Goal: Task Accomplishment & Management: Manage account settings

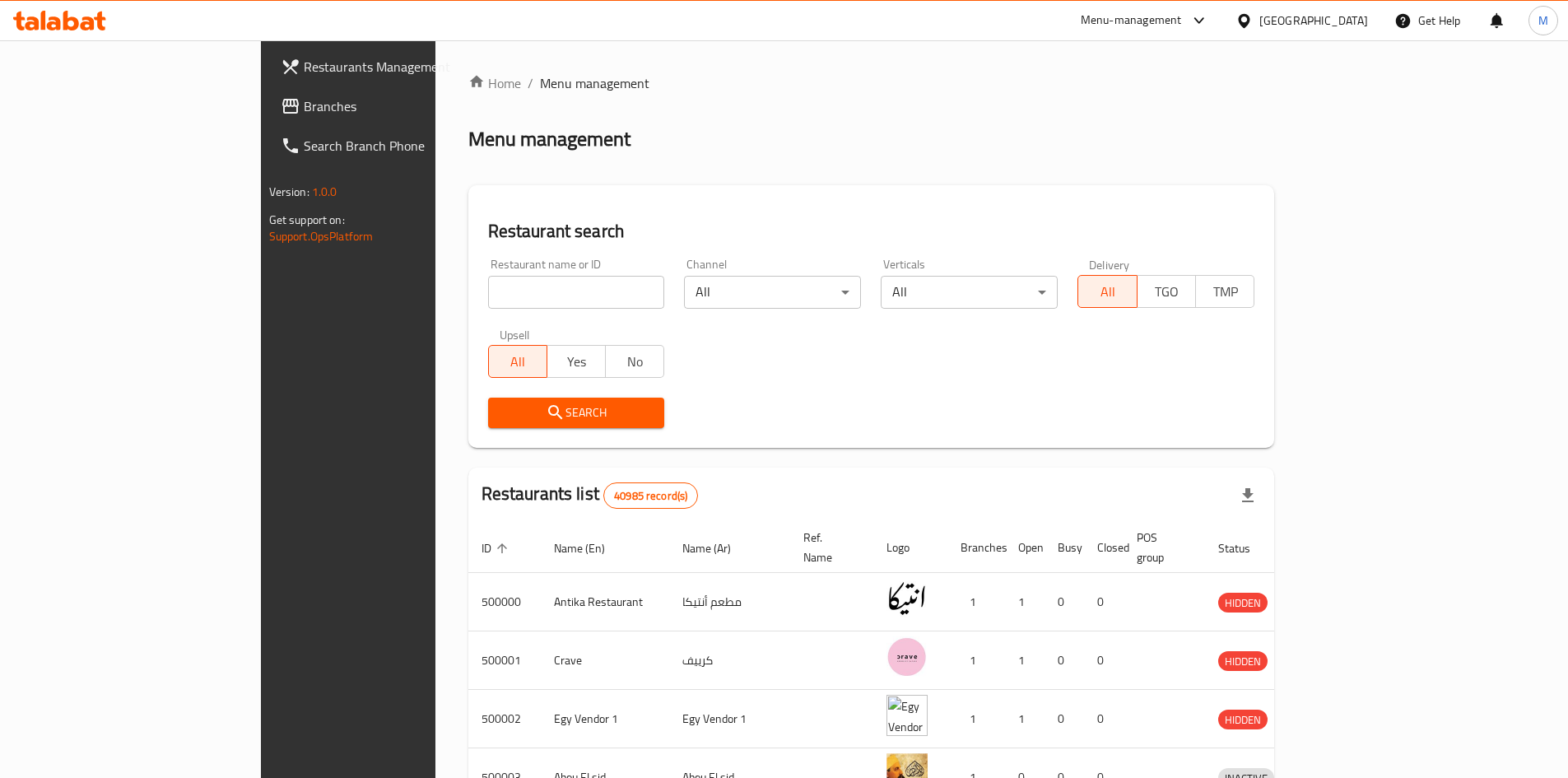
click at [488, 300] on input "search" at bounding box center [576, 292] width 177 height 33
click at [304, 109] on span "Branches" at bounding box center [406, 106] width 206 height 20
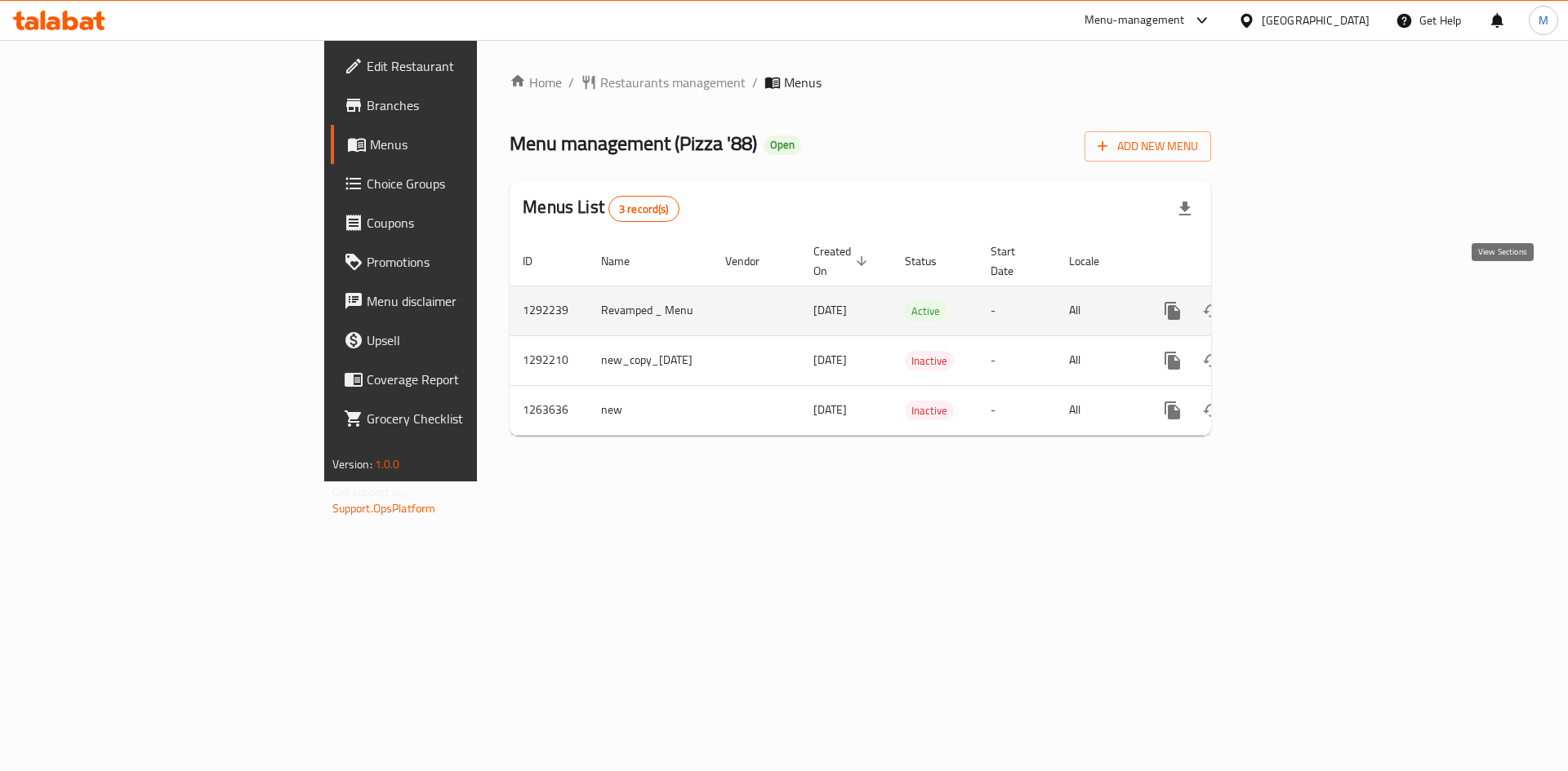
click at [1300, 301] on icon "enhanced table" at bounding box center [1290, 311] width 20 height 20
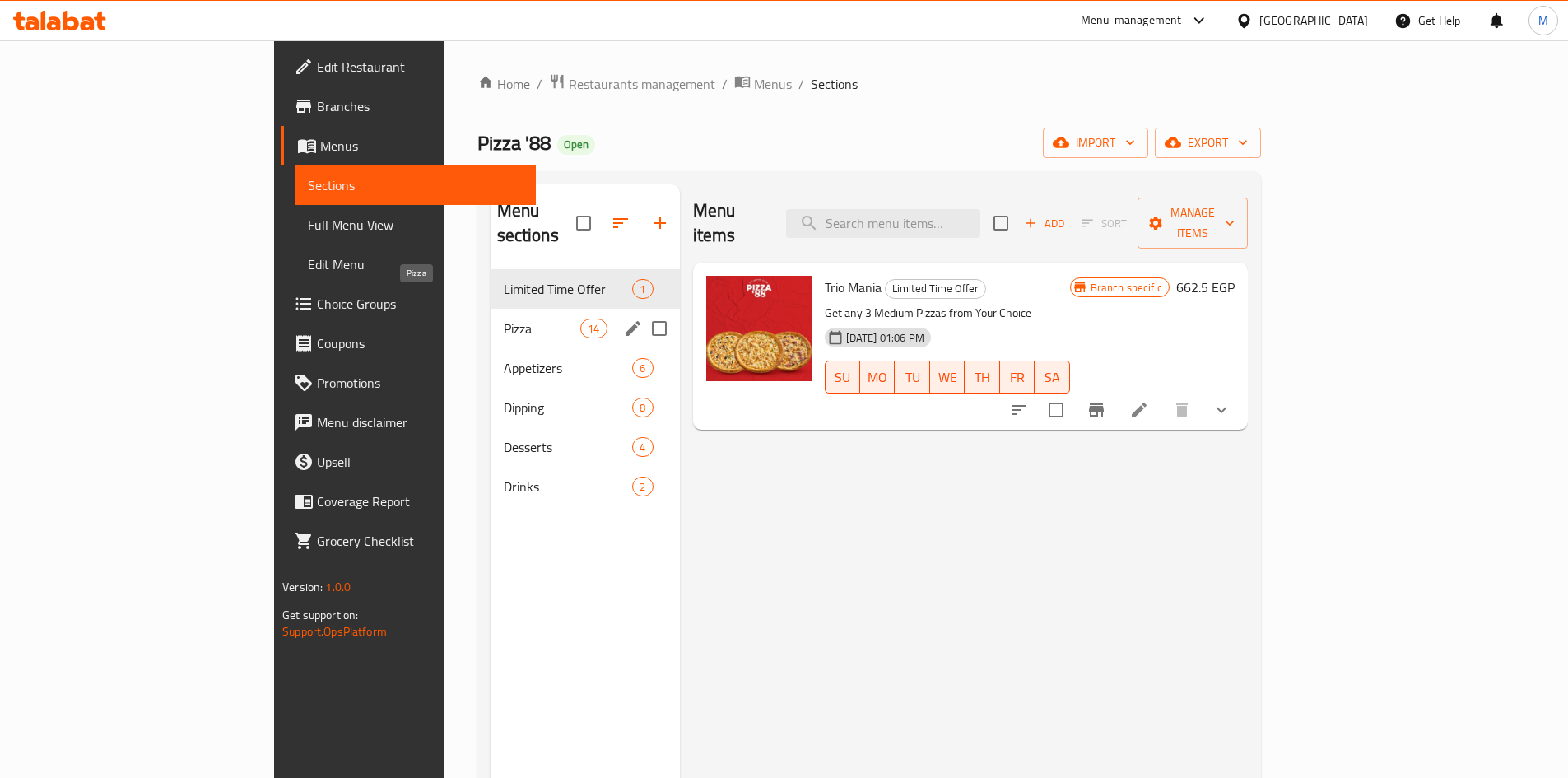
click at [504, 319] on span "Pizza" at bounding box center [542, 328] width 77 height 20
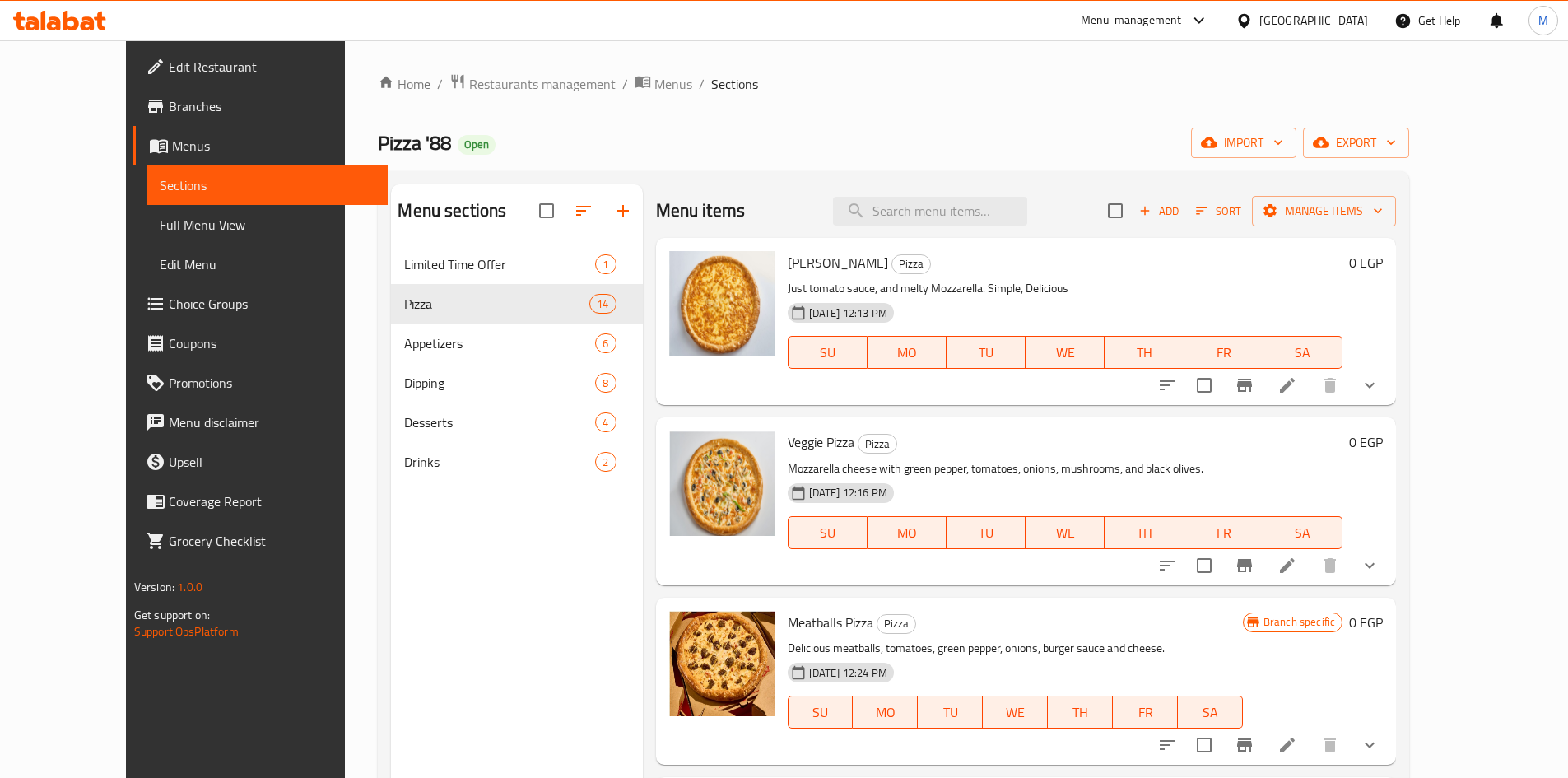
click at [1390, 389] on button "show more" at bounding box center [1370, 386] width 39 height 39
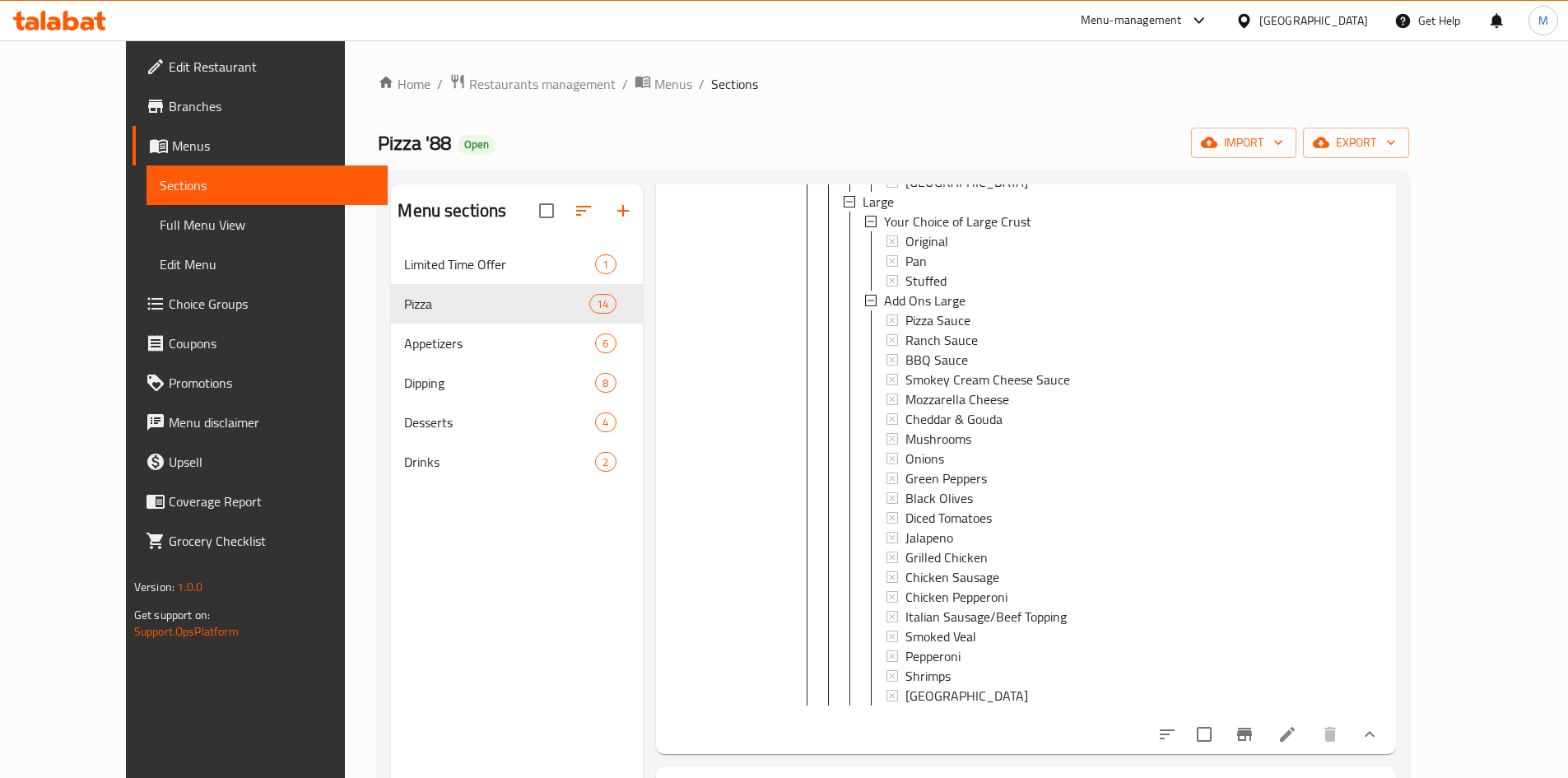
scroll to position [1235, 0]
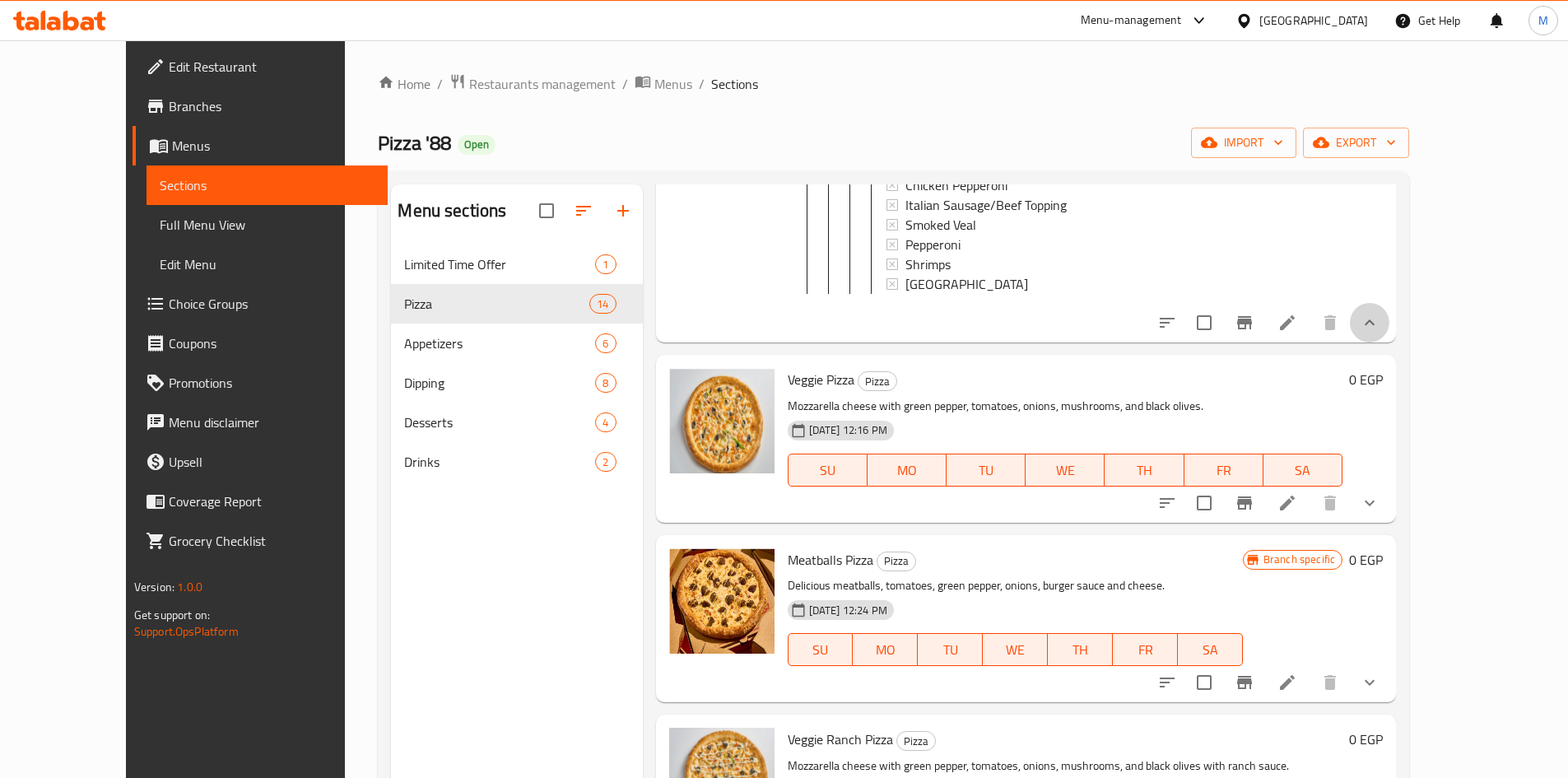
click at [1380, 332] on icon "show more" at bounding box center [1369, 322] width 20 height 20
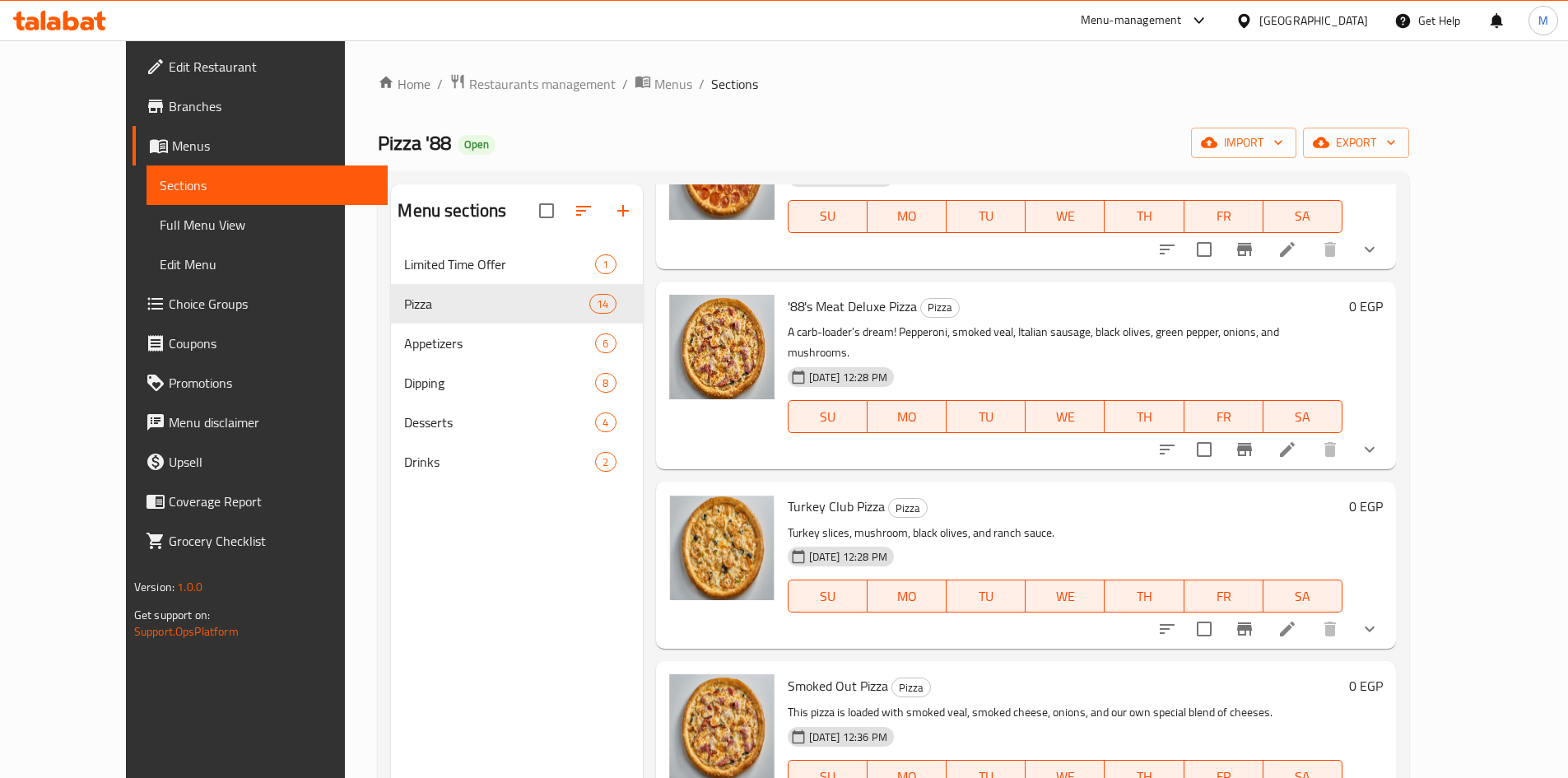
scroll to position [1802, 0]
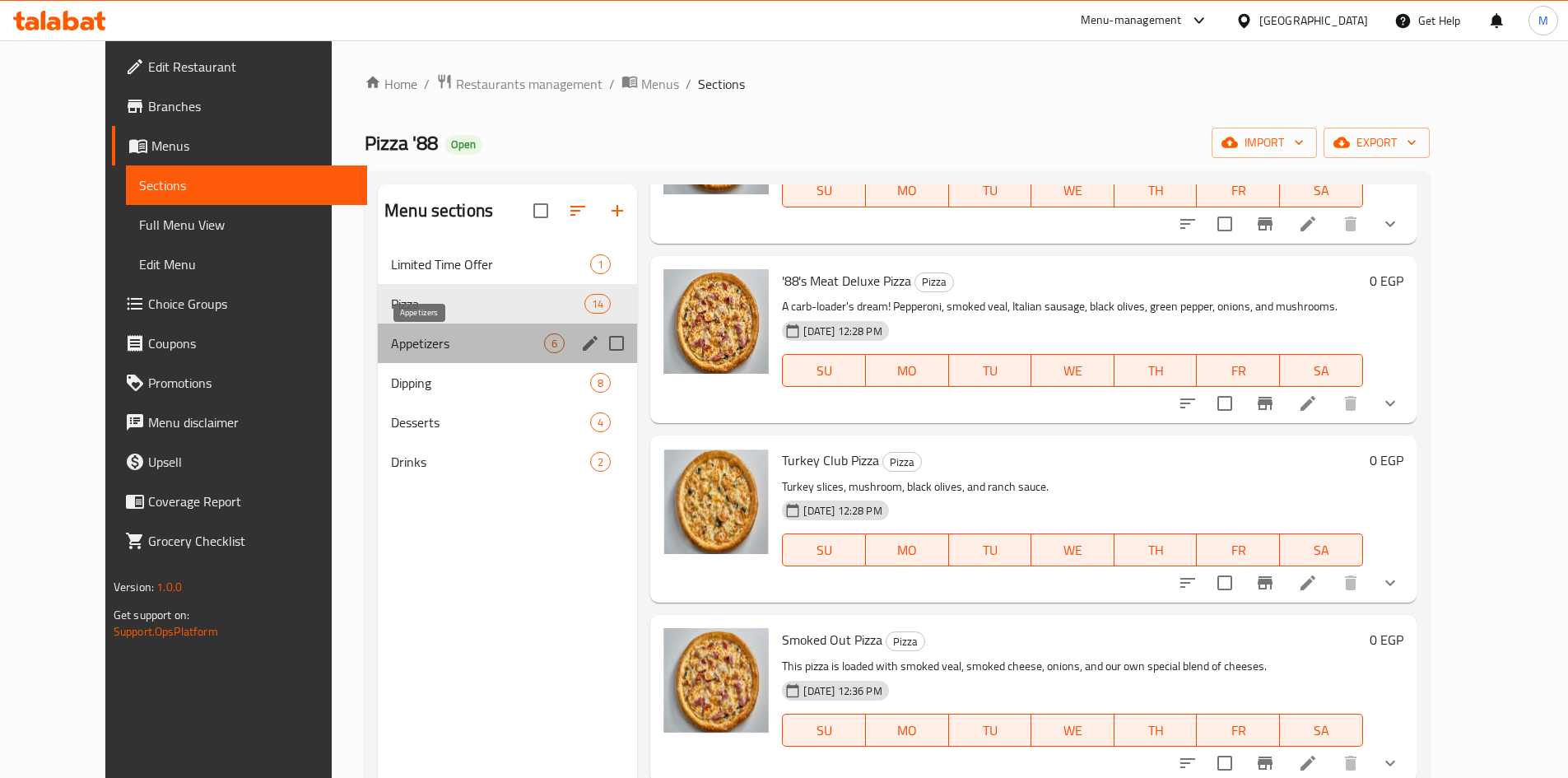
click at [391, 342] on span "Appetizers" at bounding box center [467, 343] width 153 height 20
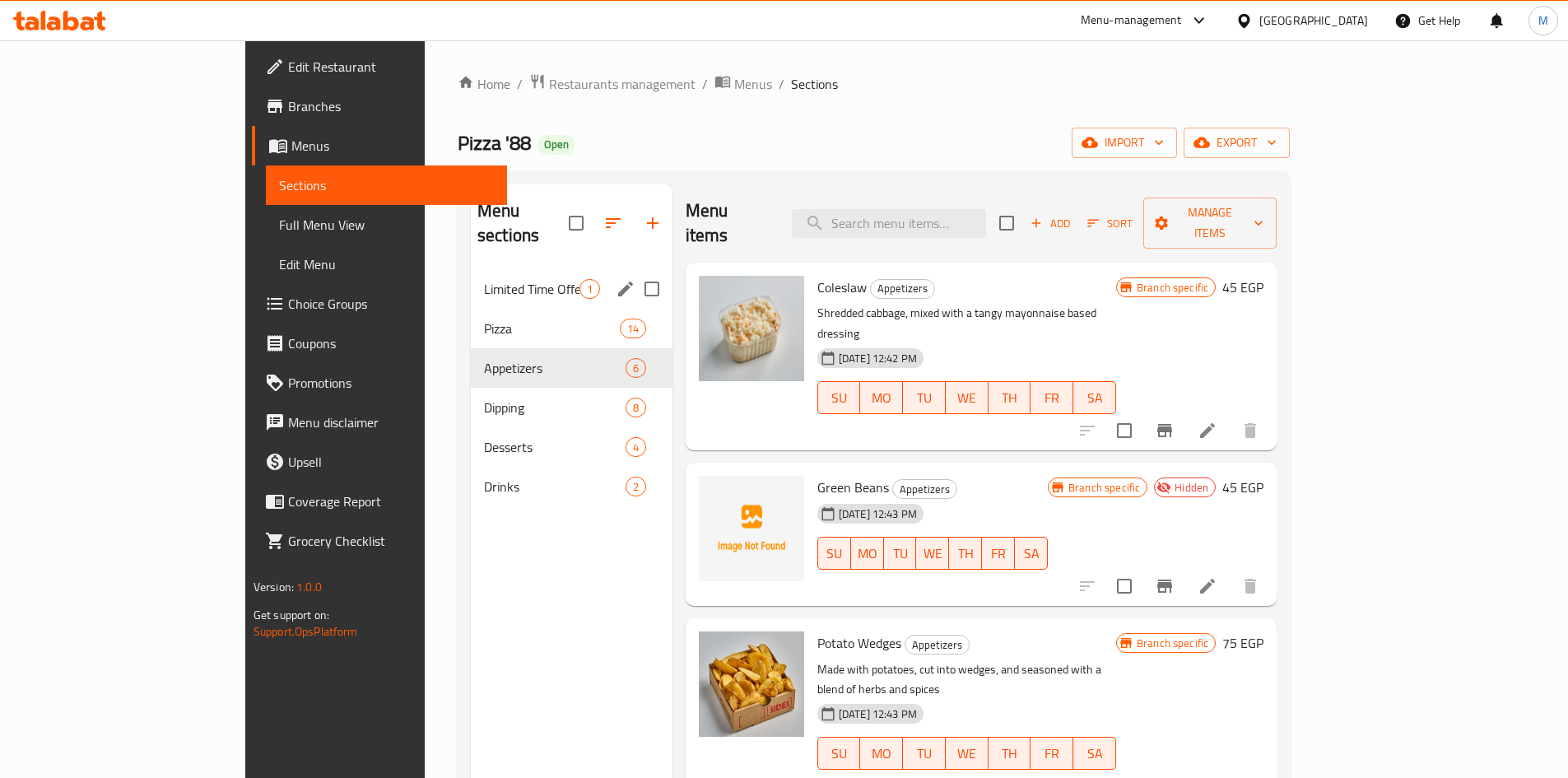
click at [484, 279] on span "Limited Time Offer" at bounding box center [532, 288] width 96 height 20
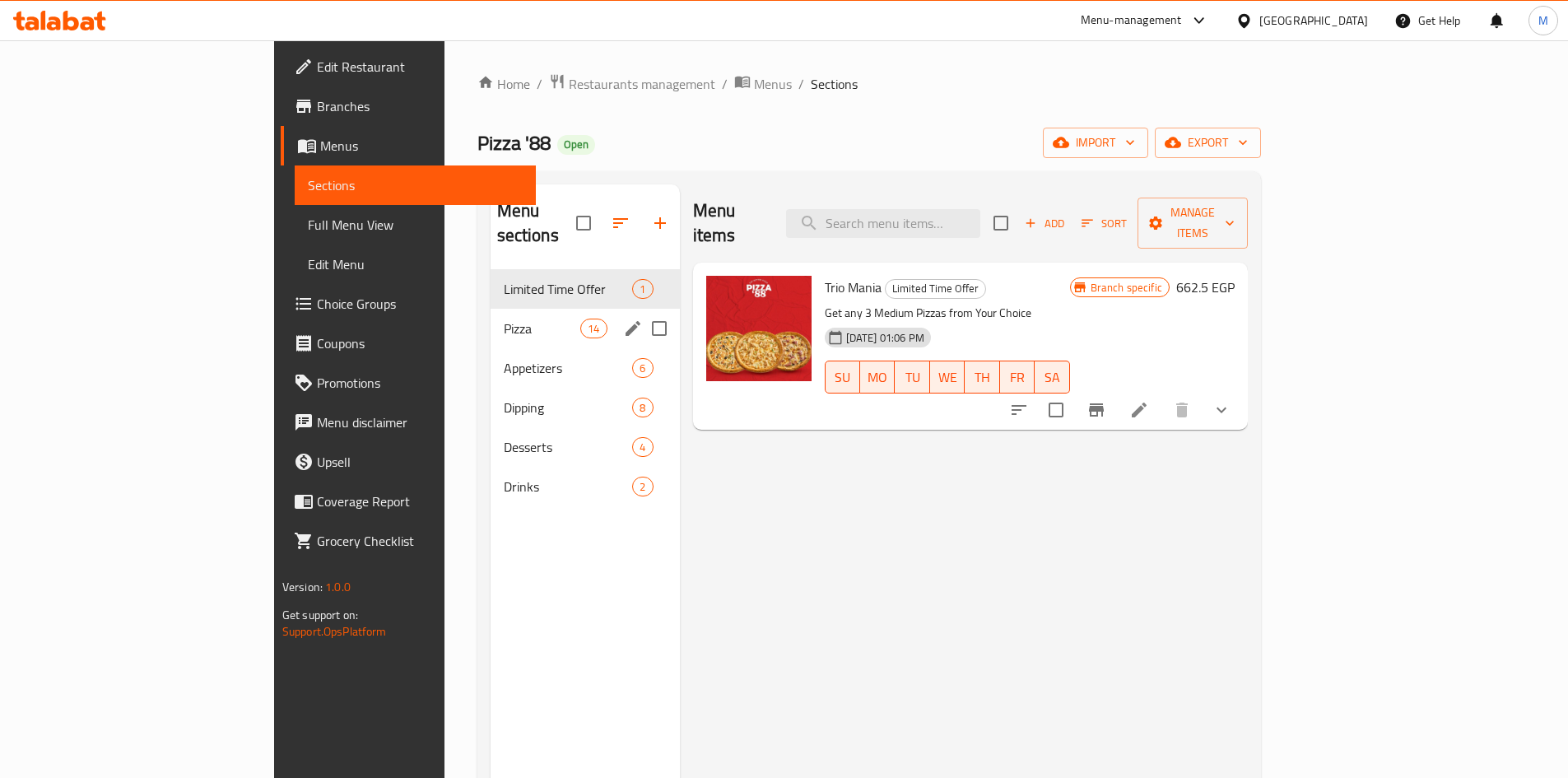
click at [491, 309] on div "Pizza 14" at bounding box center [586, 328] width 190 height 39
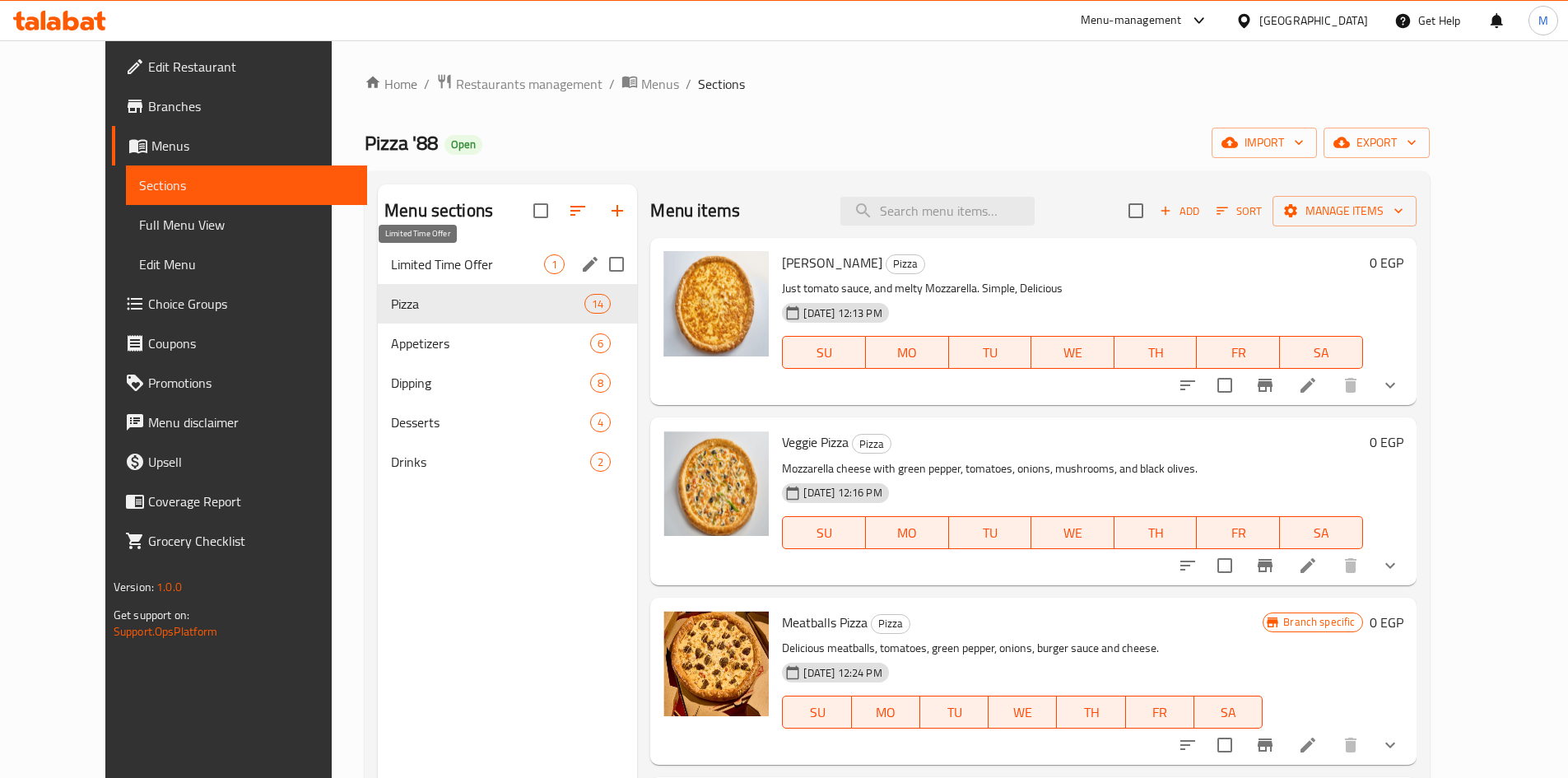
click at [408, 267] on span "Limited Time Offer" at bounding box center [467, 264] width 153 height 20
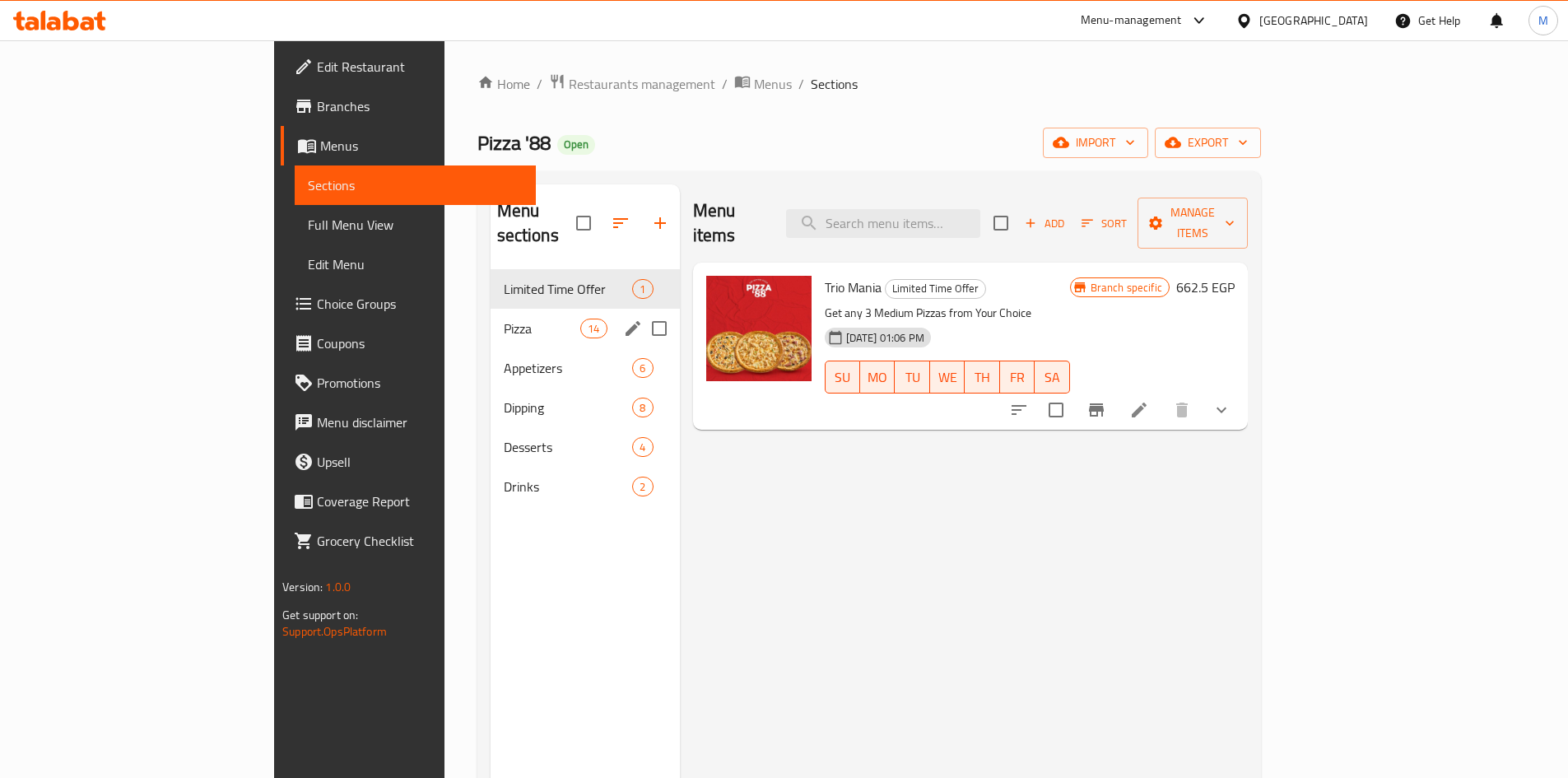
click at [491, 309] on div "Pizza 14" at bounding box center [586, 328] width 190 height 39
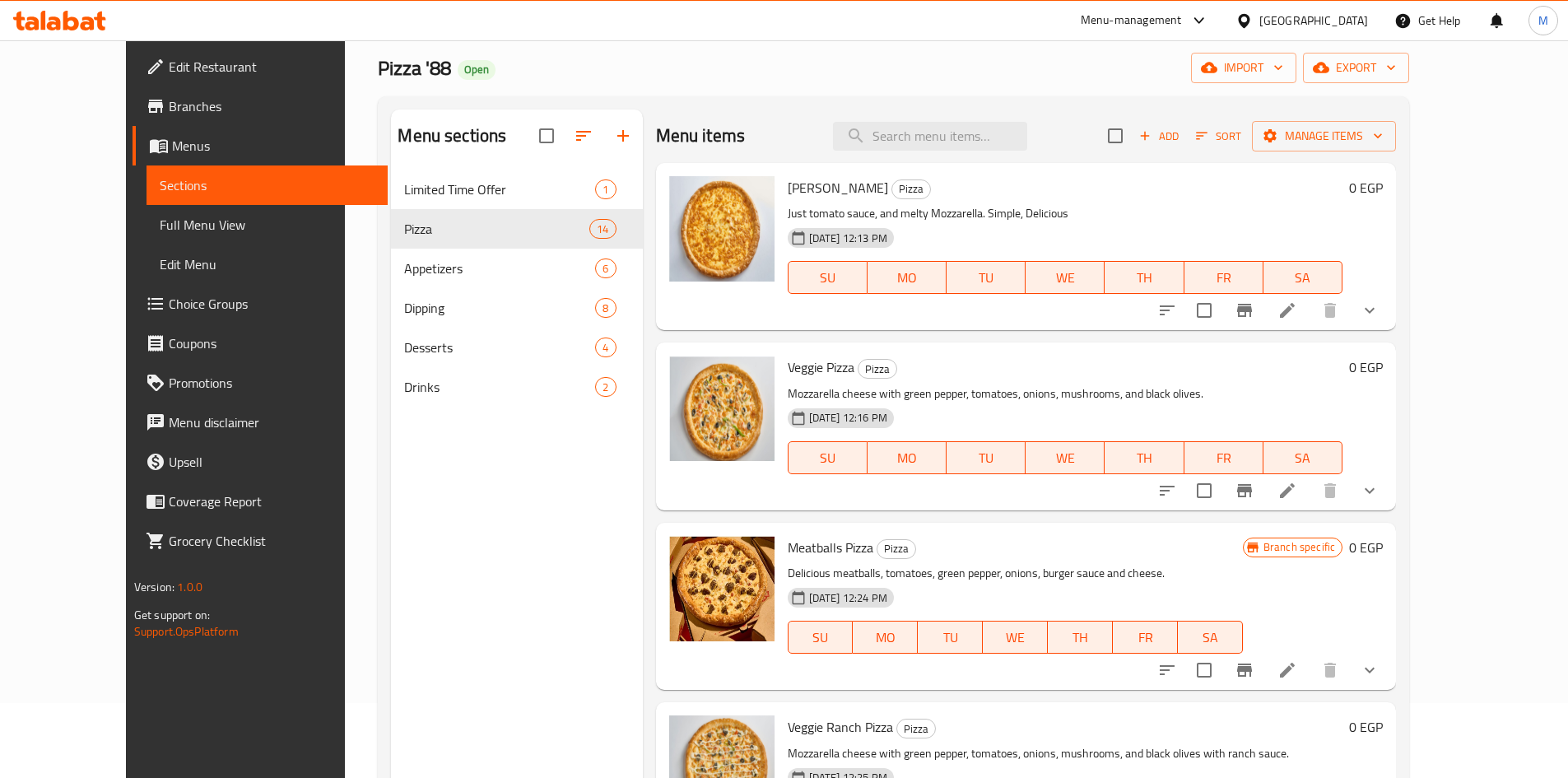
scroll to position [164, 0]
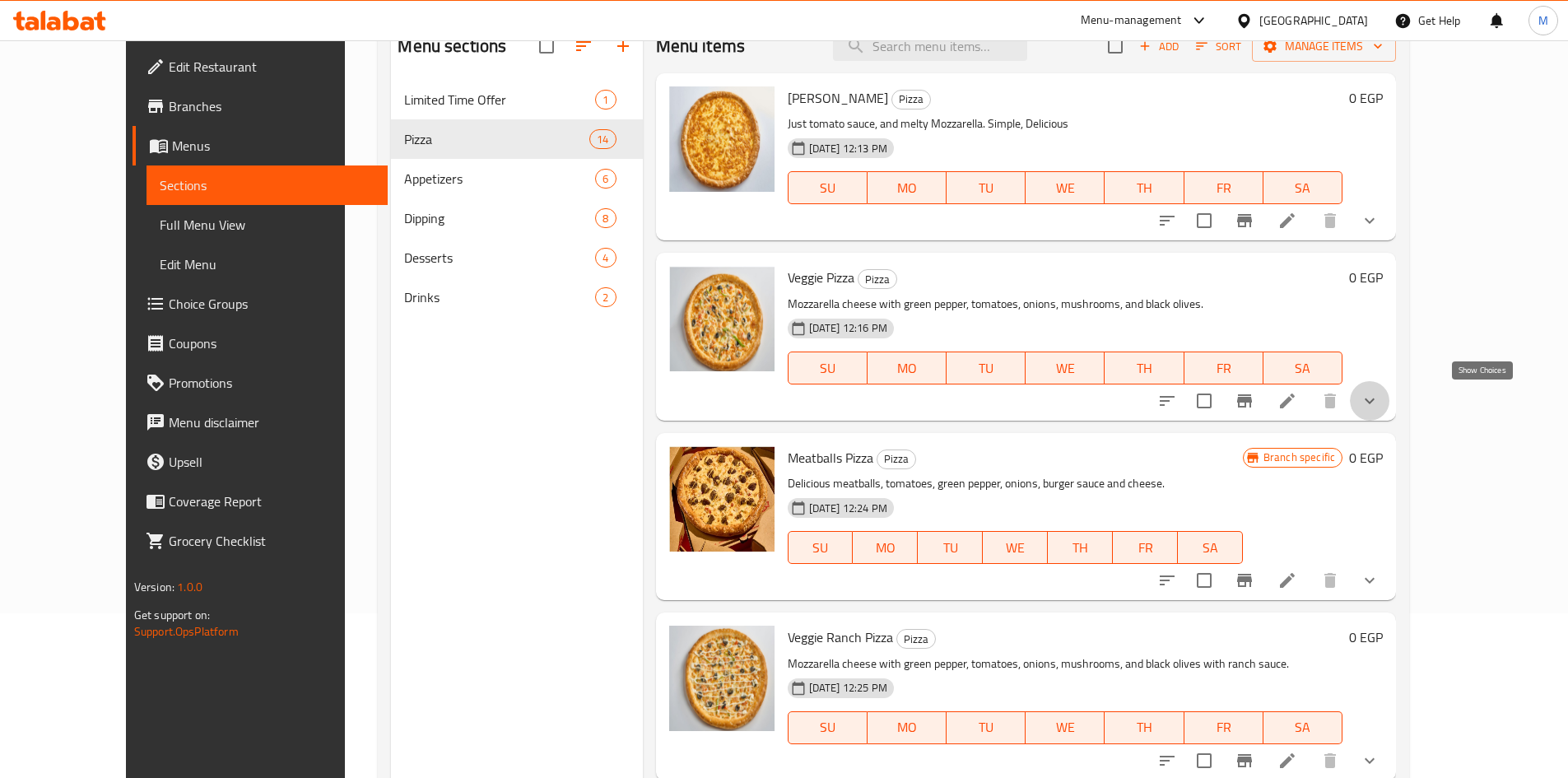
click at [1375, 400] on icon "show more" at bounding box center [1370, 401] width 10 height 6
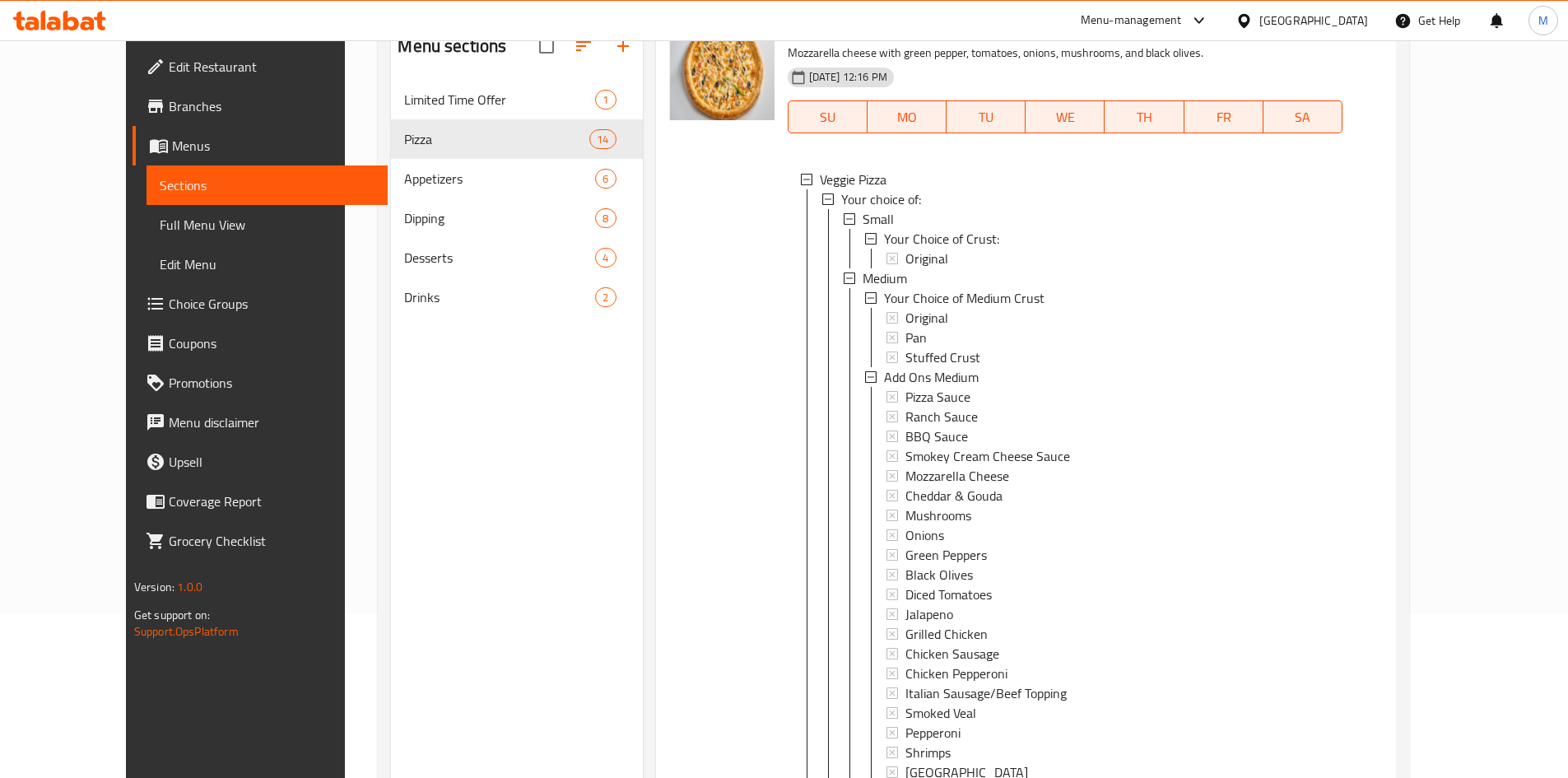
scroll to position [329, 0]
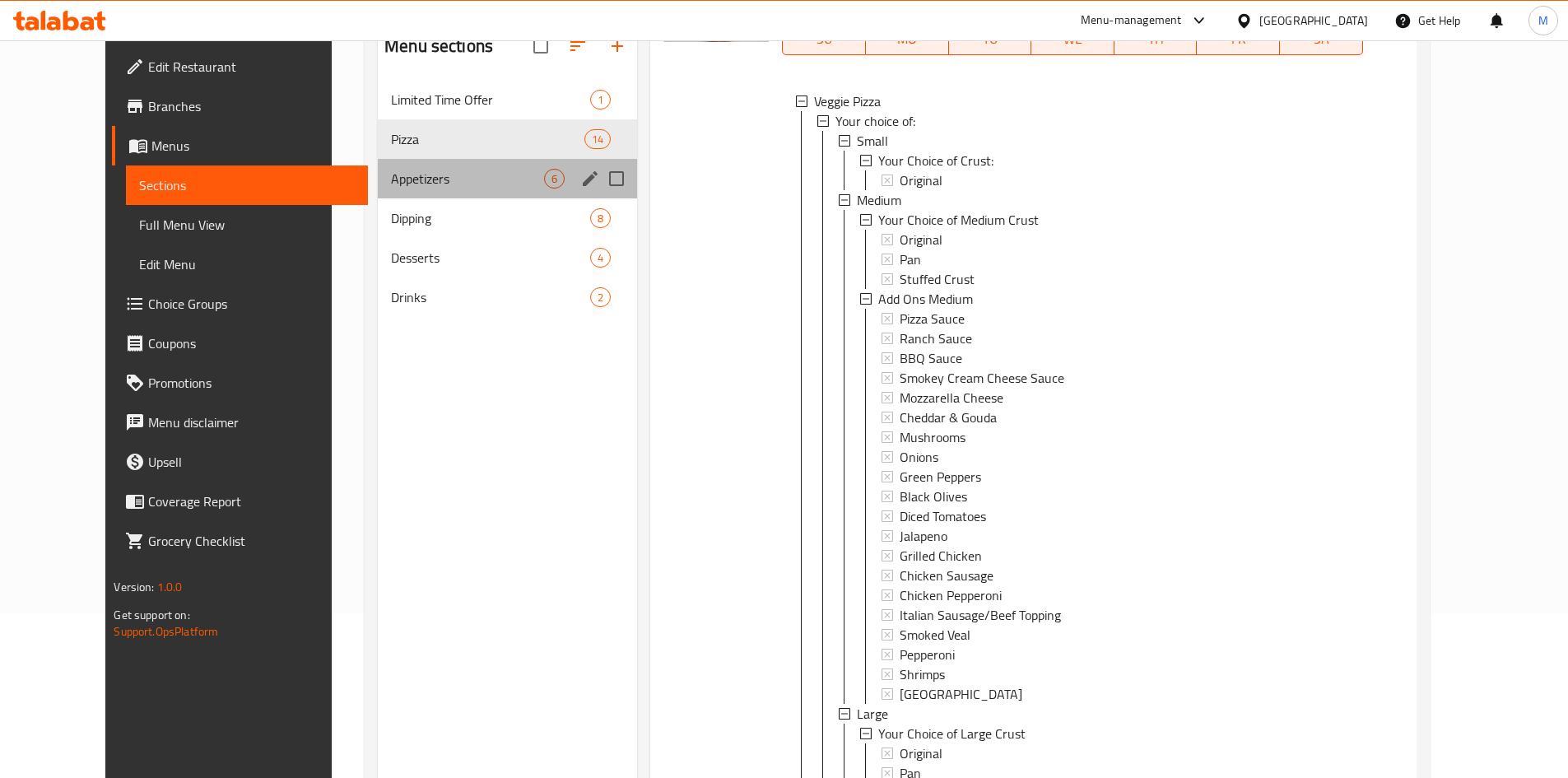
click at [436, 191] on div "Appetizers 6" at bounding box center [508, 178] width 259 height 39
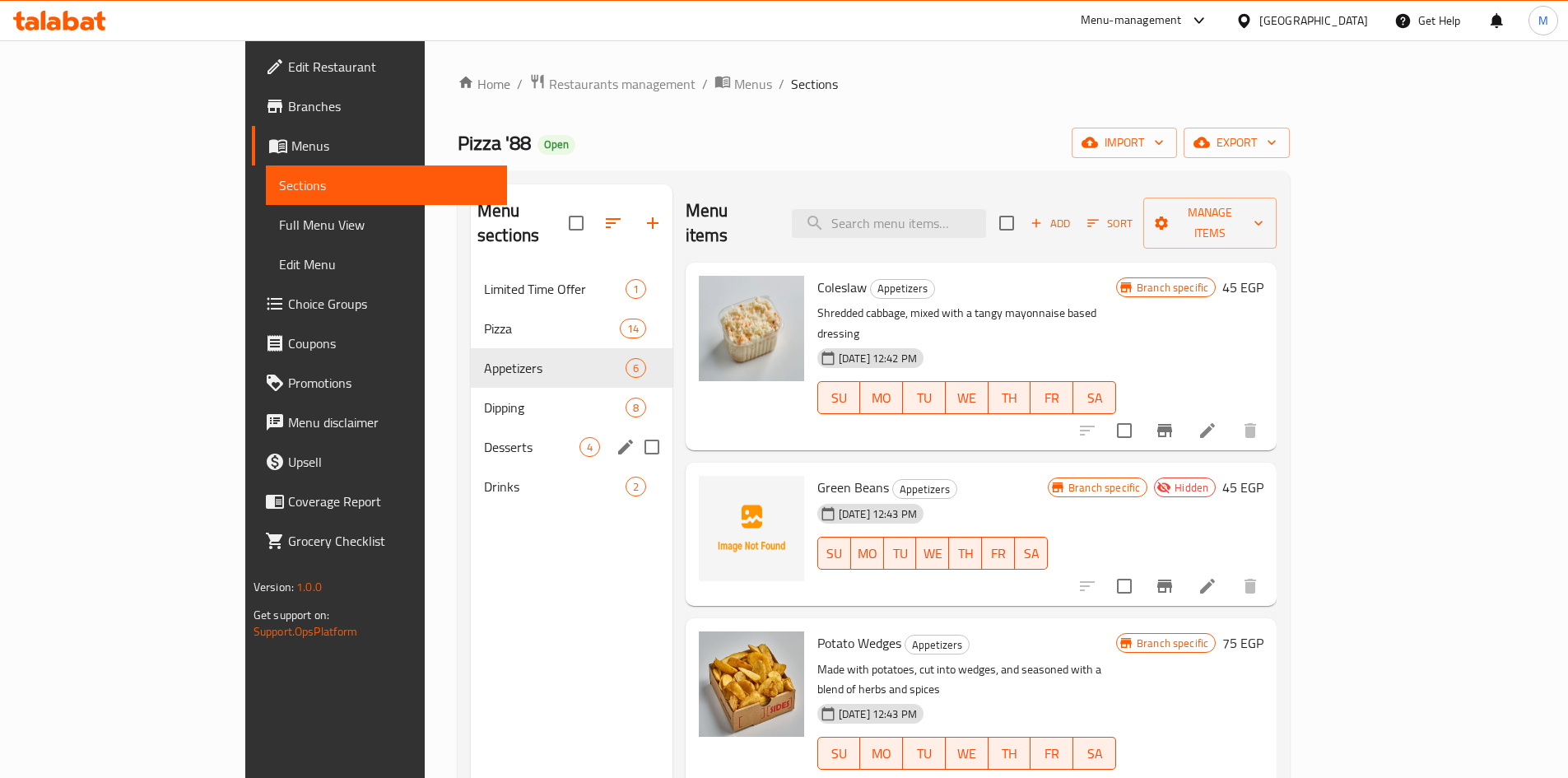
click at [471, 427] on div "Desserts 4" at bounding box center [571, 447] width 202 height 39
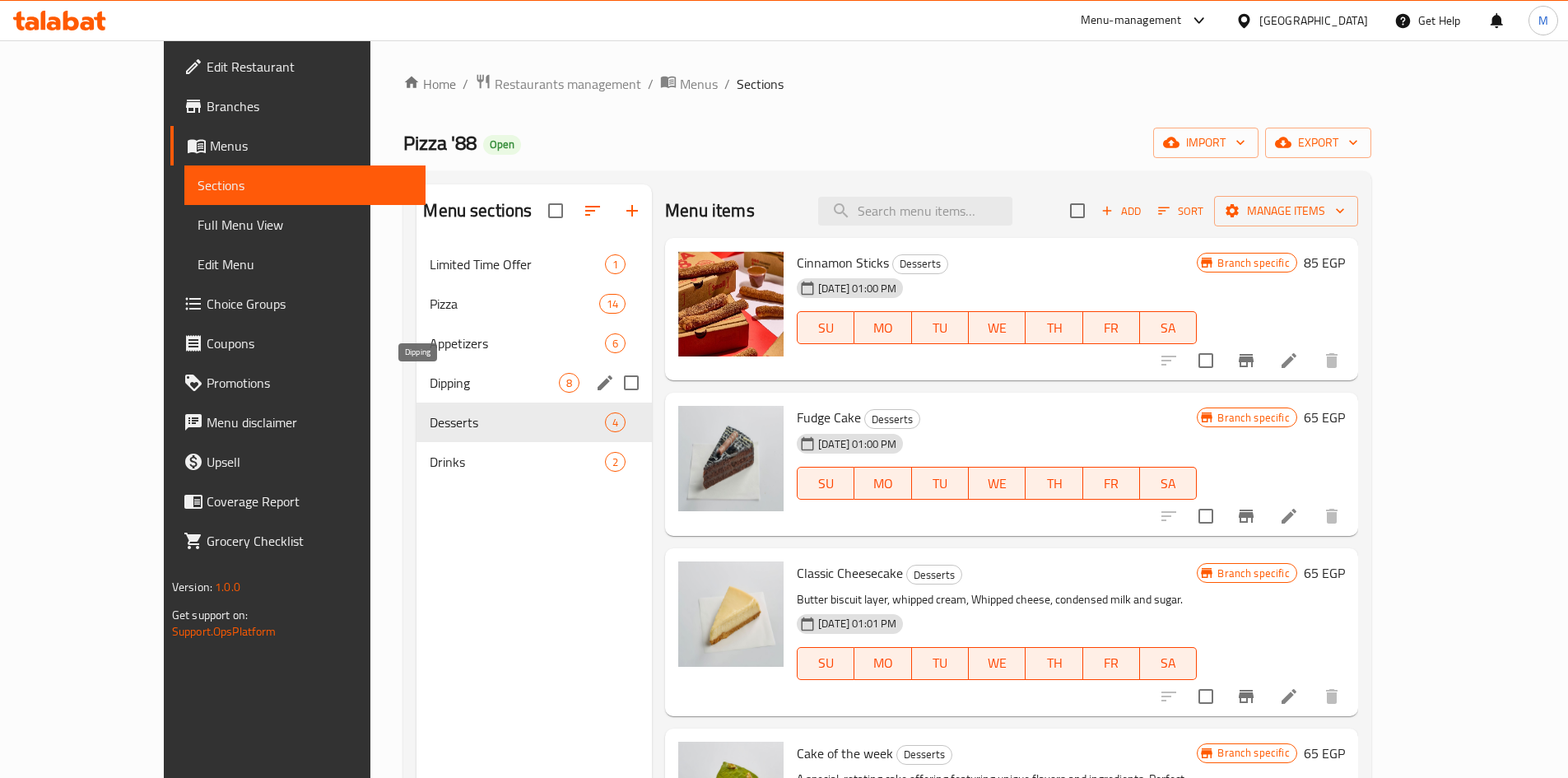
click at [417, 371] on div "Dipping 8" at bounding box center [534, 383] width 236 height 39
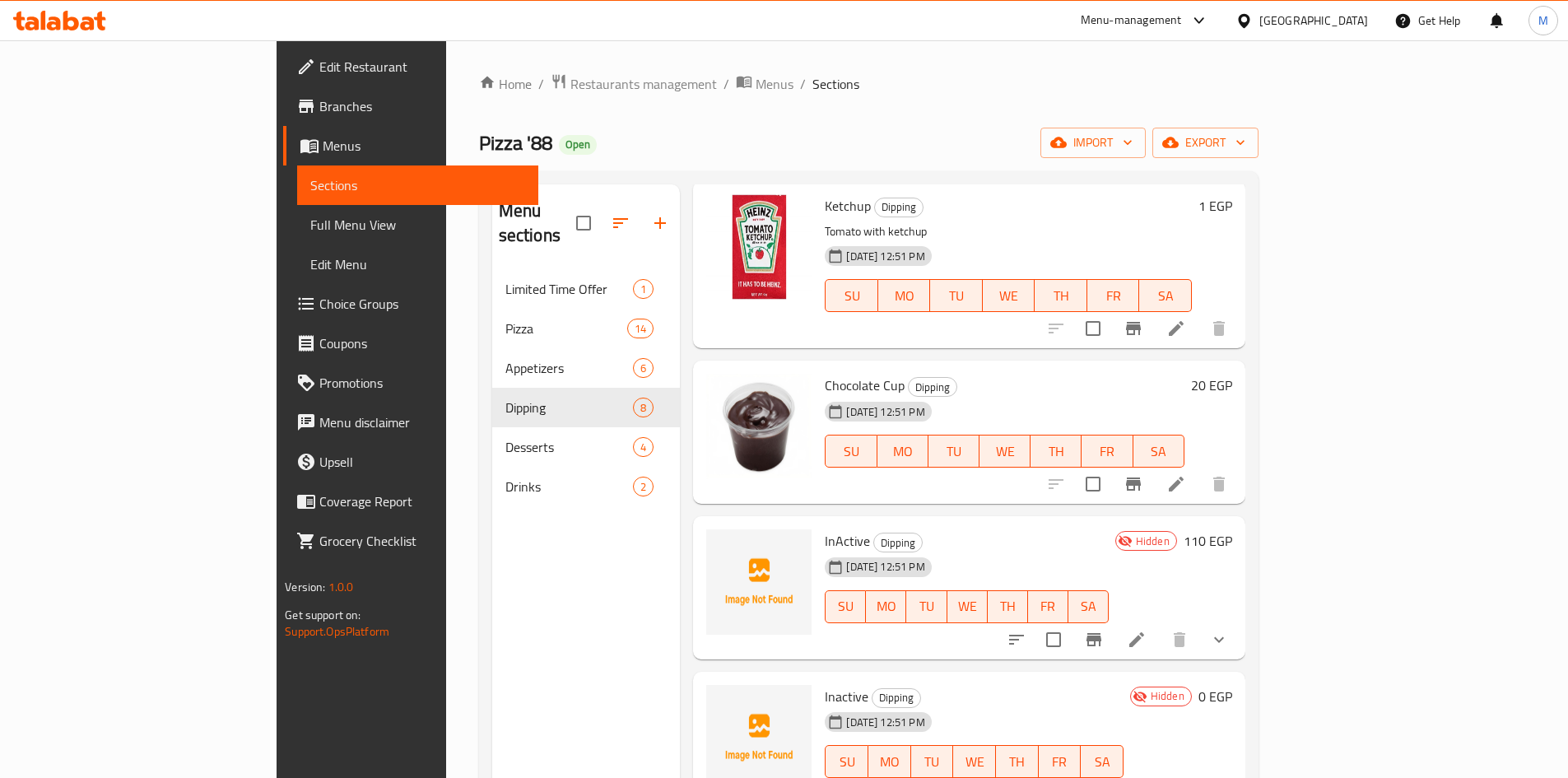
scroll to position [83, 0]
click at [1229, 629] on icon "show more" at bounding box center [1219, 638] width 20 height 20
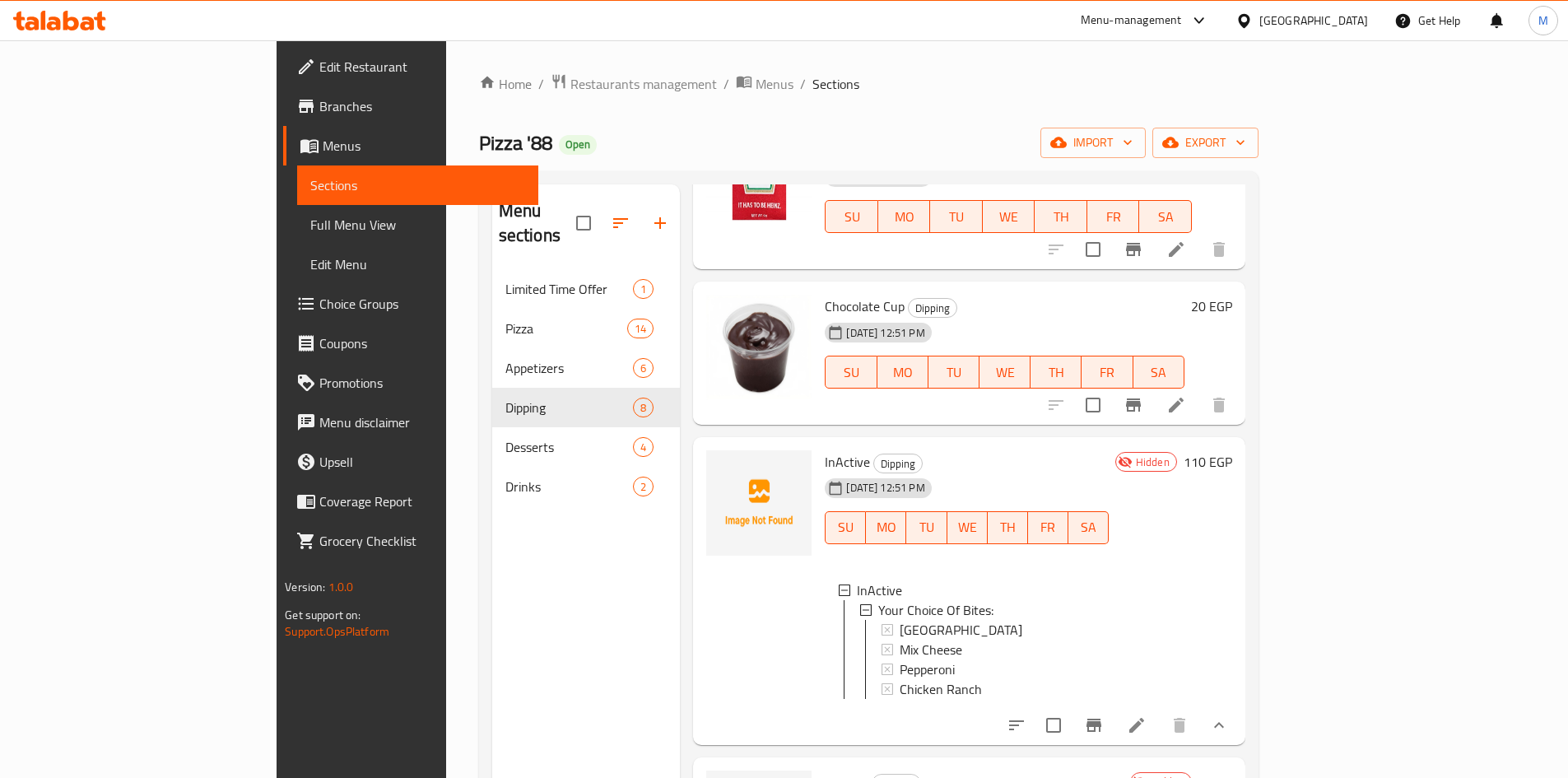
scroll to position [247, 0]
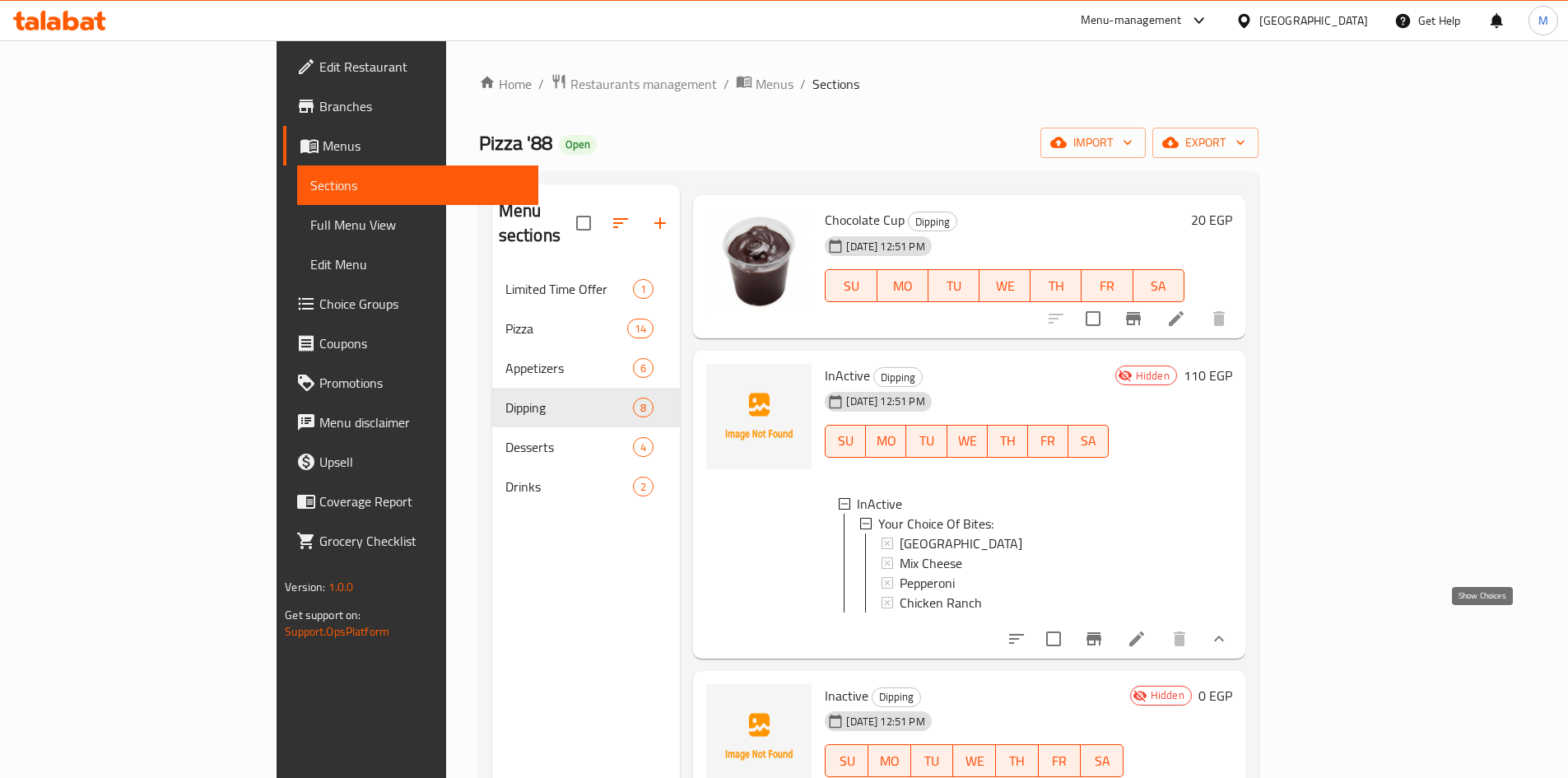
click at [1229, 629] on icon "show more" at bounding box center [1219, 638] width 20 height 20
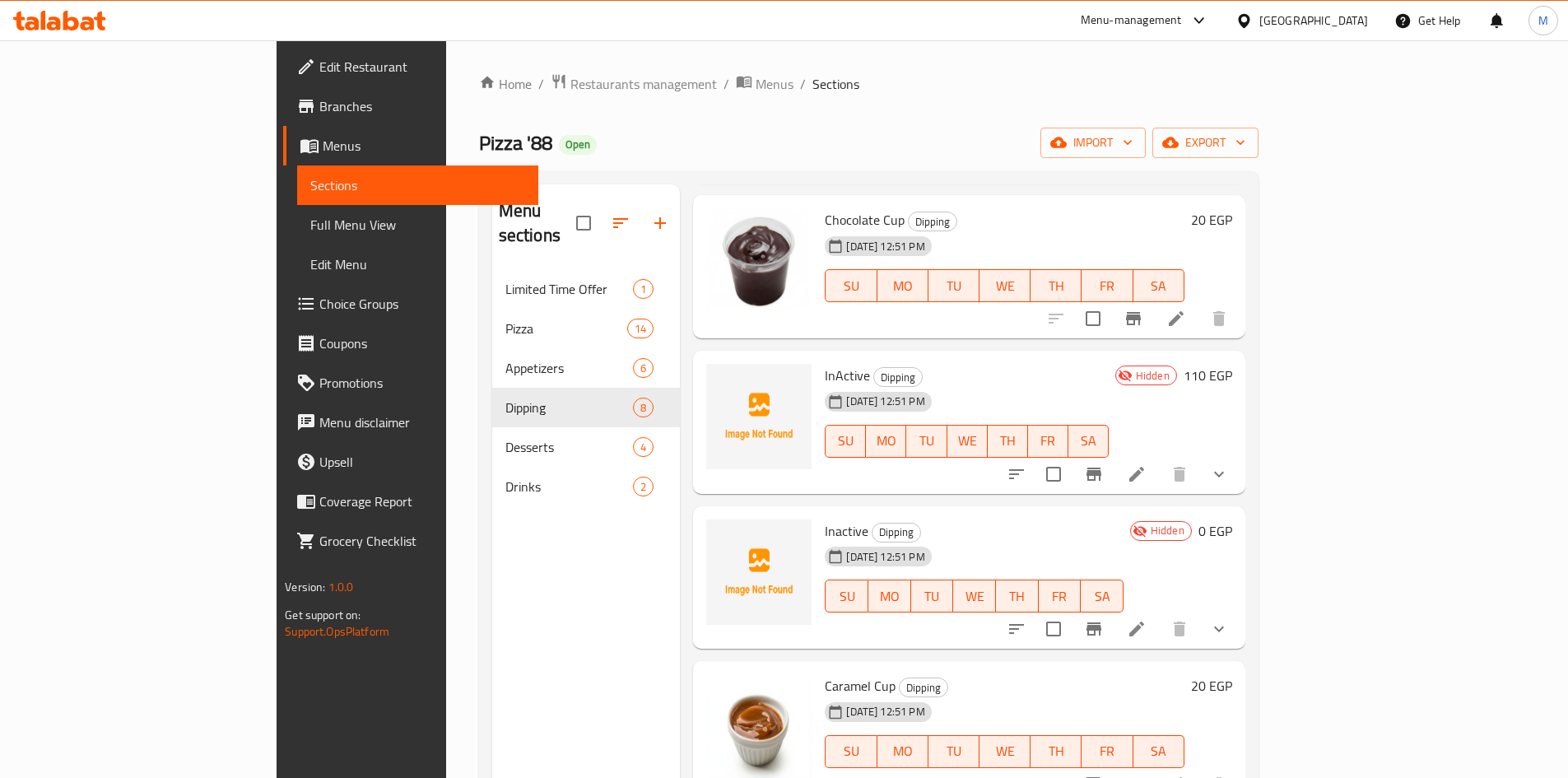
scroll to position [329, 0]
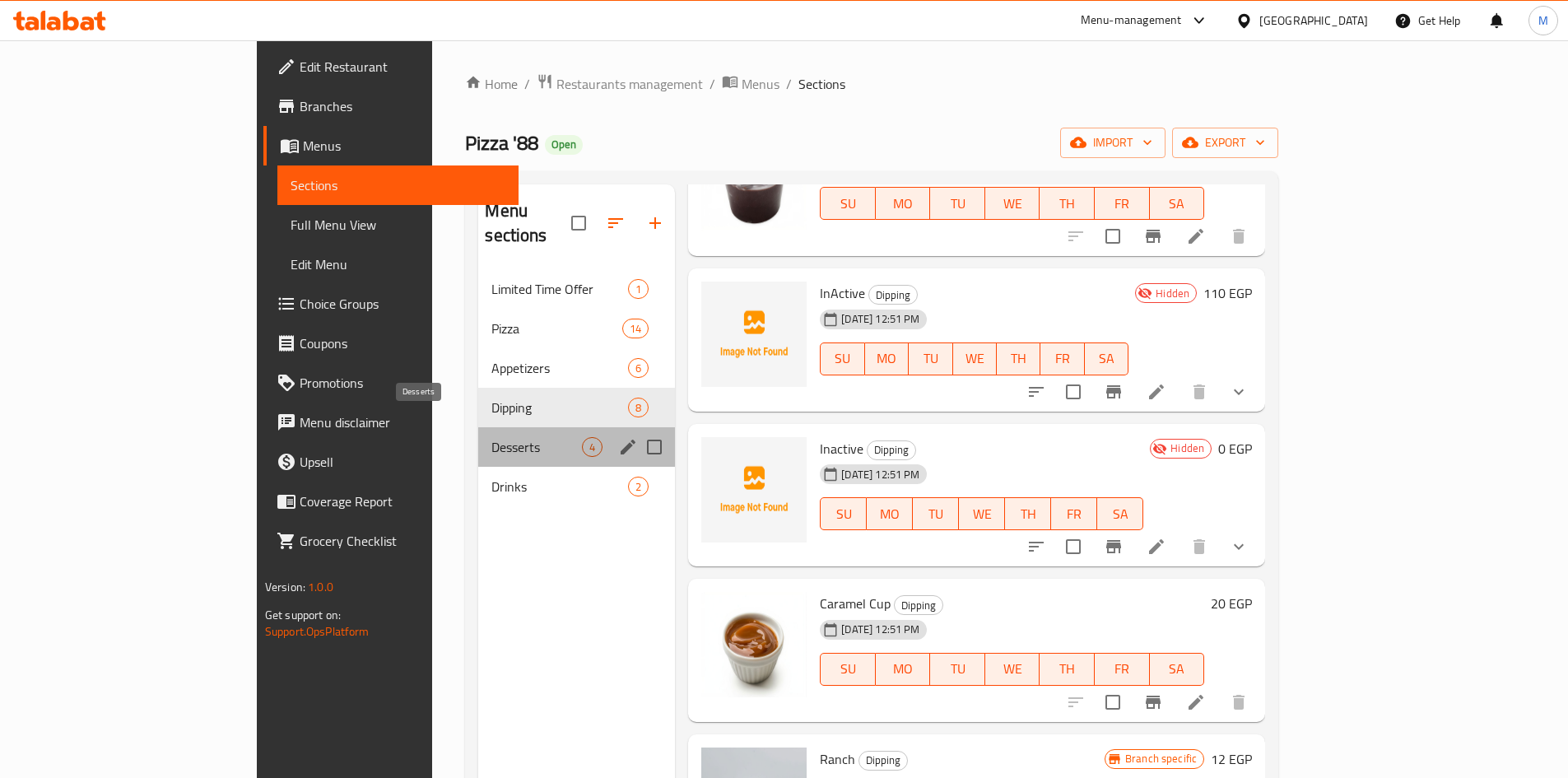
click at [492, 437] on span "Desserts" at bounding box center [537, 447] width 91 height 20
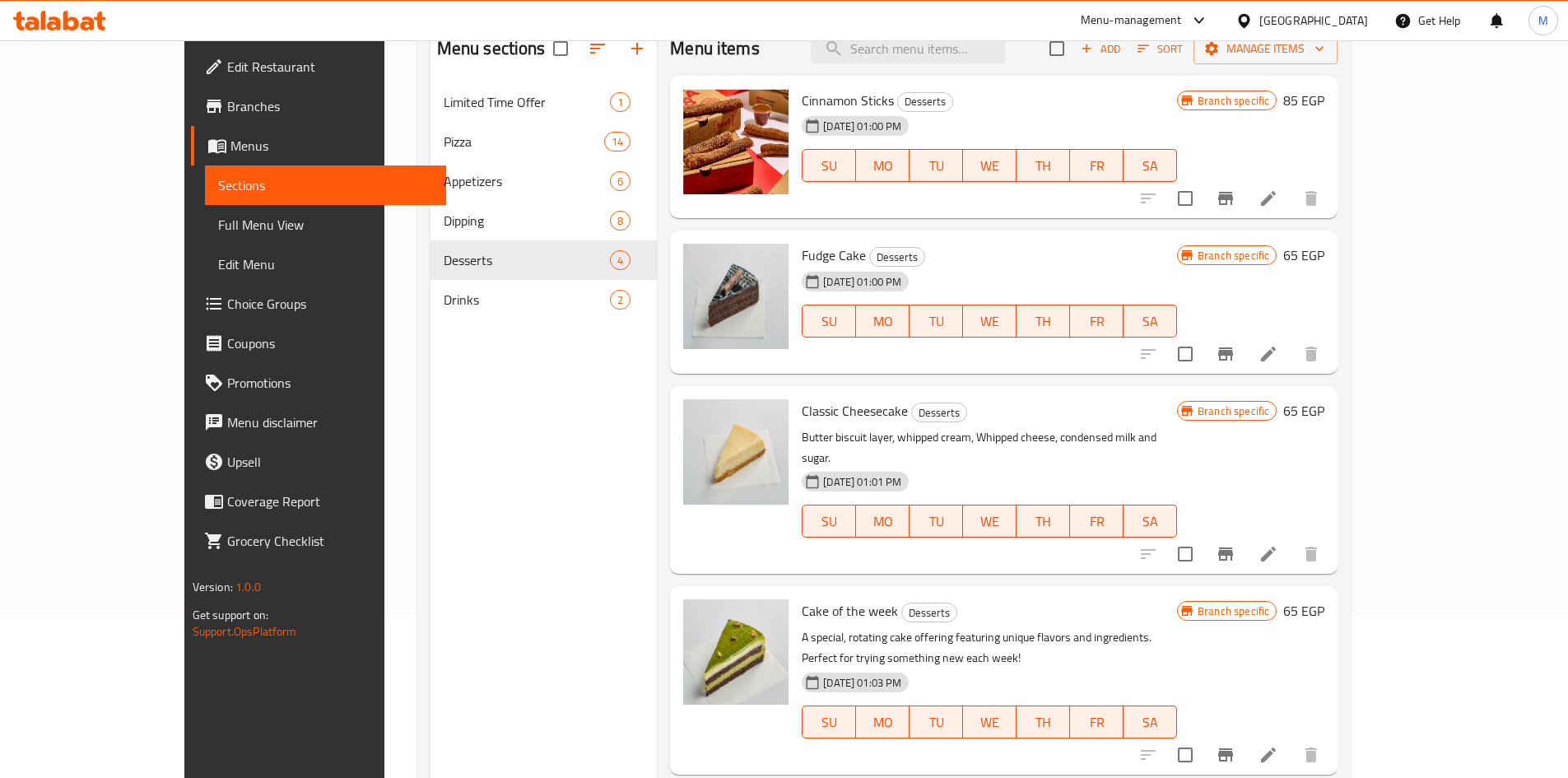
scroll to position [164, 0]
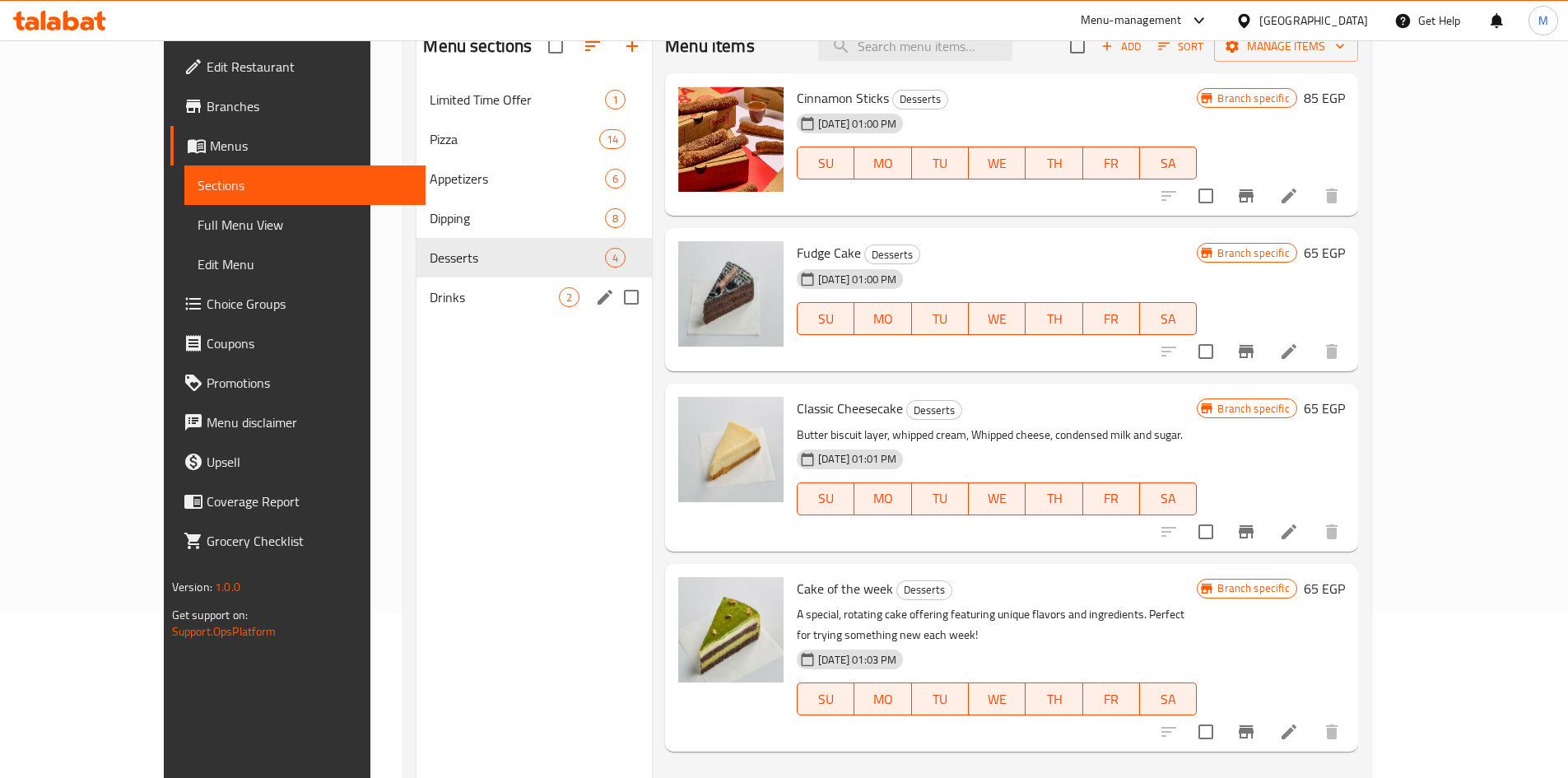
click at [417, 313] on div "Drinks 2" at bounding box center [534, 297] width 236 height 39
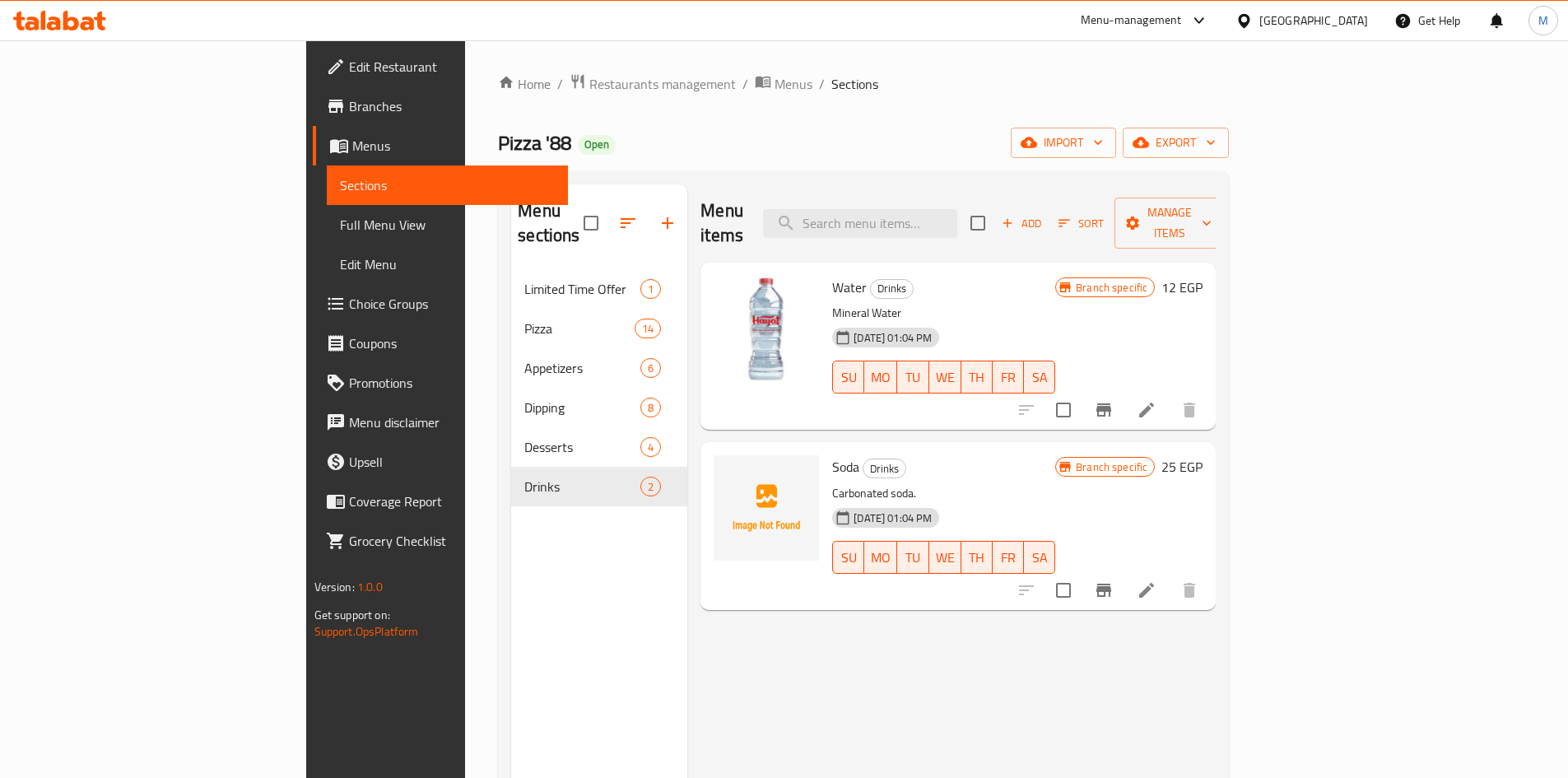
drag, startPoint x: 858, startPoint y: 622, endPoint x: 601, endPoint y: 474, distance: 296.6
click at [708, 571] on div "Soda Drinks Carbonated soda. 03-06-2025 01:04 PM SU MO TU WE TH FR SA Branch sp…" at bounding box center [958, 526] width 502 height 154
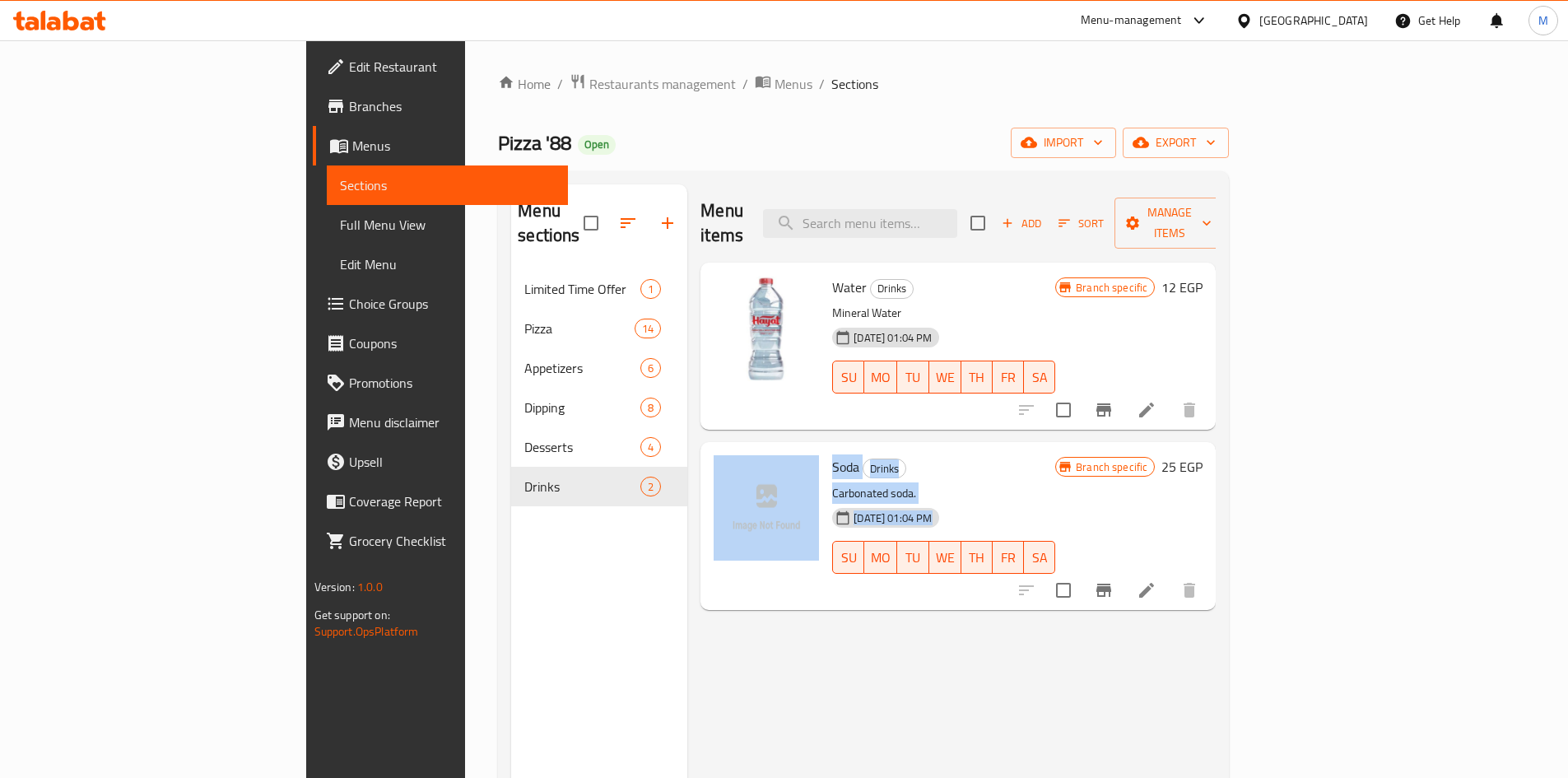
click at [1056, 455] on h6 "Soda Drinks" at bounding box center [944, 466] width 223 height 23
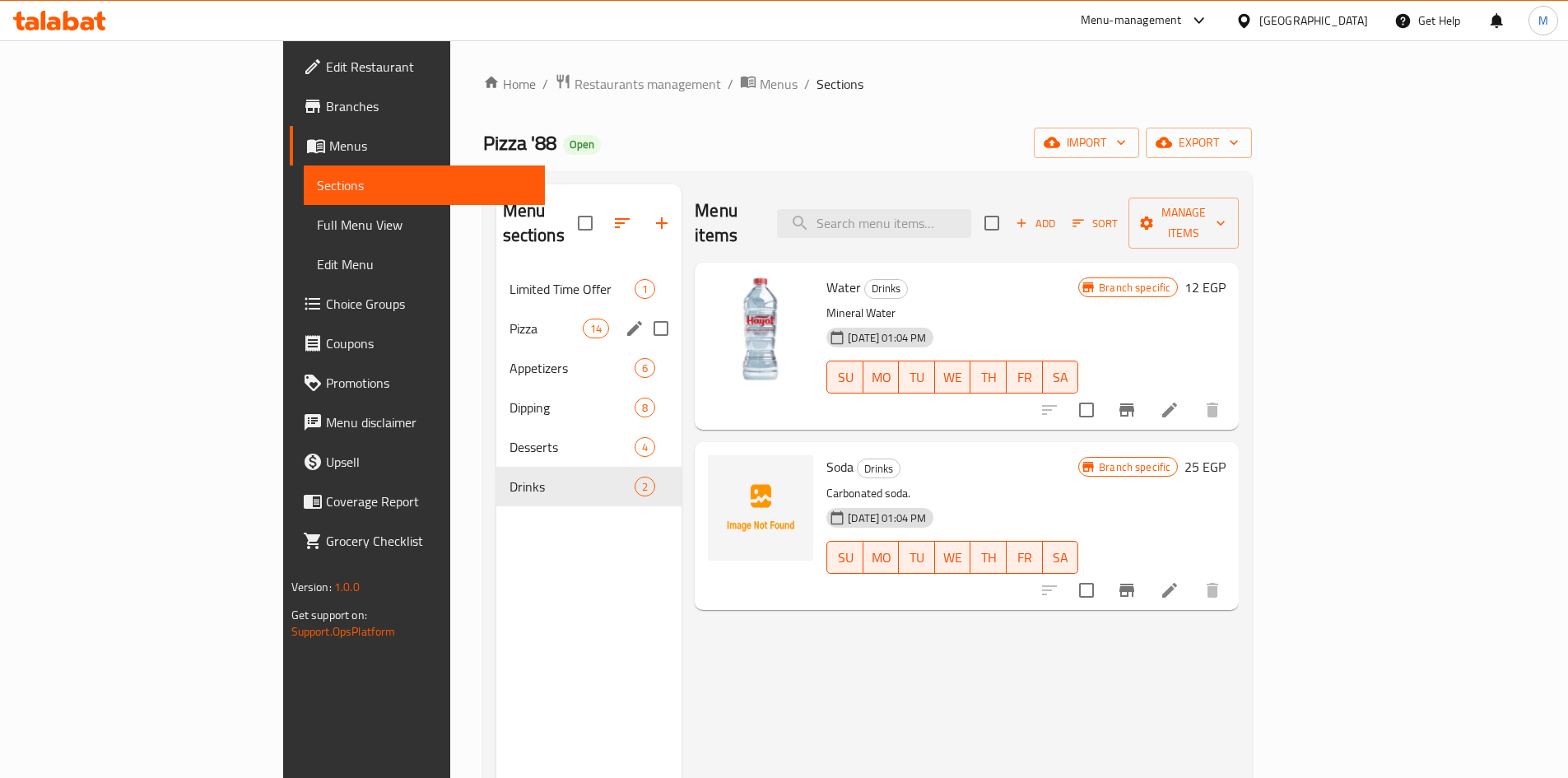
click at [496, 277] on div "Limited Time Offer 1" at bounding box center [589, 289] width 186 height 39
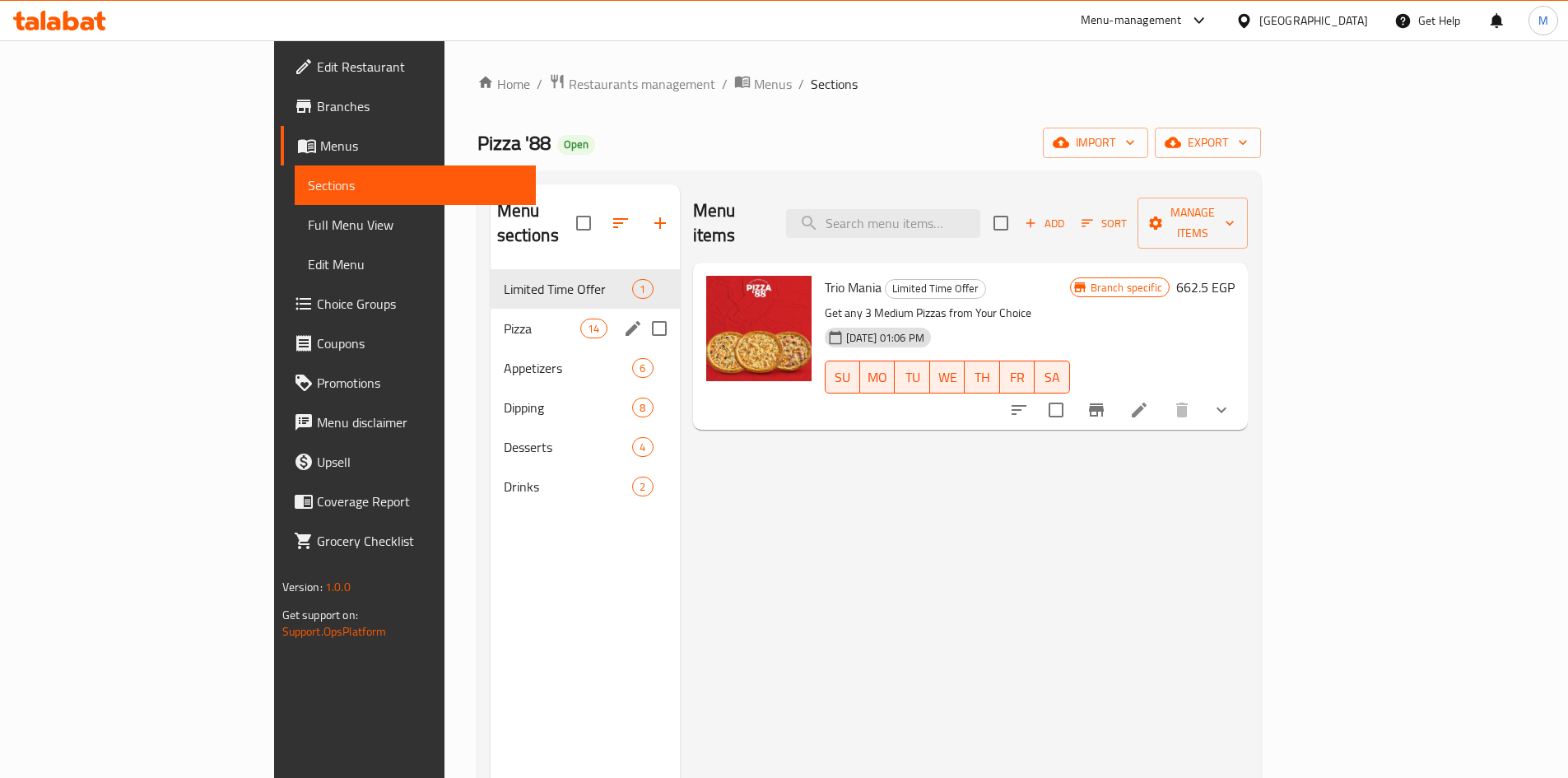
click at [504, 319] on span "Pizza" at bounding box center [542, 328] width 77 height 20
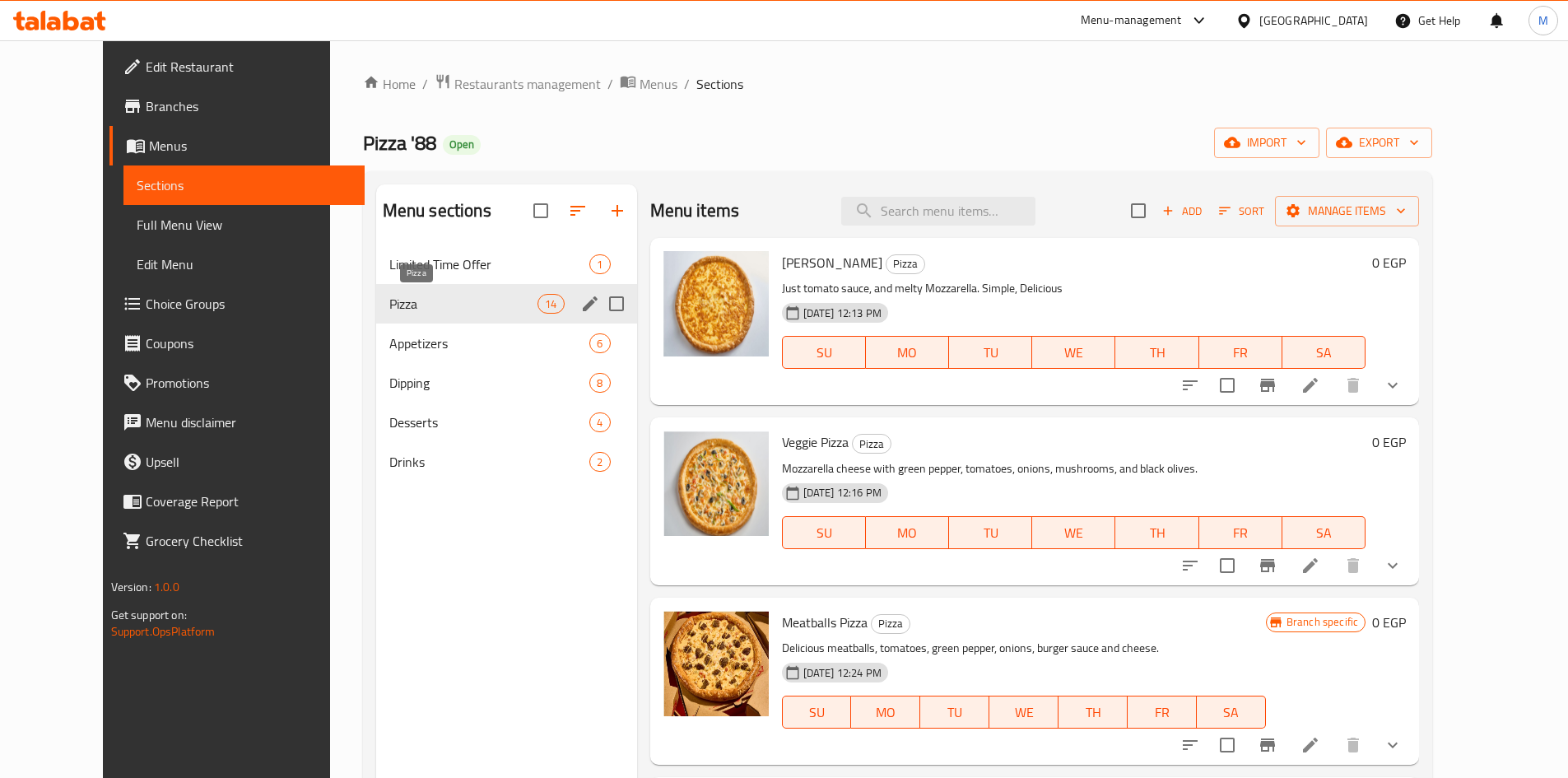
click at [414, 318] on div "Pizza 14" at bounding box center [507, 304] width 261 height 39
click at [415, 325] on div "Appetizers 6" at bounding box center [507, 343] width 261 height 39
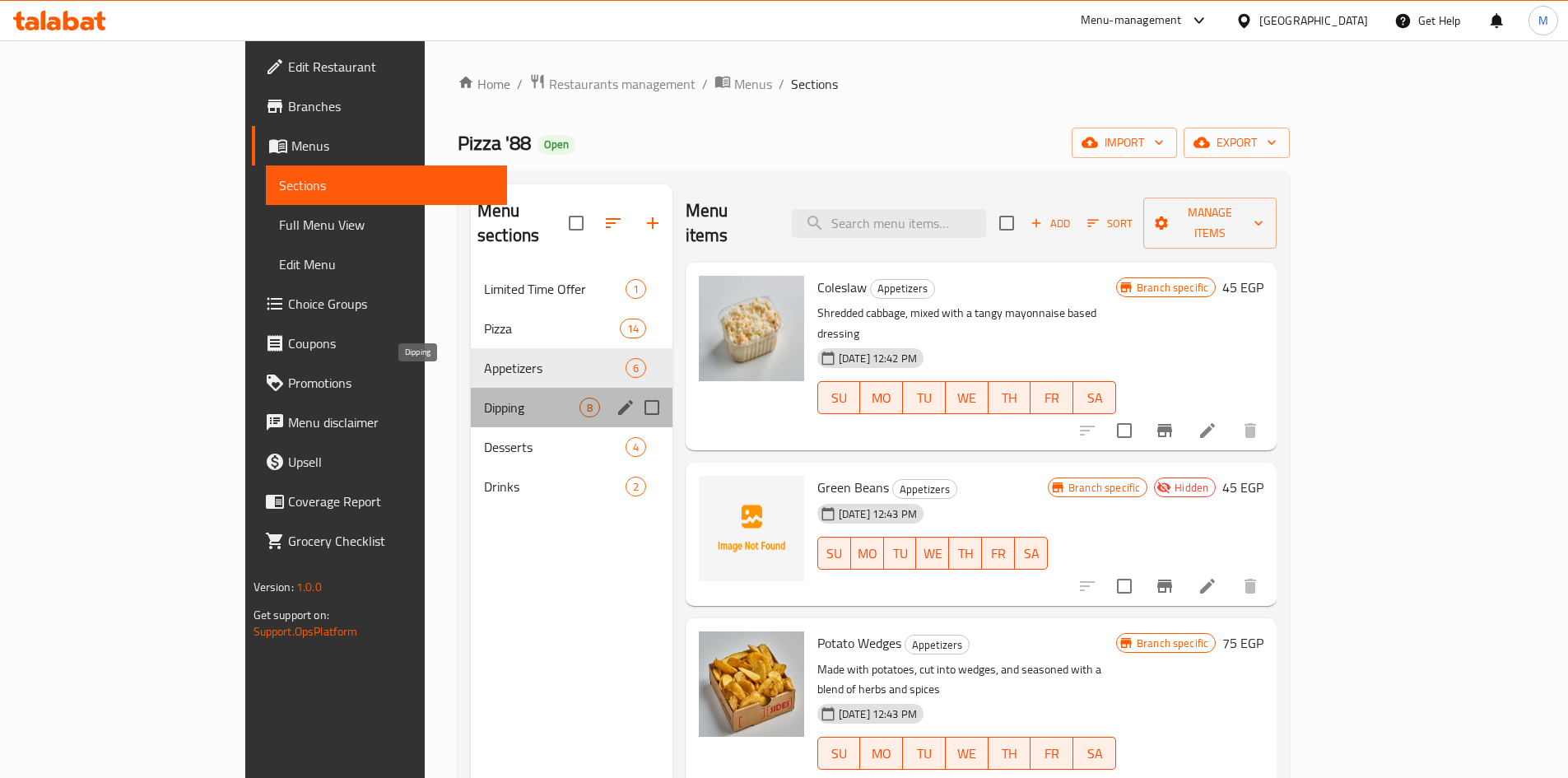
click at [484, 398] on span "Dipping" at bounding box center [532, 407] width 96 height 20
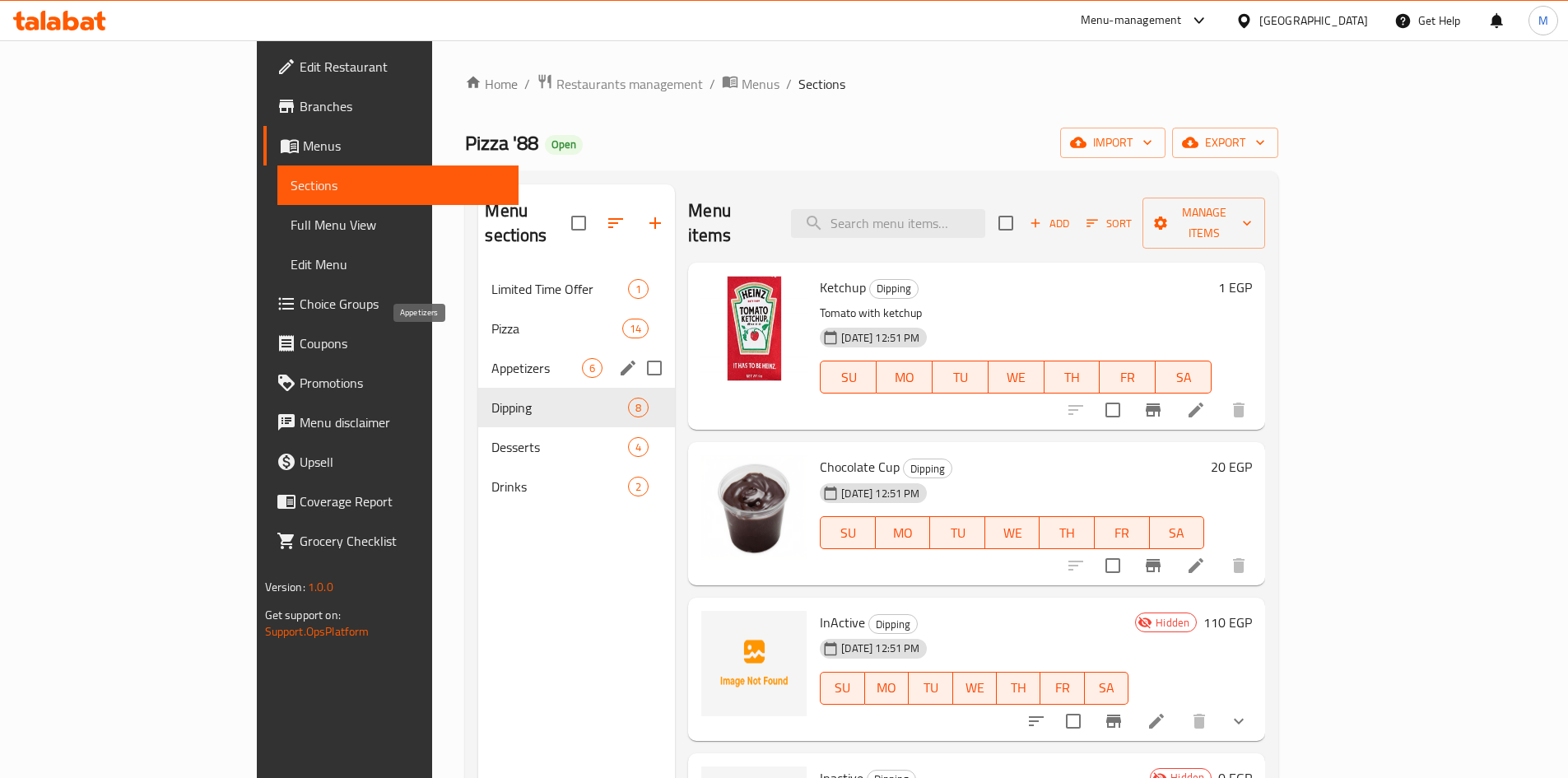
click at [492, 358] on span "Appetizers" at bounding box center [537, 368] width 91 height 20
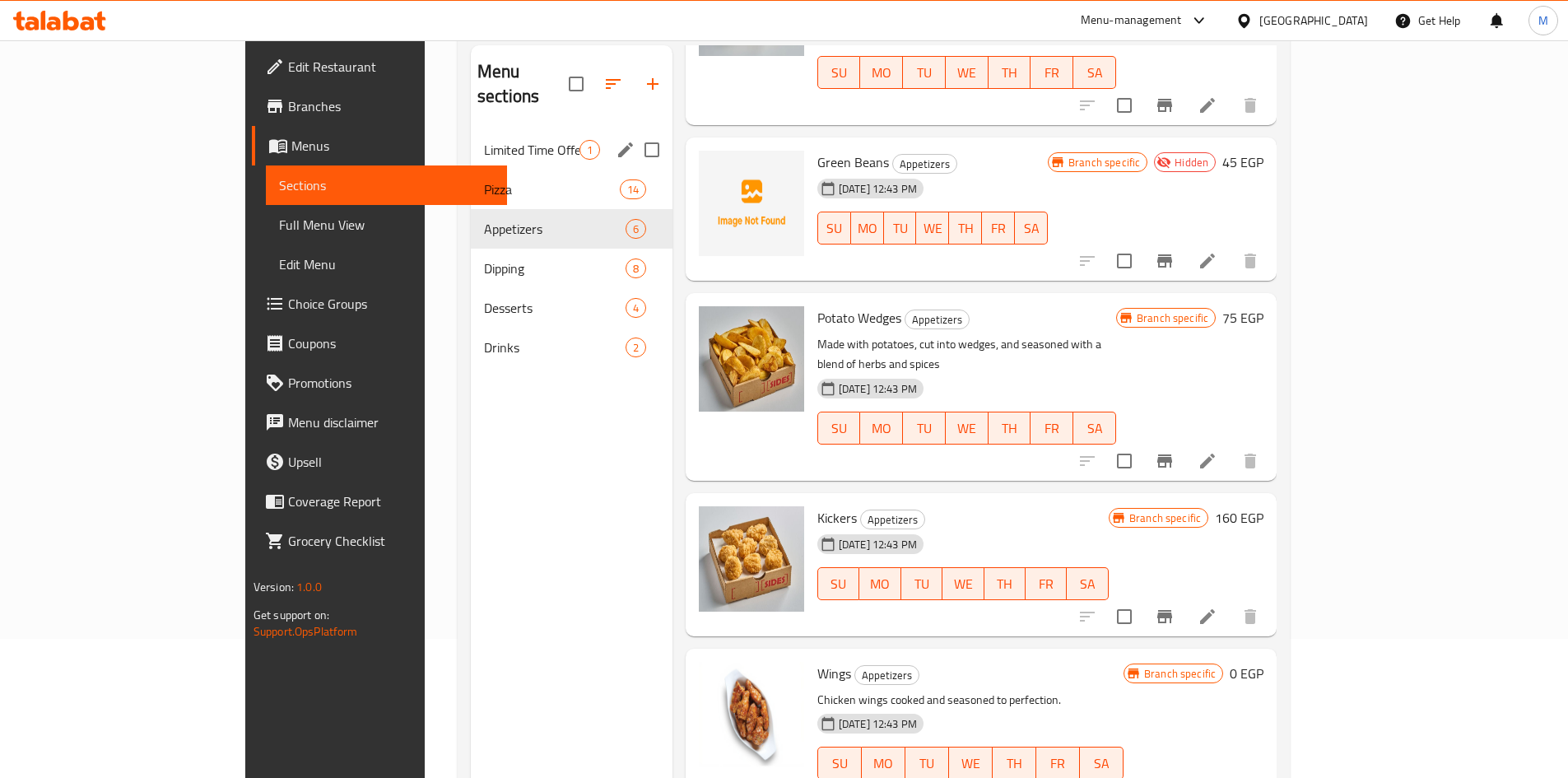
scroll to position [66, 0]
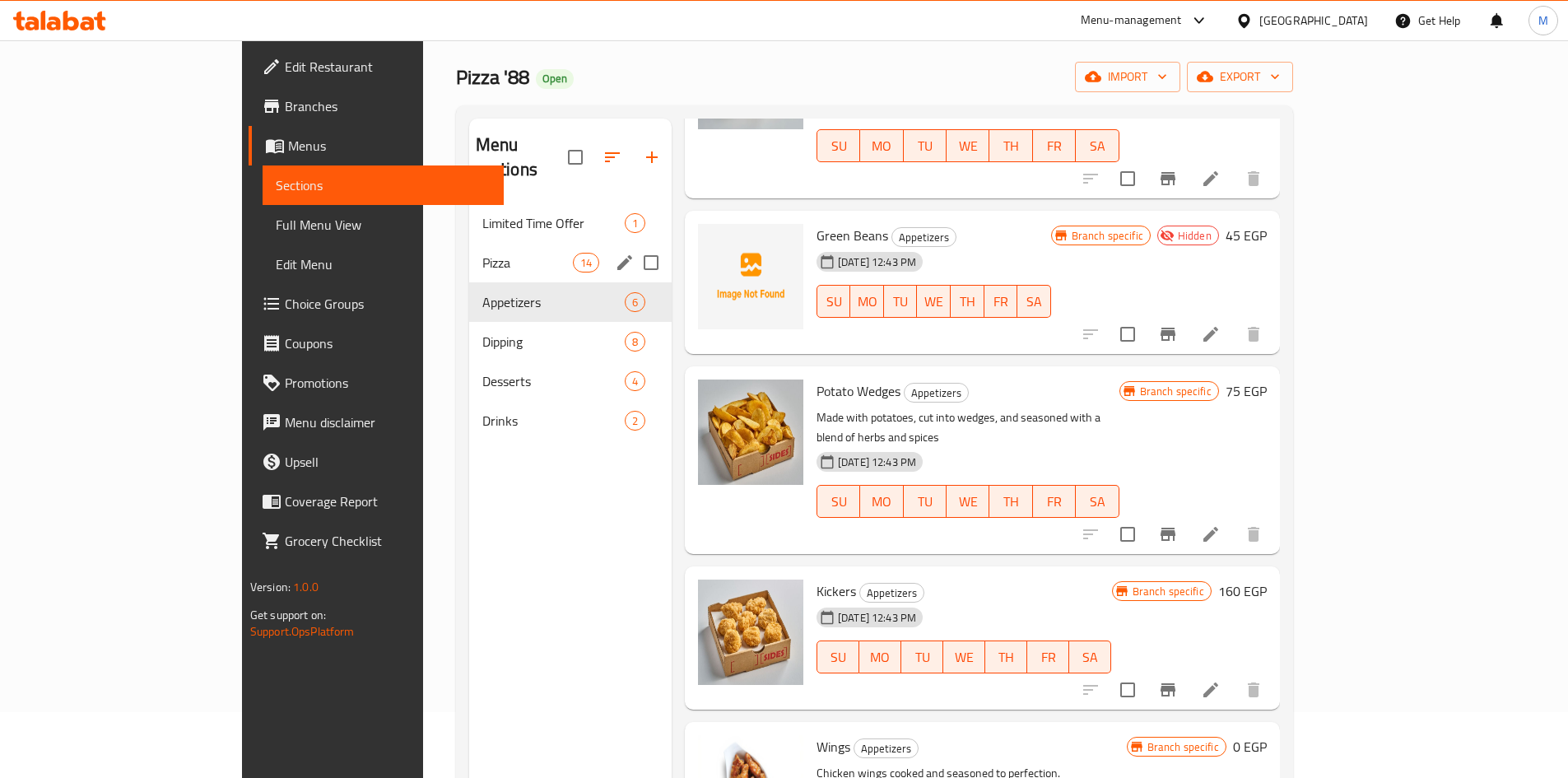
click at [482, 252] on span "Pizza" at bounding box center [527, 262] width 91 height 20
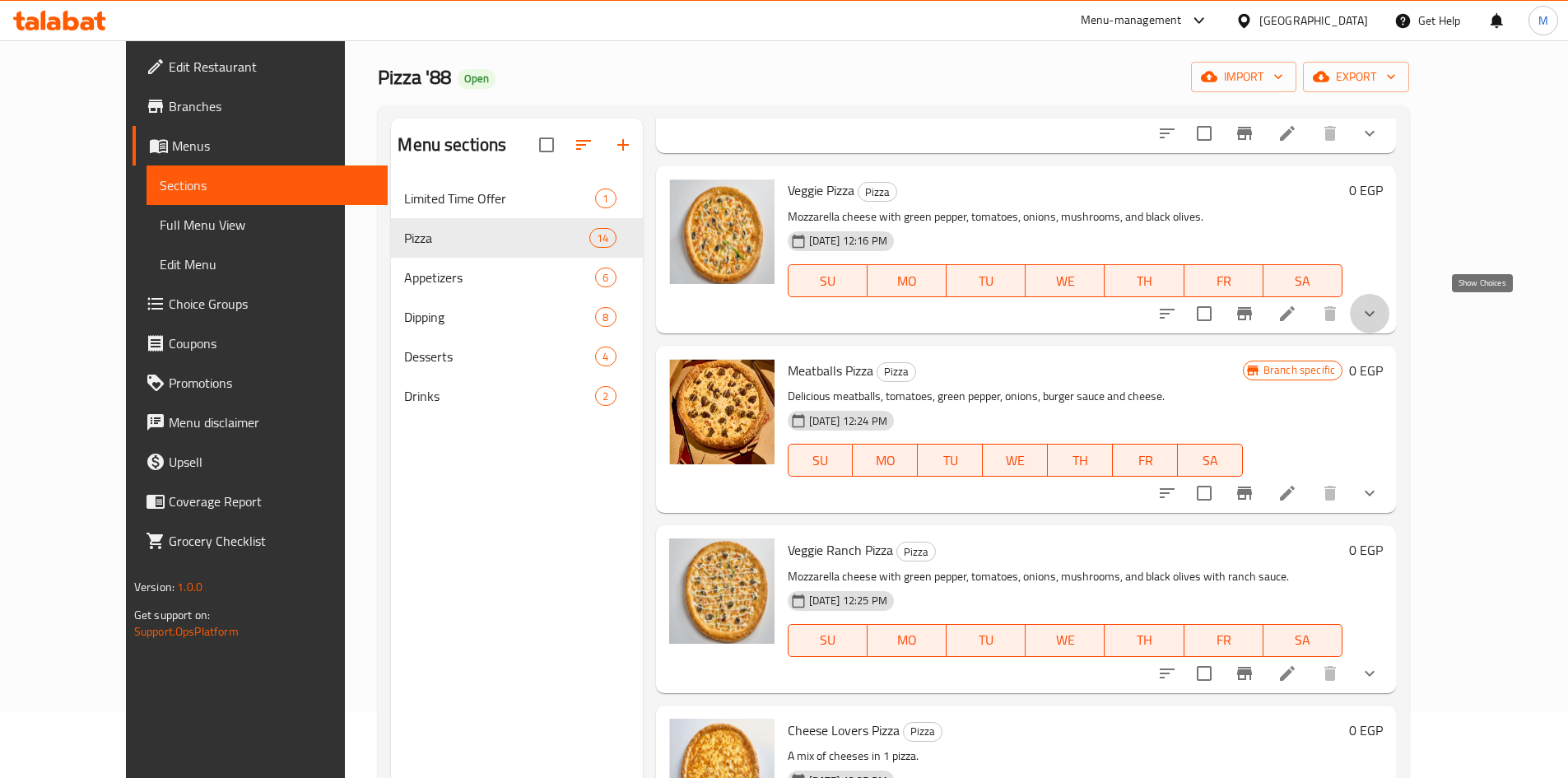
click at [1380, 308] on icon "show more" at bounding box center [1369, 313] width 20 height 20
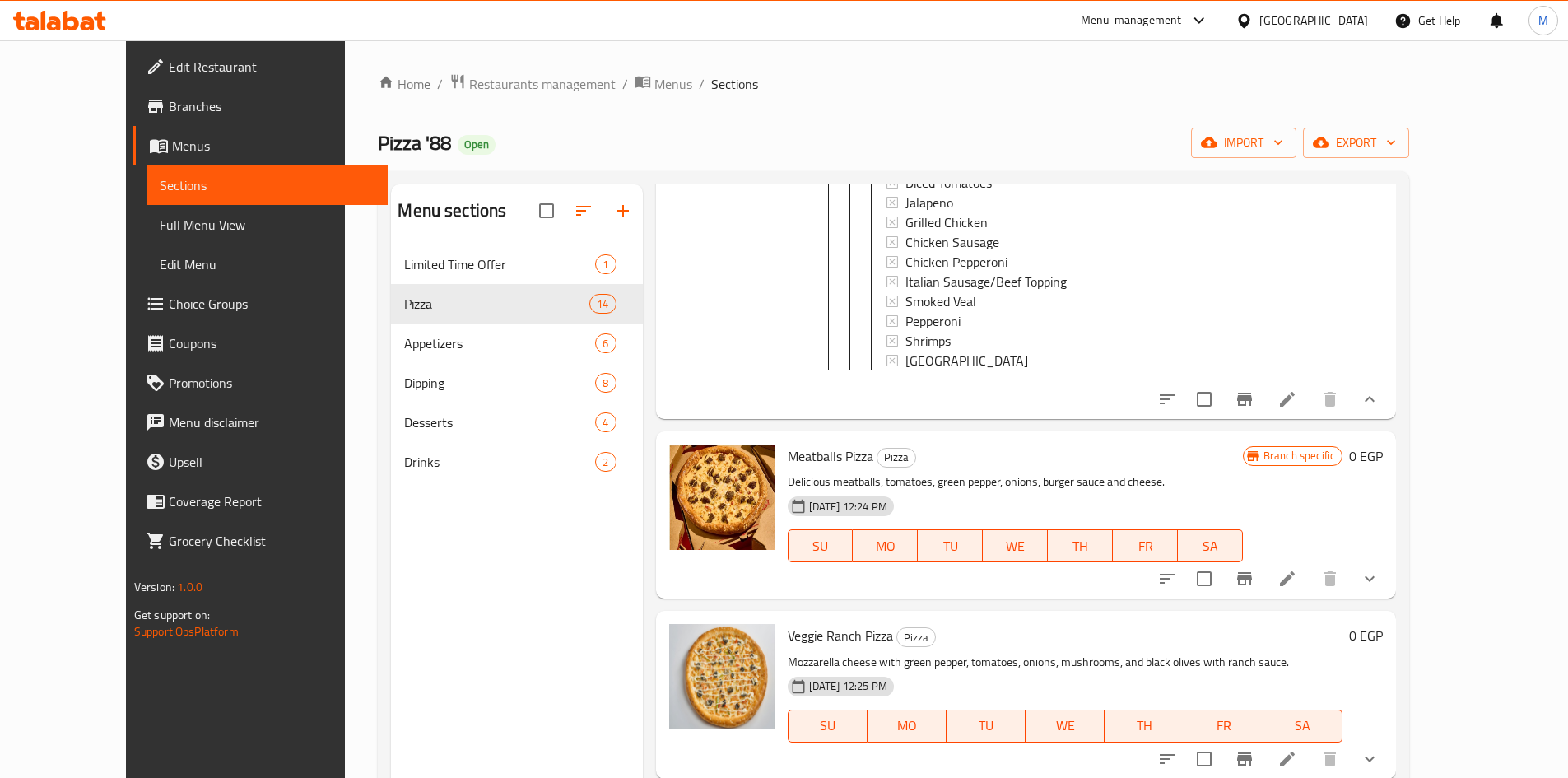
click at [1298, 409] on icon at bounding box center [1287, 399] width 20 height 20
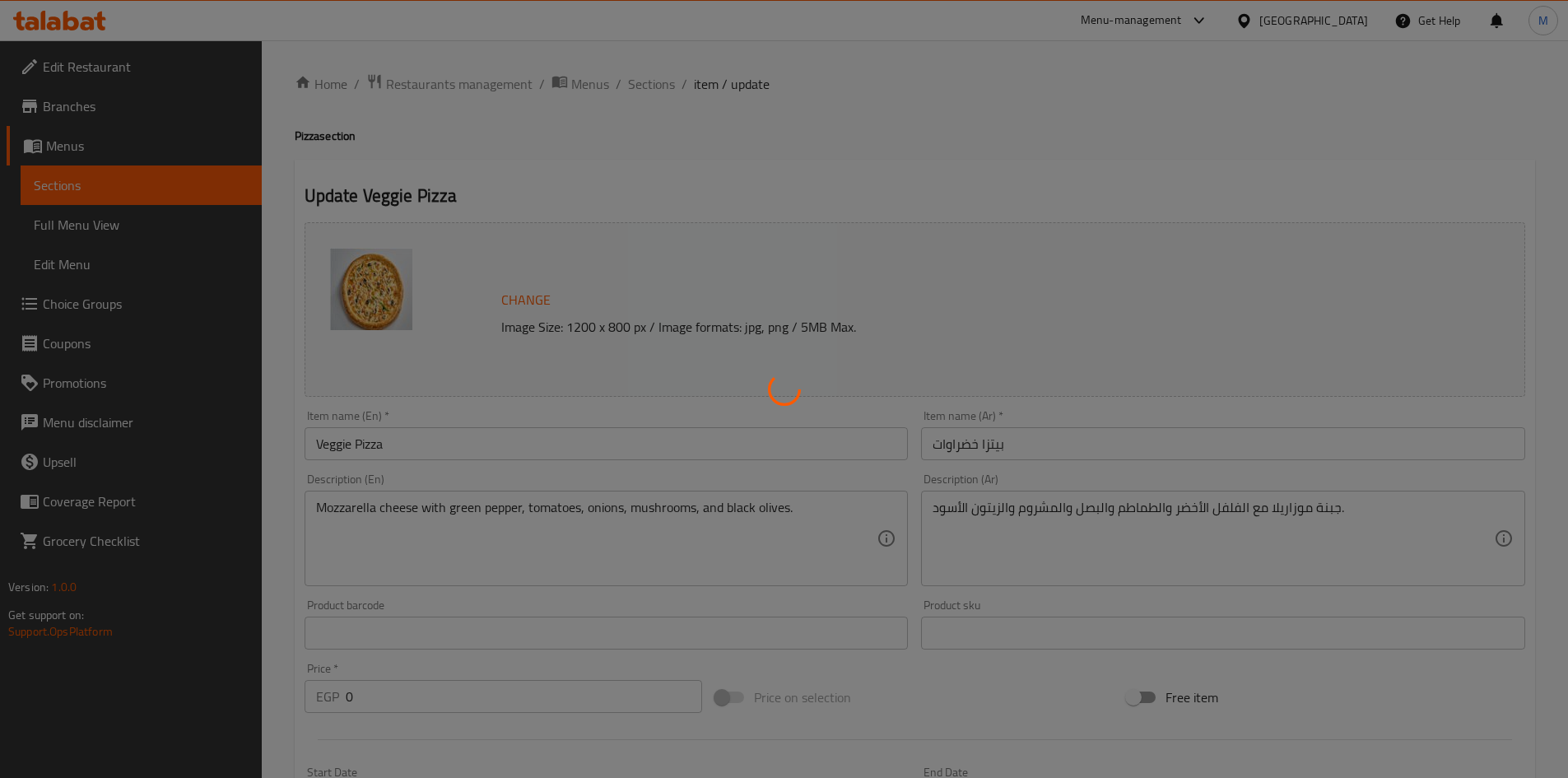
type input "اختيارك من الكراست:"
type input "1"
type input "اختيارك من الكراسط الوسط"
type input "1"
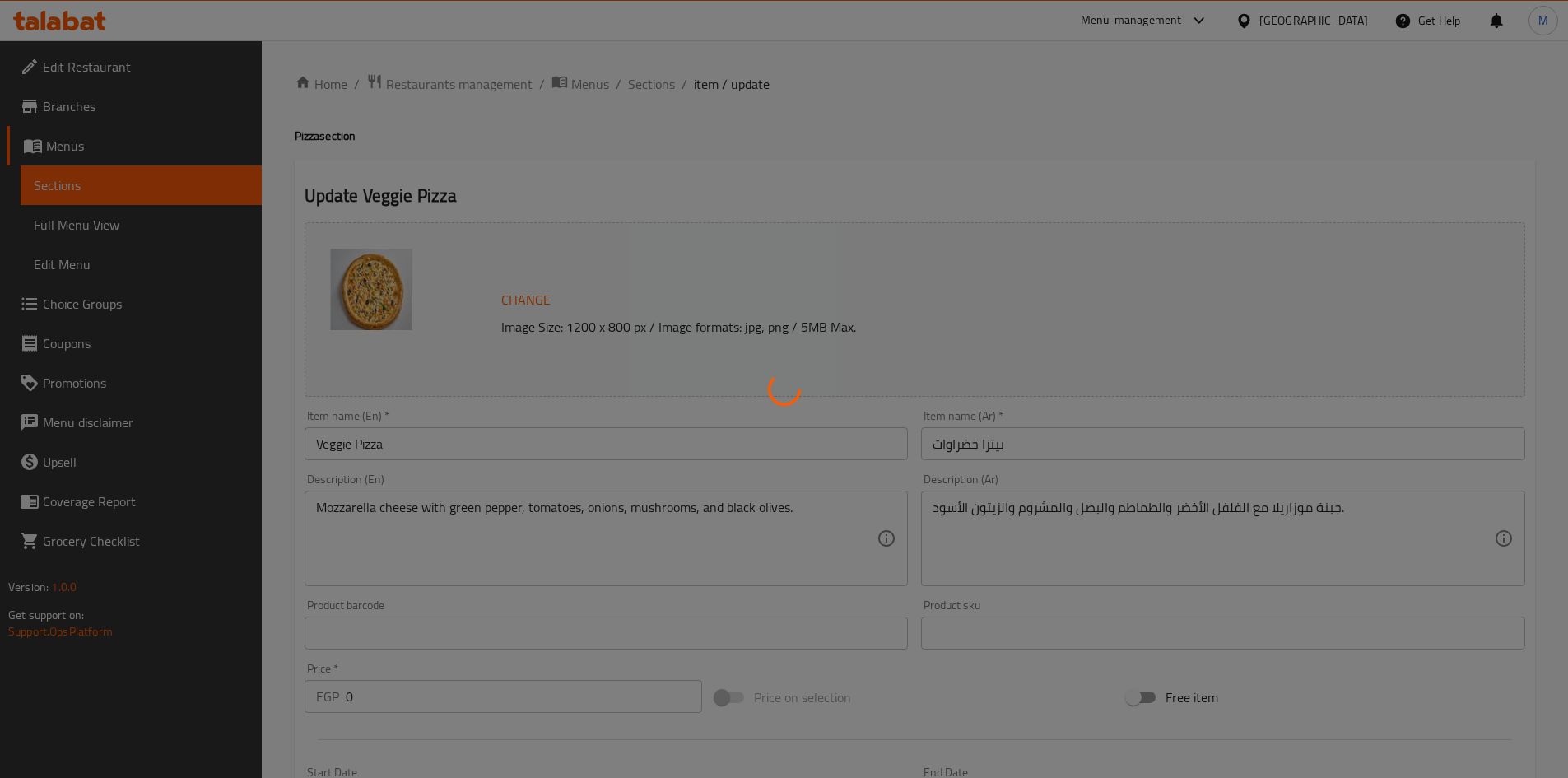
type input "1"
type input "اضافات"
type input "0"
type input "6"
type input "اختيارك للكراست الكبير"
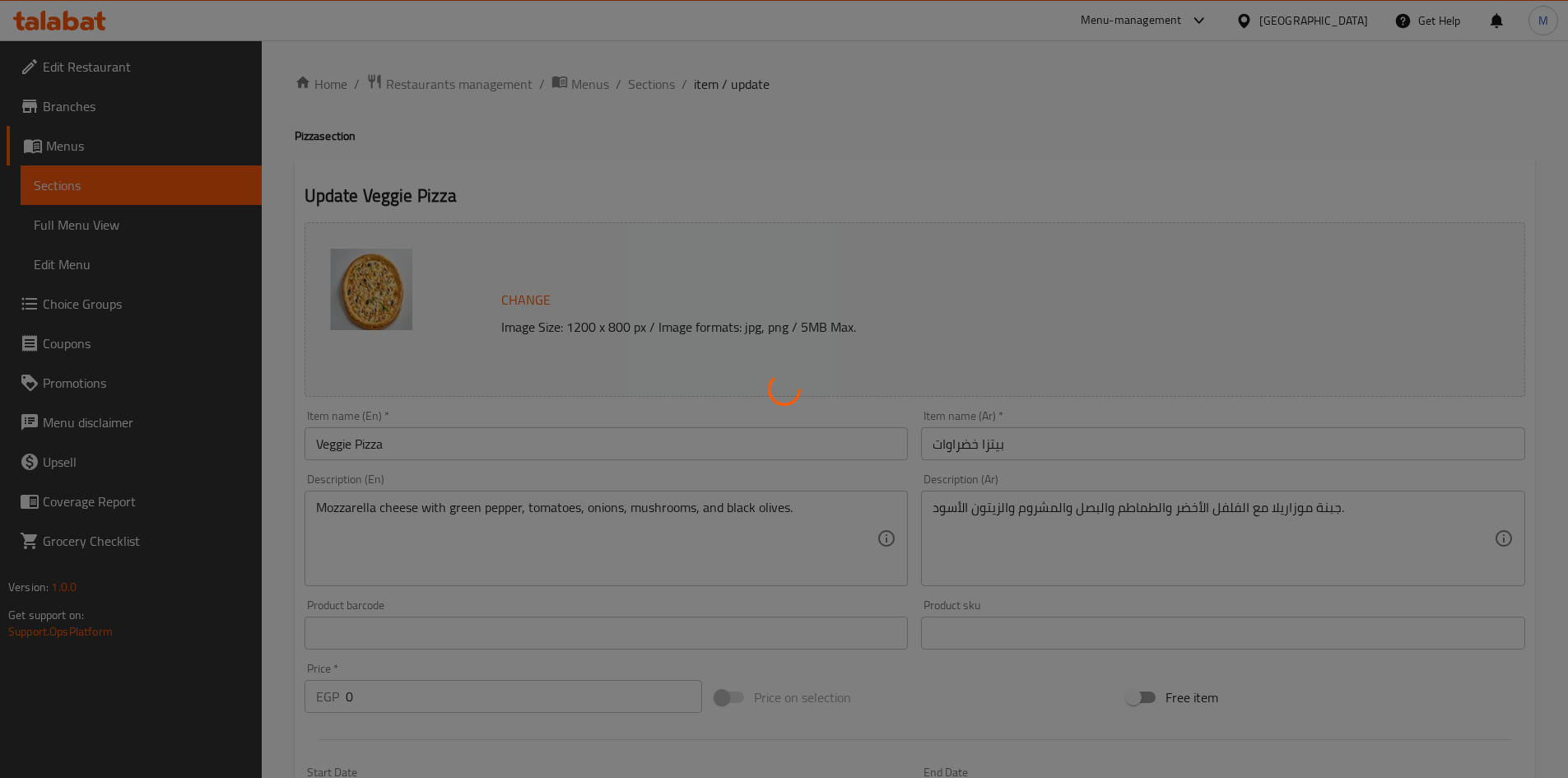
type input "1"
type input "اضافات"
type input "0"
type input "6"
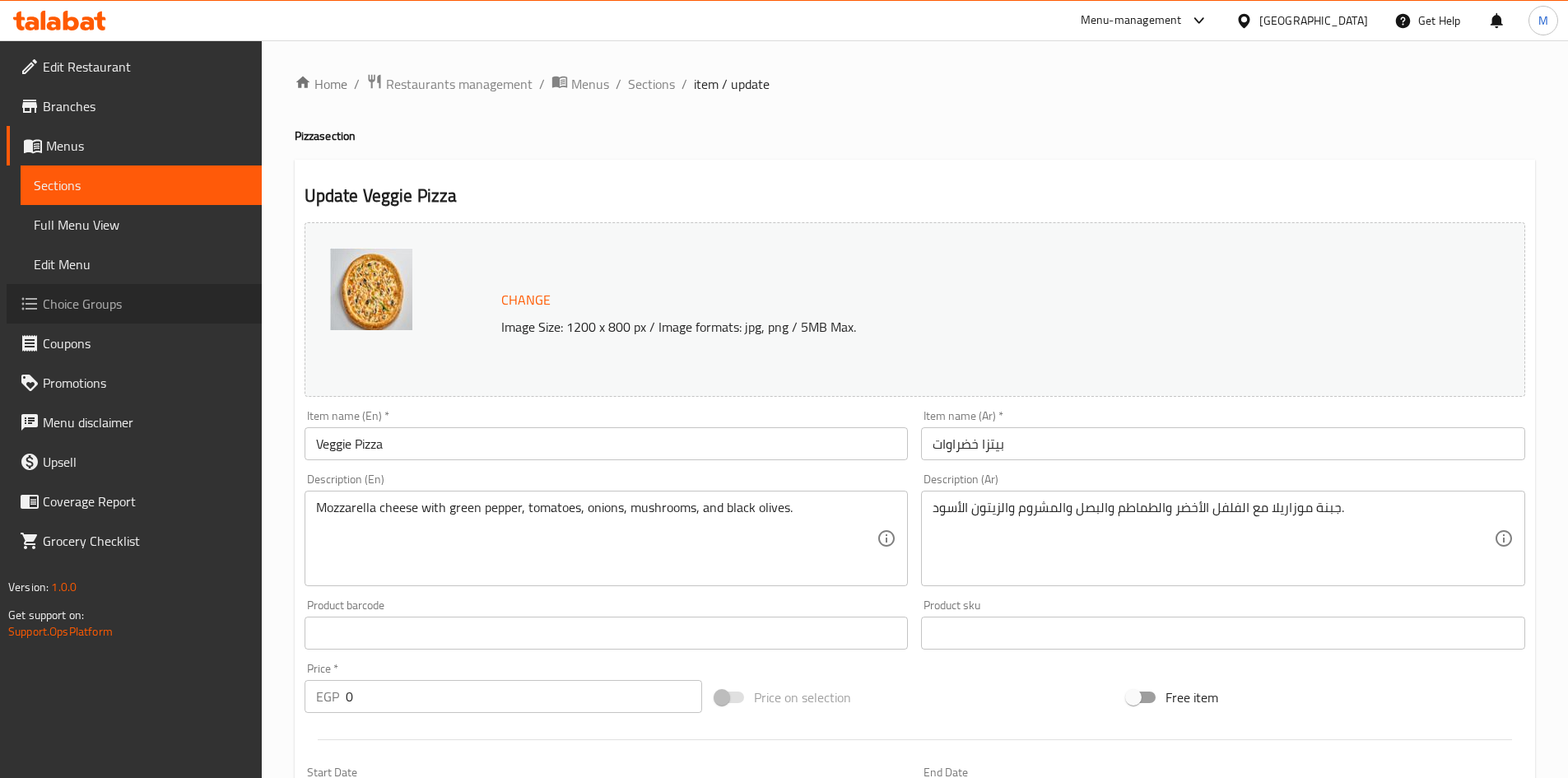
click at [157, 309] on span "Choice Groups" at bounding box center [145, 303] width 206 height 20
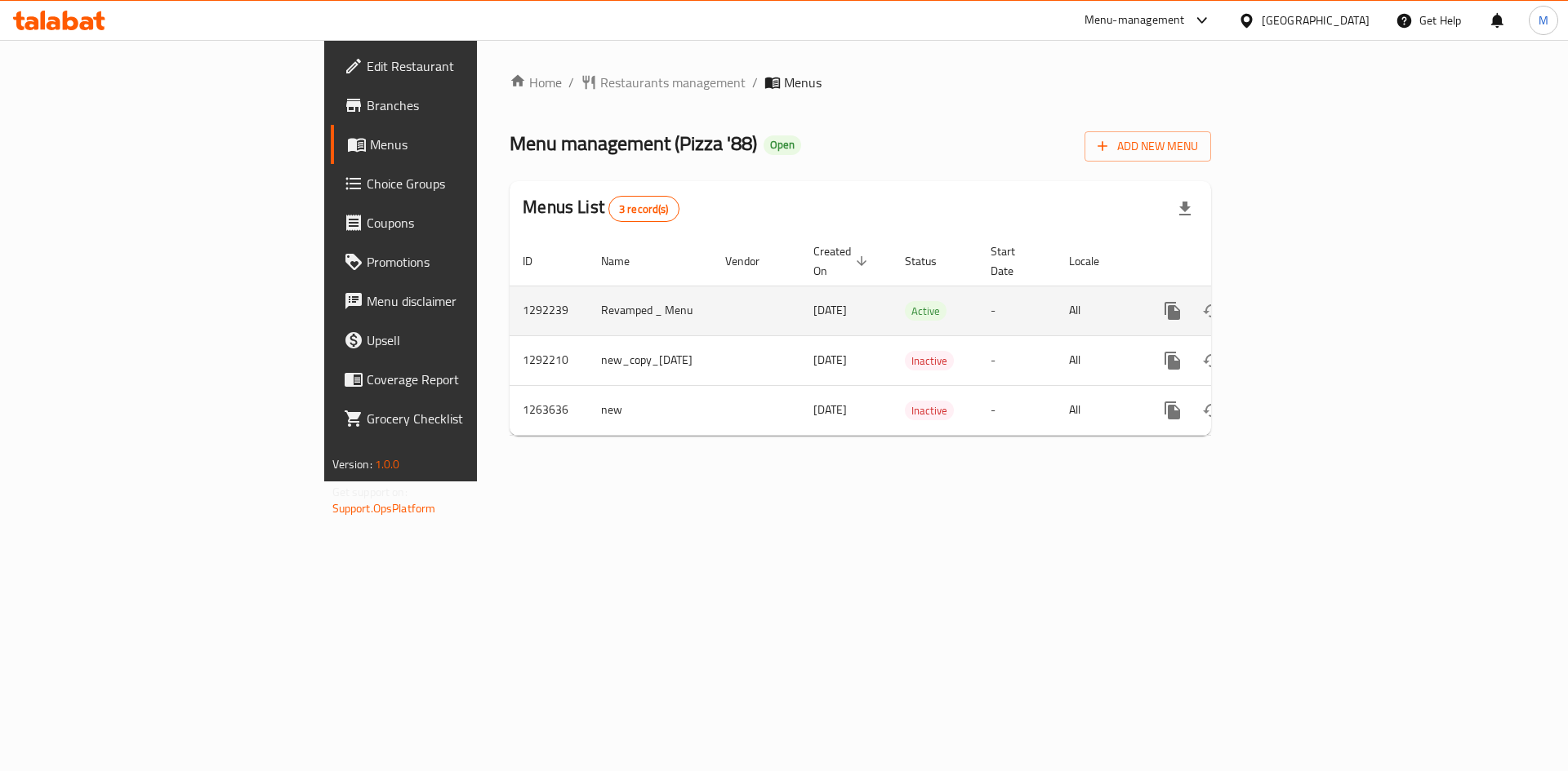
click at [1300, 301] on icon "enhanced table" at bounding box center [1290, 311] width 20 height 20
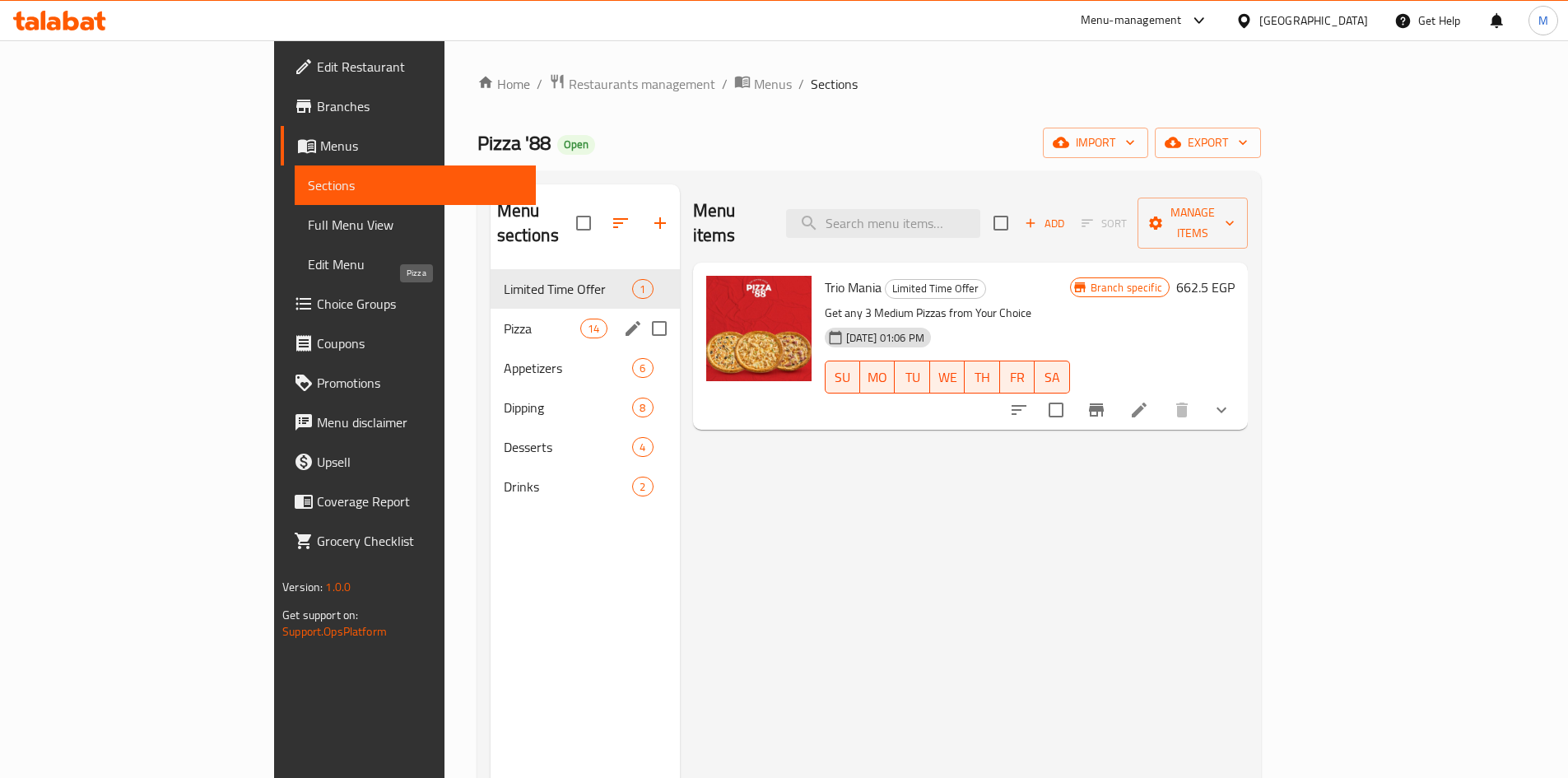
click at [504, 319] on span "Pizza" at bounding box center [542, 328] width 77 height 20
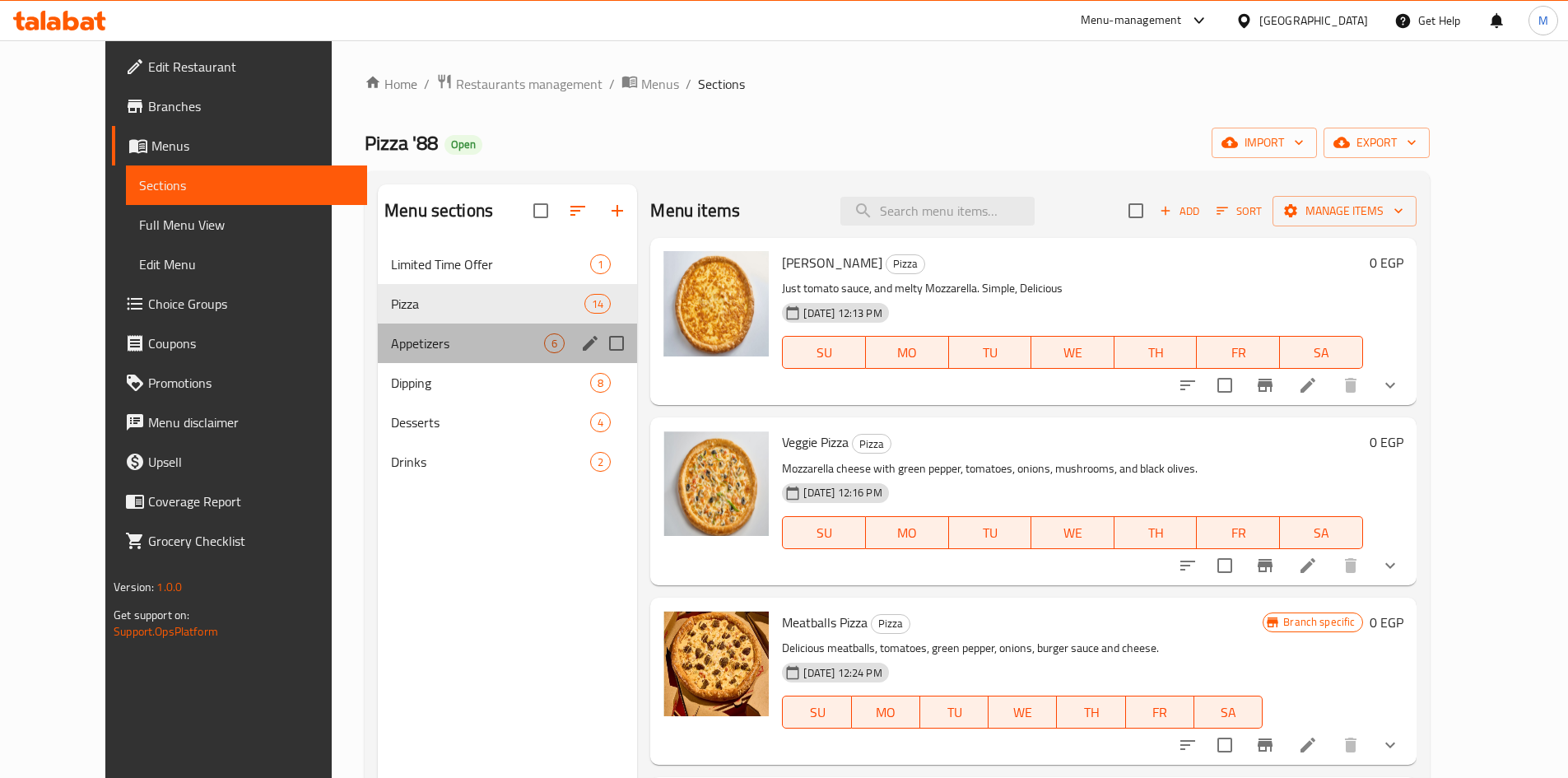
click at [440, 328] on div "Appetizers 6" at bounding box center [508, 343] width 259 height 39
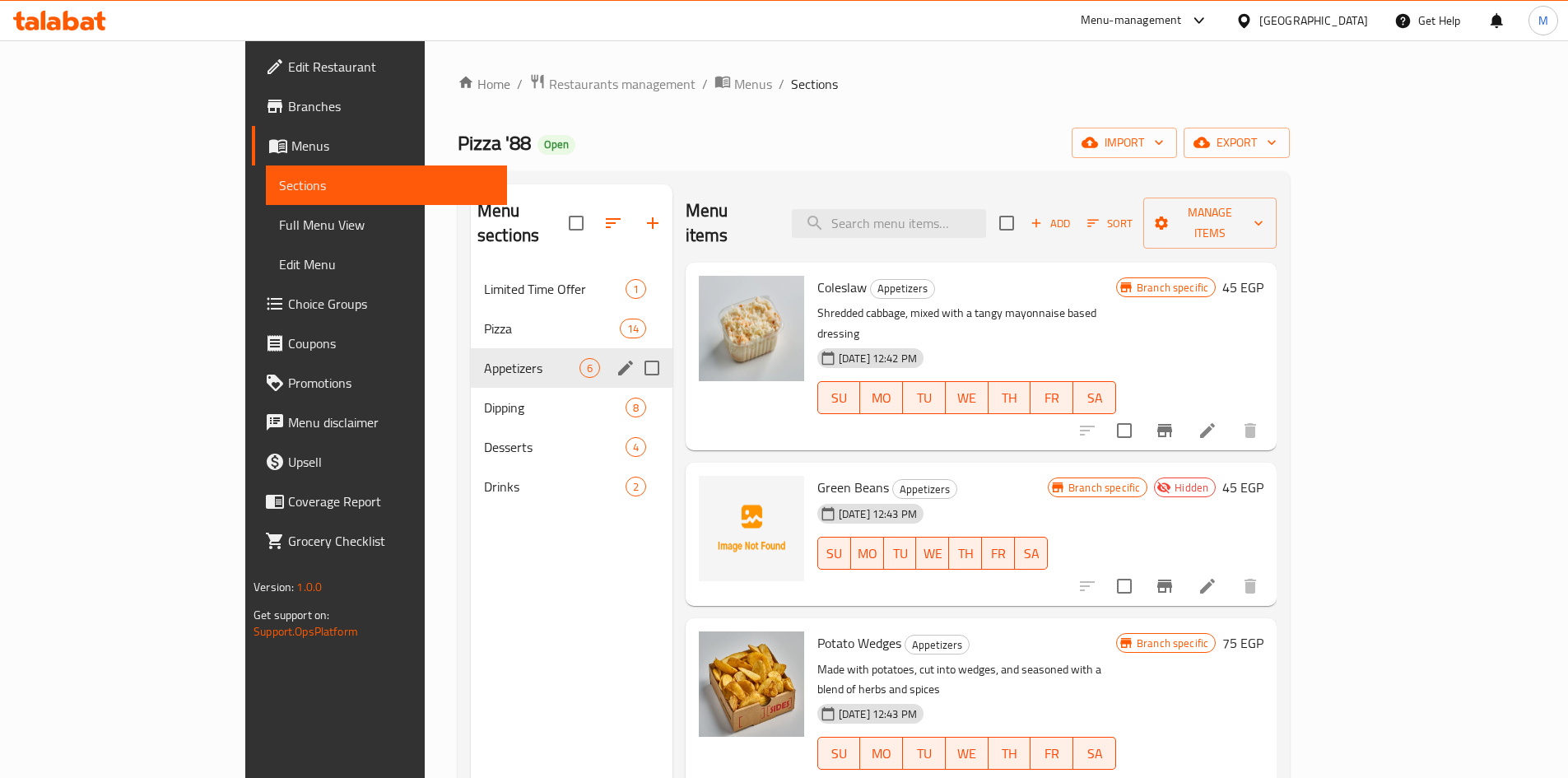
click at [471, 388] on div "Dipping 8" at bounding box center [571, 407] width 202 height 39
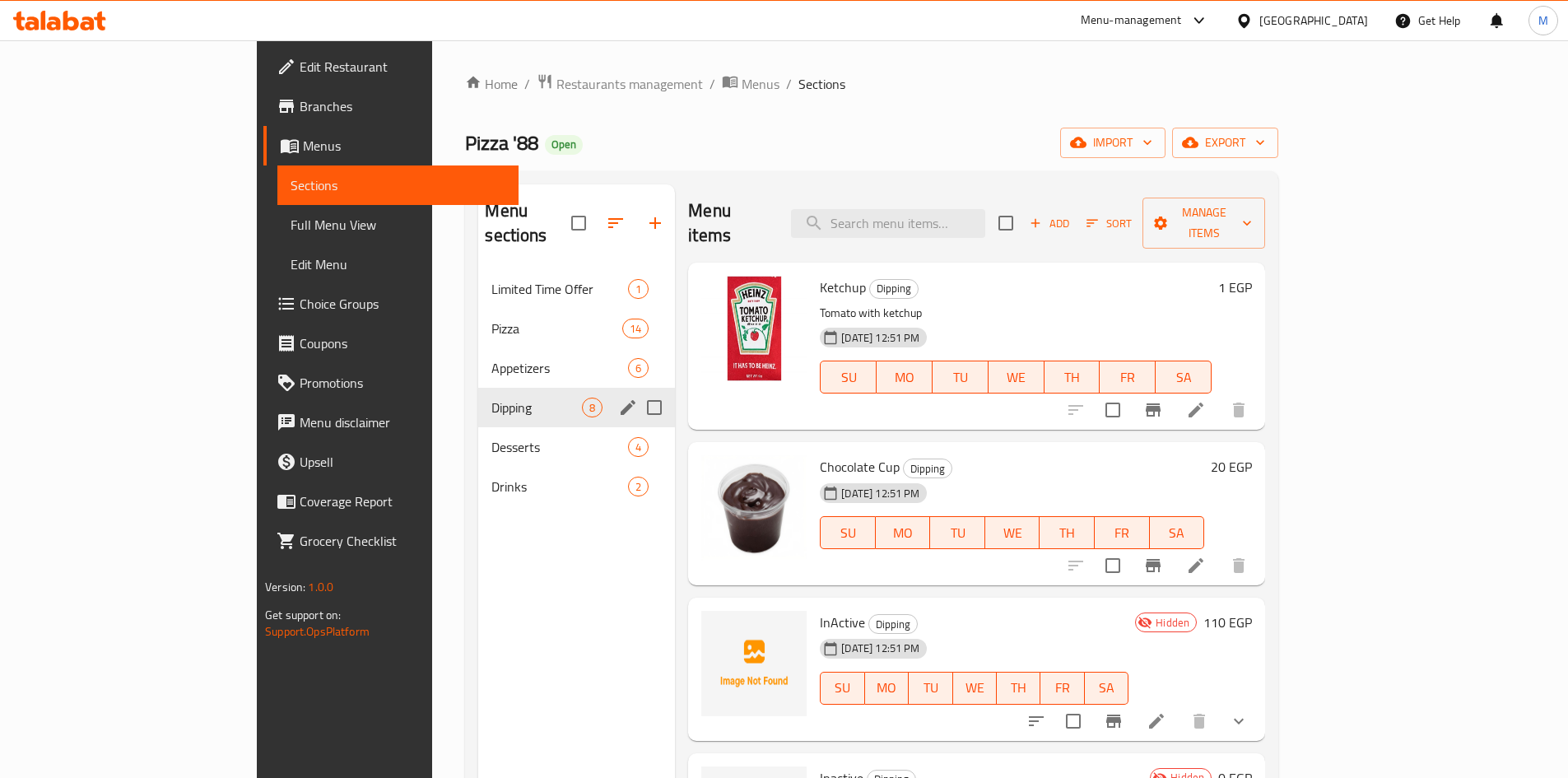
click at [479, 427] on div "Desserts 4" at bounding box center [577, 447] width 197 height 39
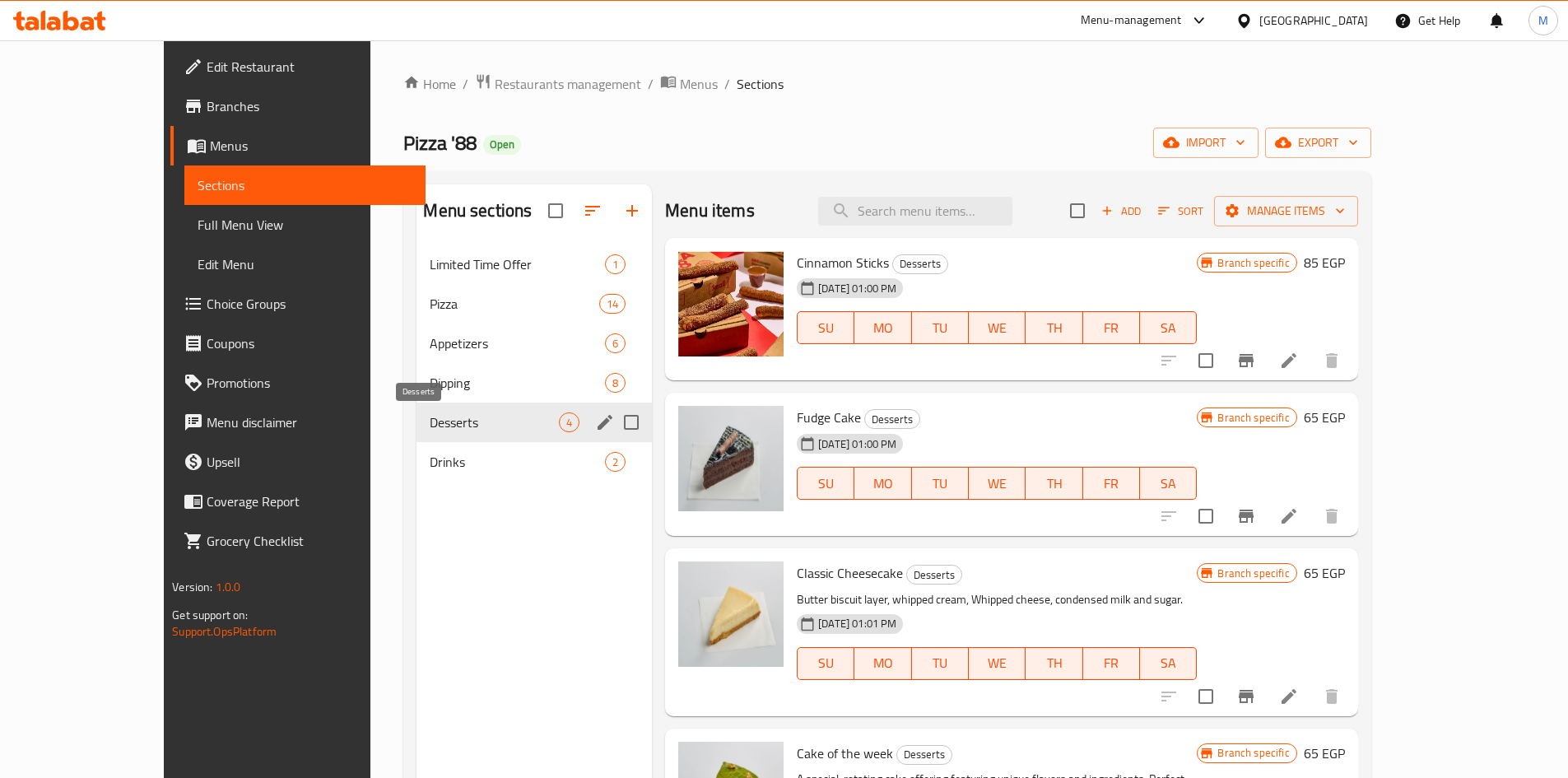
click at [430, 425] on span "Desserts" at bounding box center [495, 422] width 129 height 20
click at [435, 460] on span "Drinks" at bounding box center [495, 462] width 129 height 20
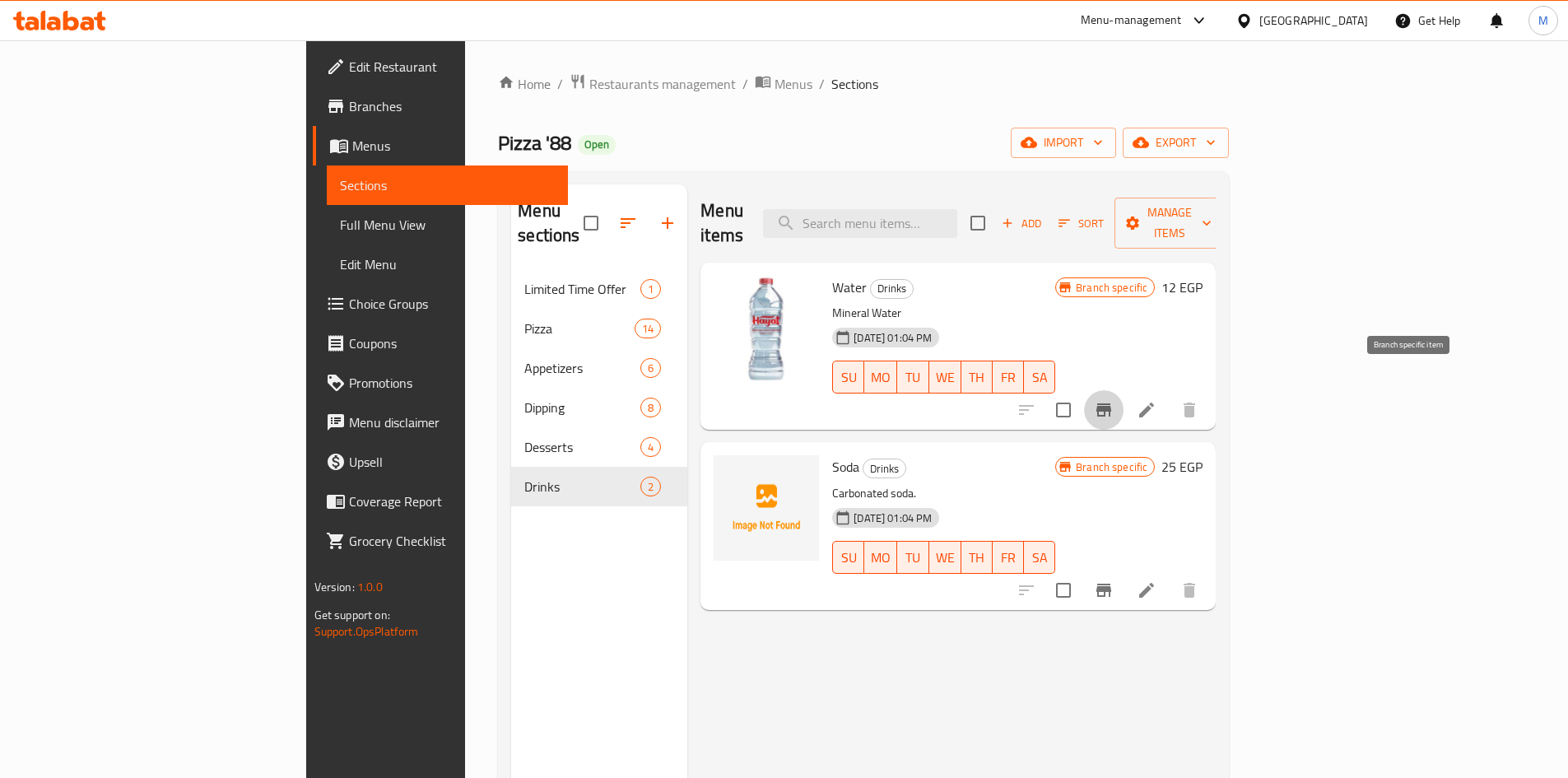
click at [1124, 391] on button "Branch-specific-item" at bounding box center [1104, 410] width 39 height 39
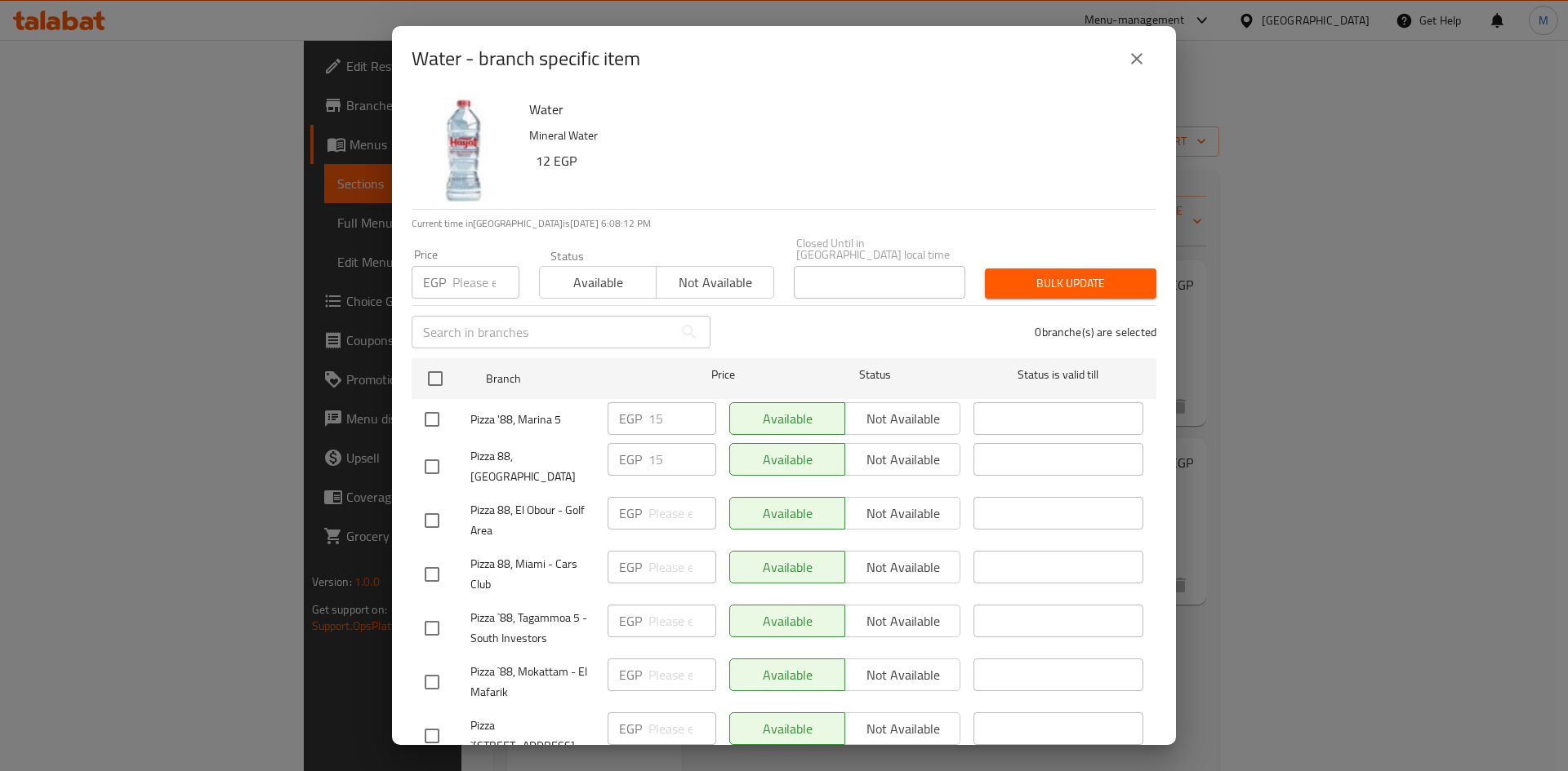
click at [1147, 57] on button "close" at bounding box center [1136, 59] width 39 height 39
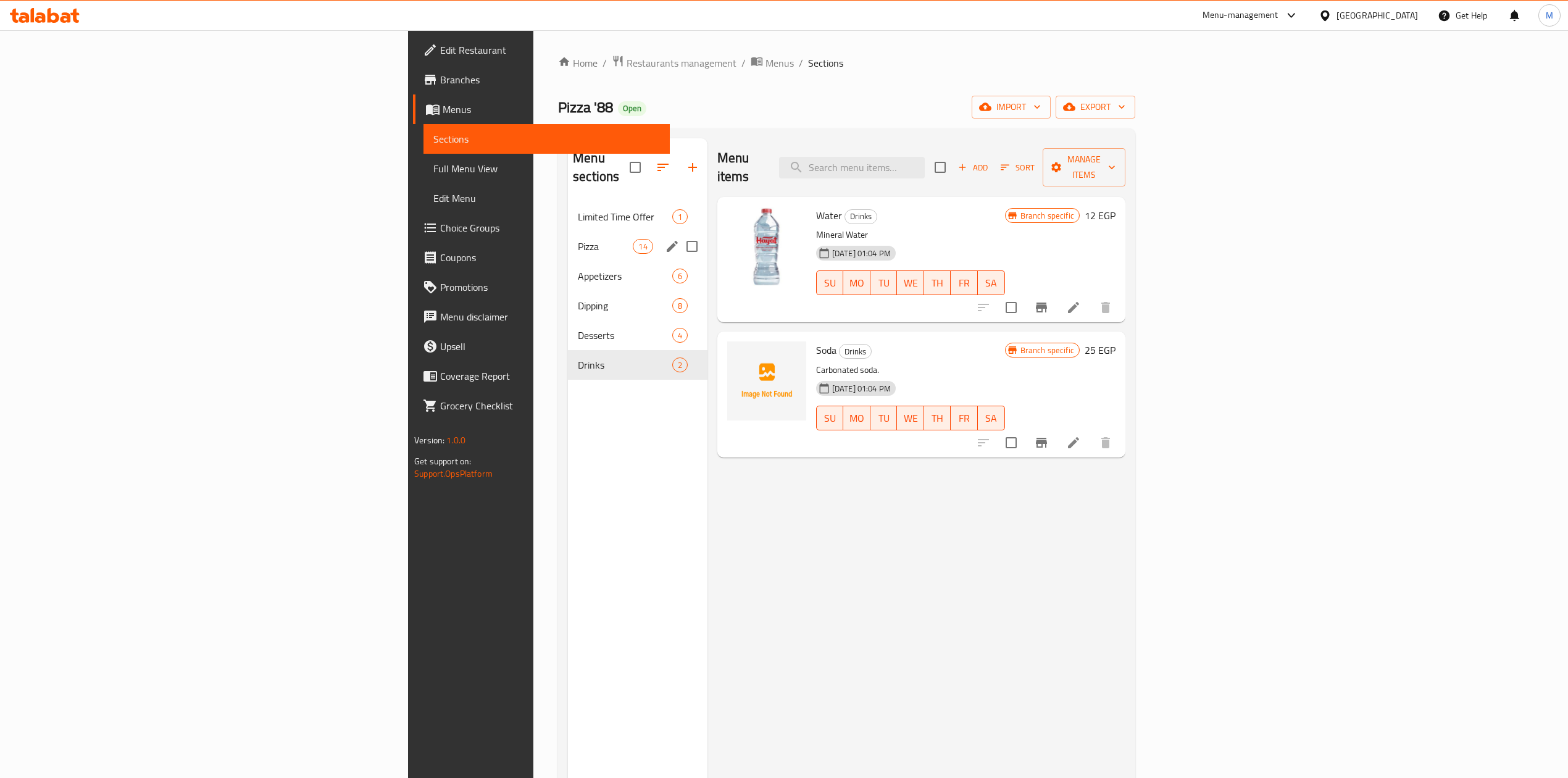
click at [568, 231] on div "Pizza 14" at bounding box center [637, 246] width 139 height 30
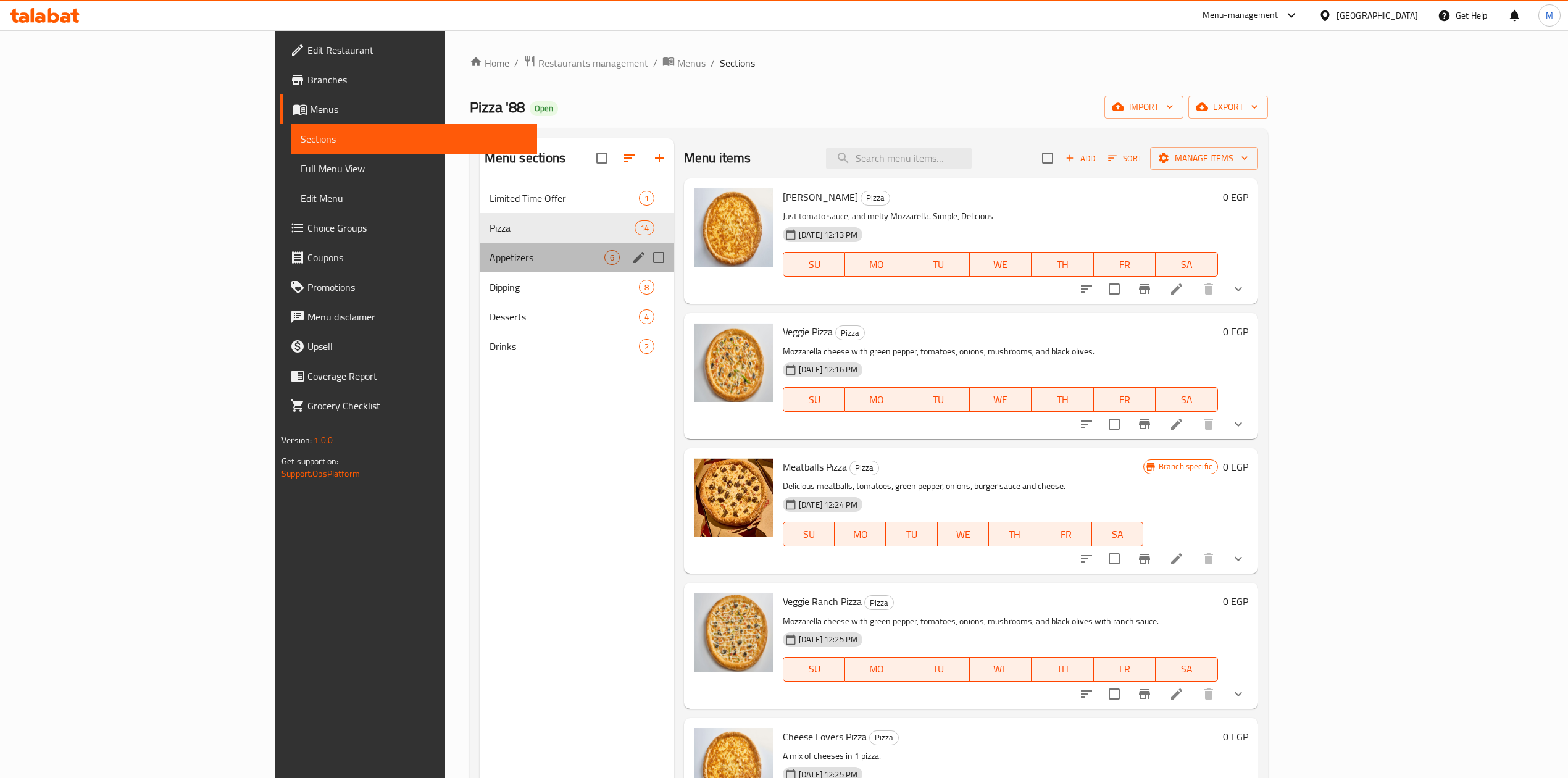
click at [480, 248] on div "Appetizers 6" at bounding box center [577, 257] width 194 height 30
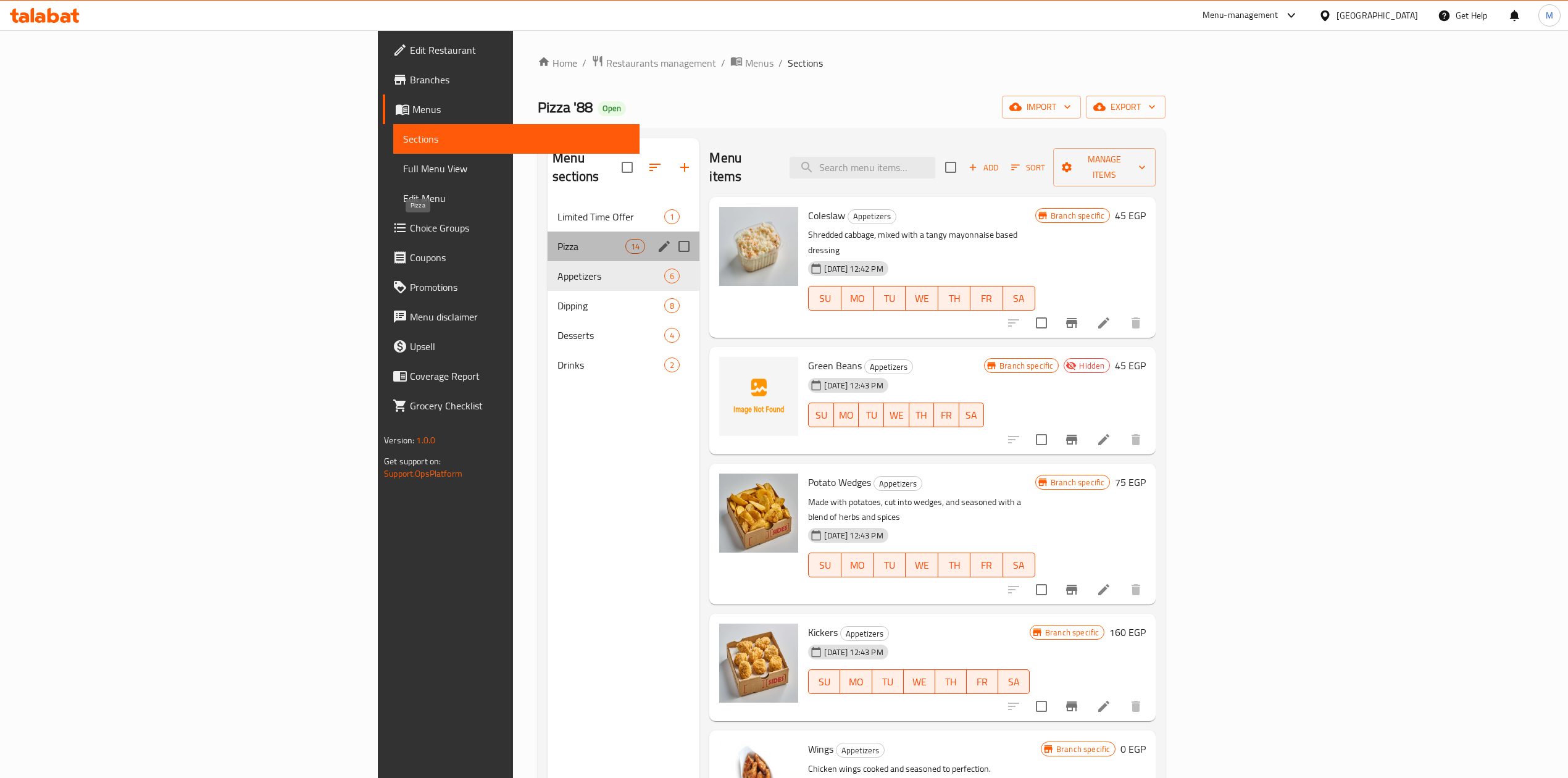
click at [557, 239] on span "Pizza" at bounding box center [591, 246] width 68 height 15
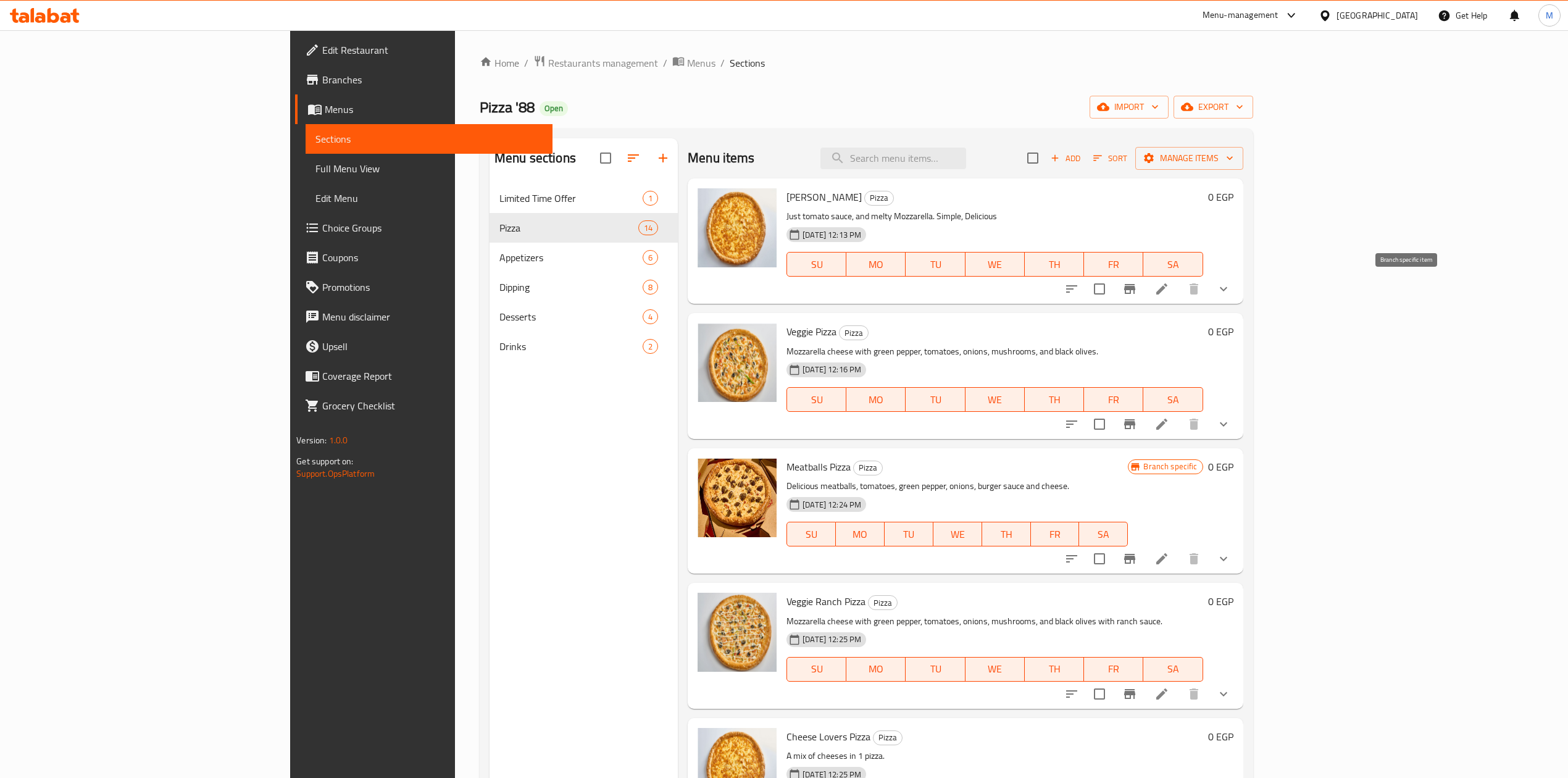
click at [1145, 292] on button "Branch-specific-item" at bounding box center [1130, 289] width 30 height 30
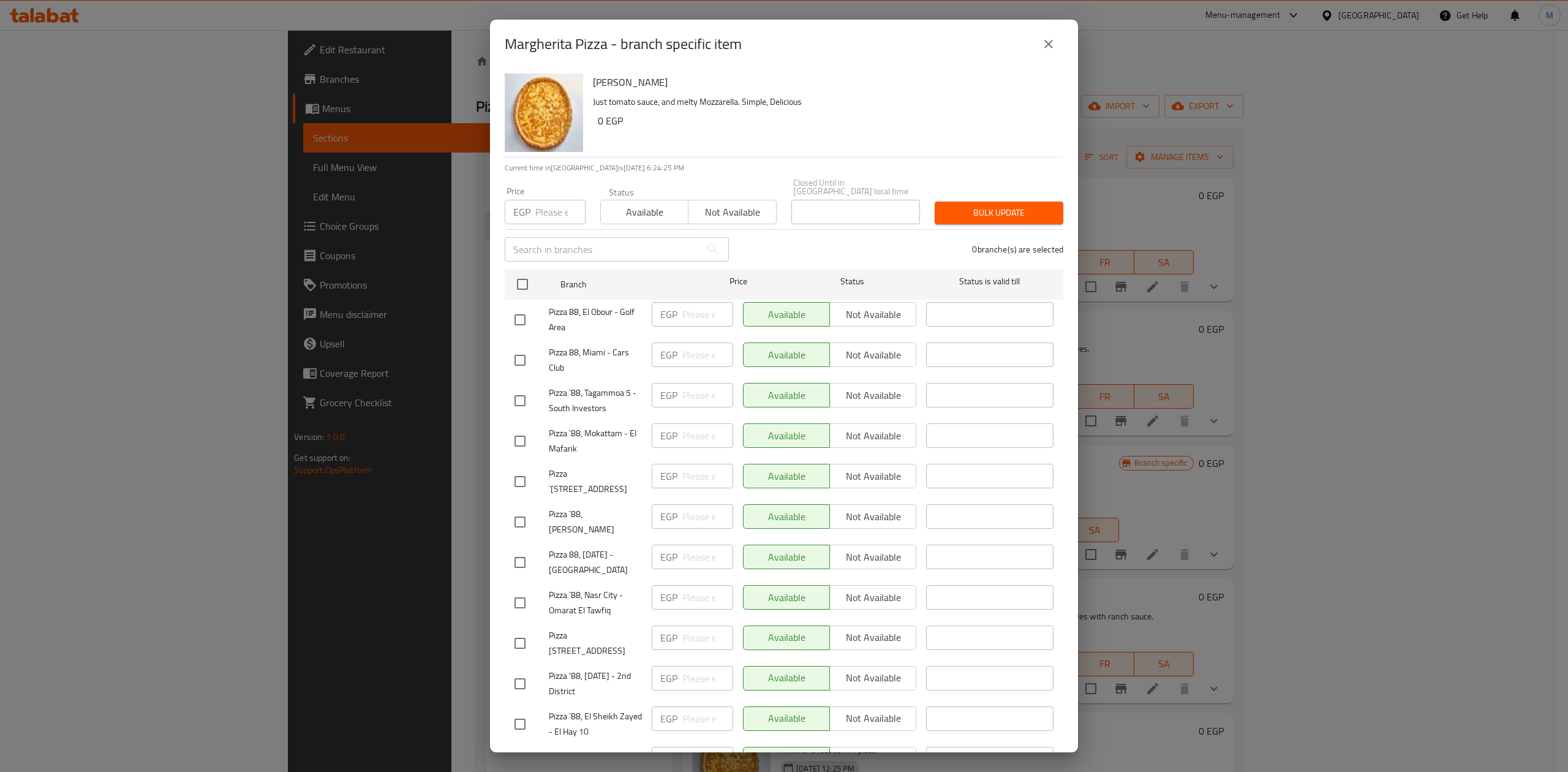
click at [1042, 57] on button "close" at bounding box center [1049, 44] width 29 height 29
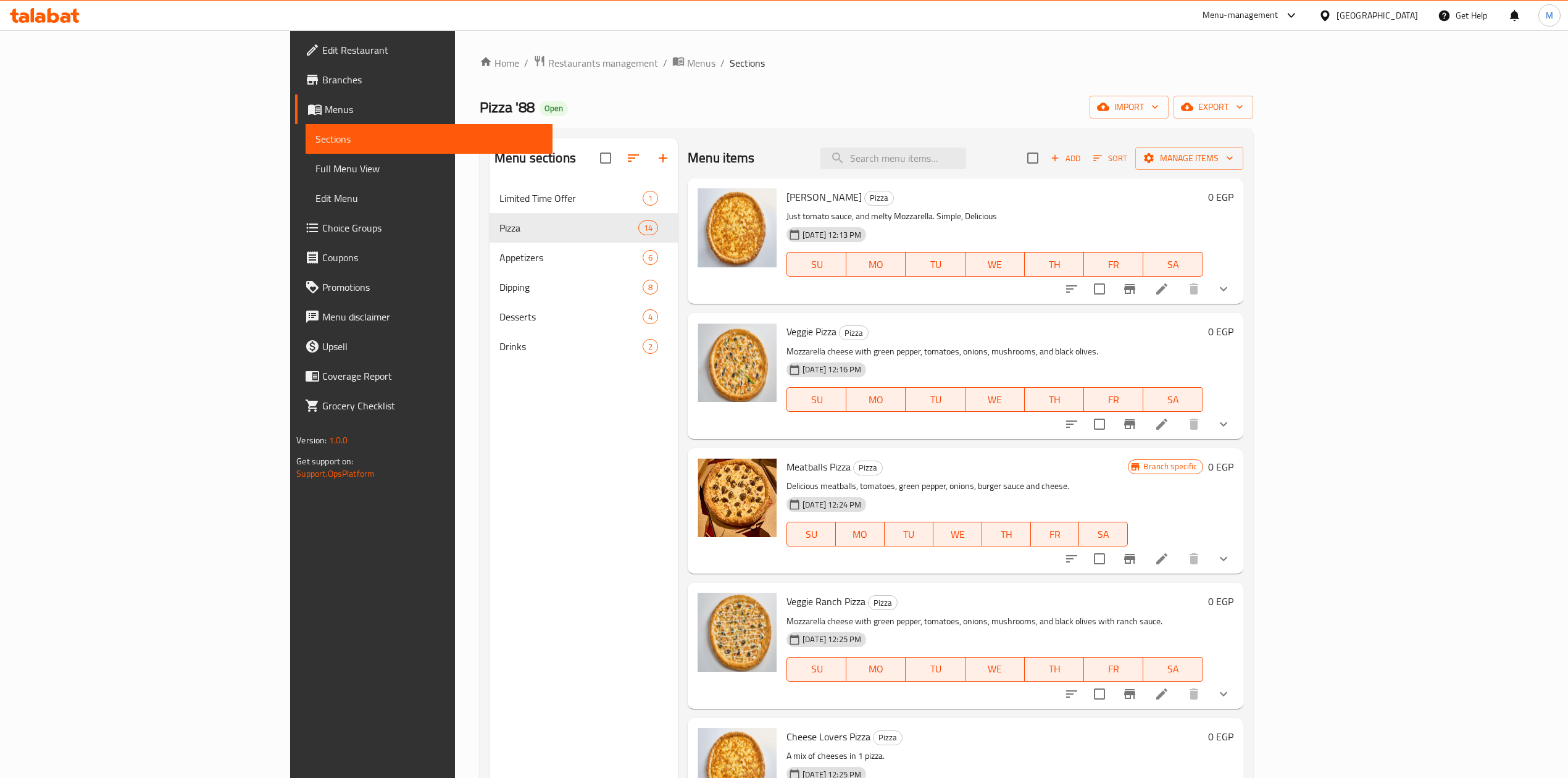
click at [1185, 298] on button "show more" at bounding box center [1223, 289] width 30 height 30
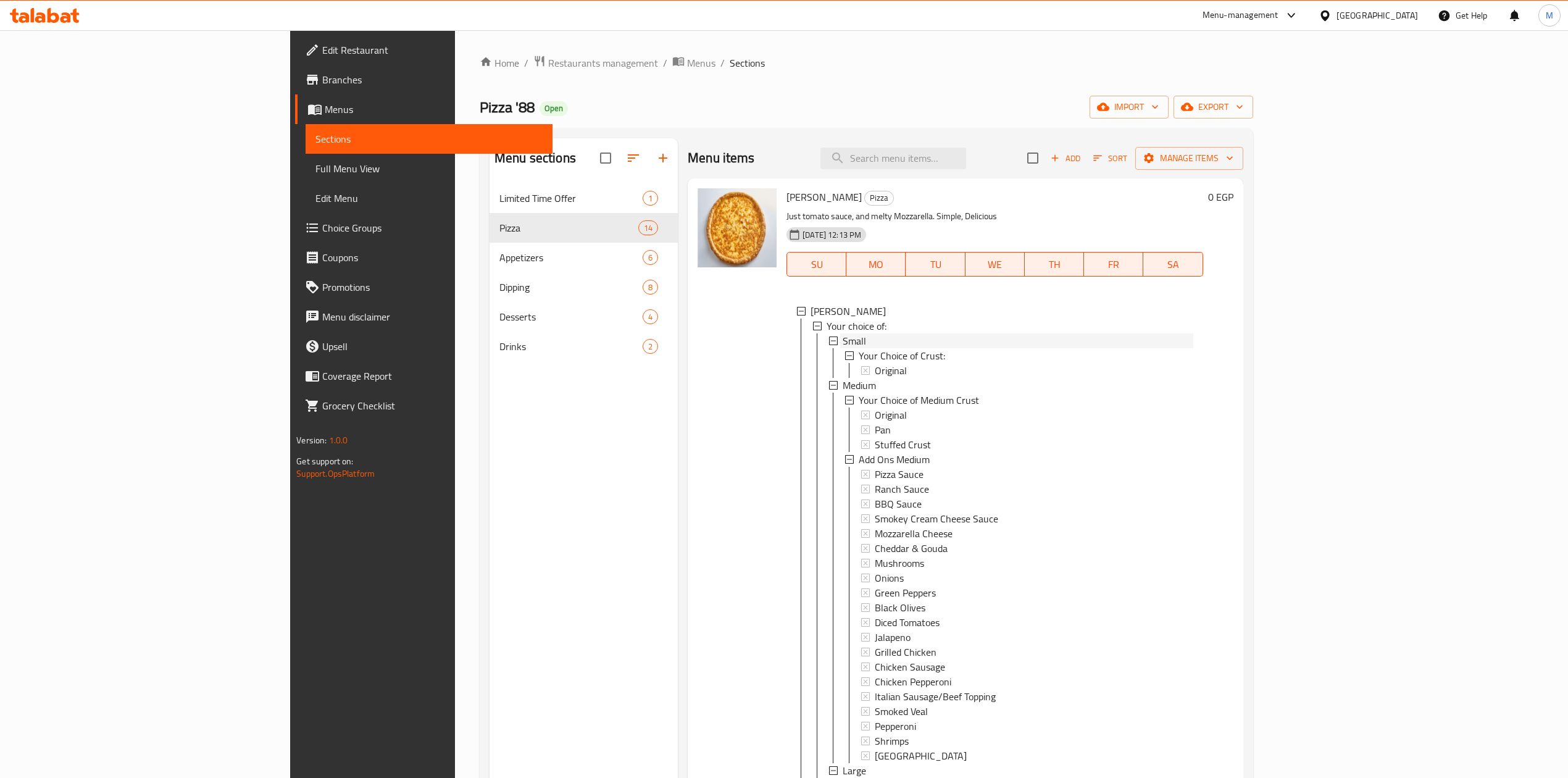
click at [843, 340] on span "Small" at bounding box center [854, 340] width 23 height 15
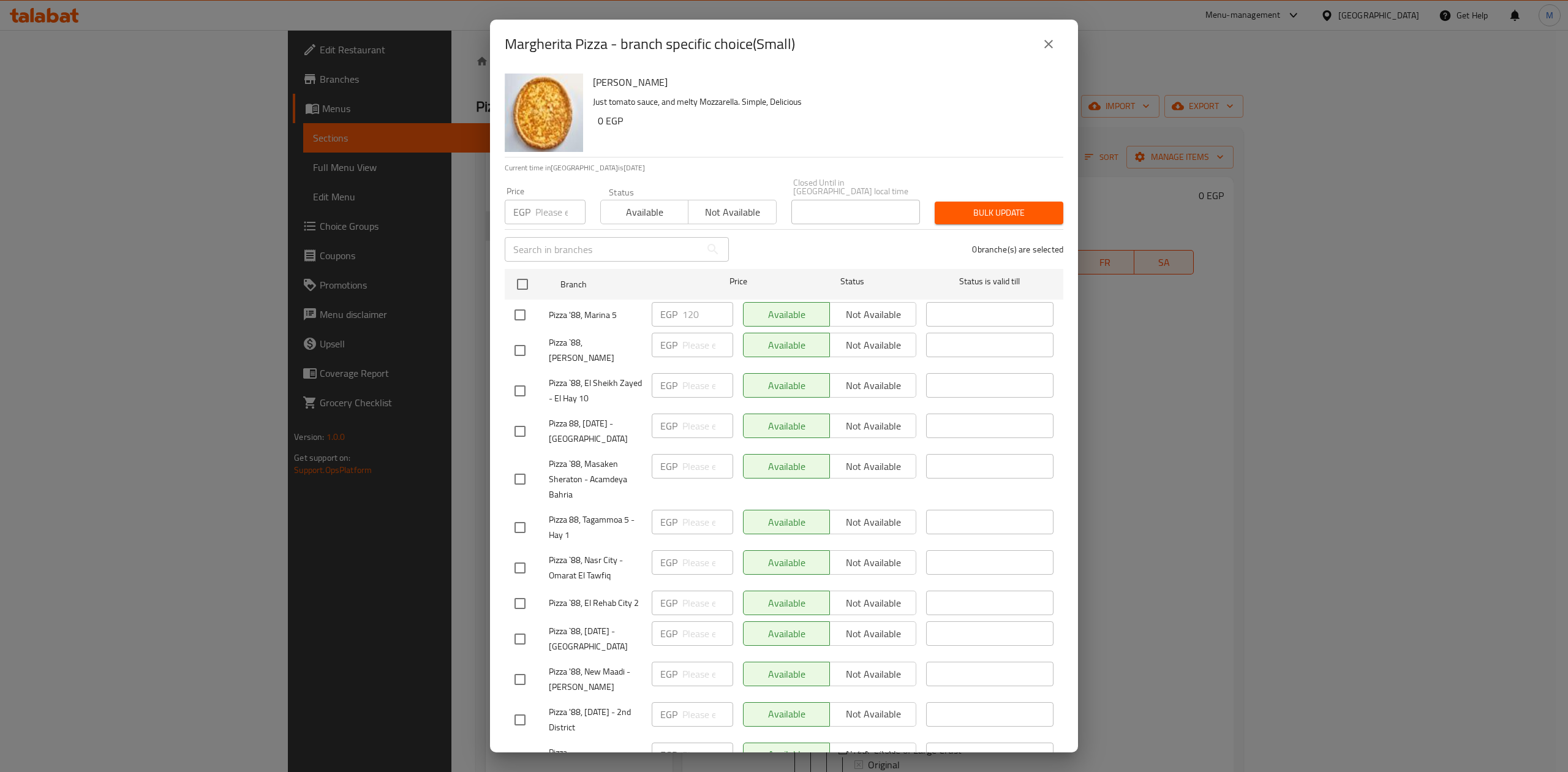
scroll to position [446, 0]
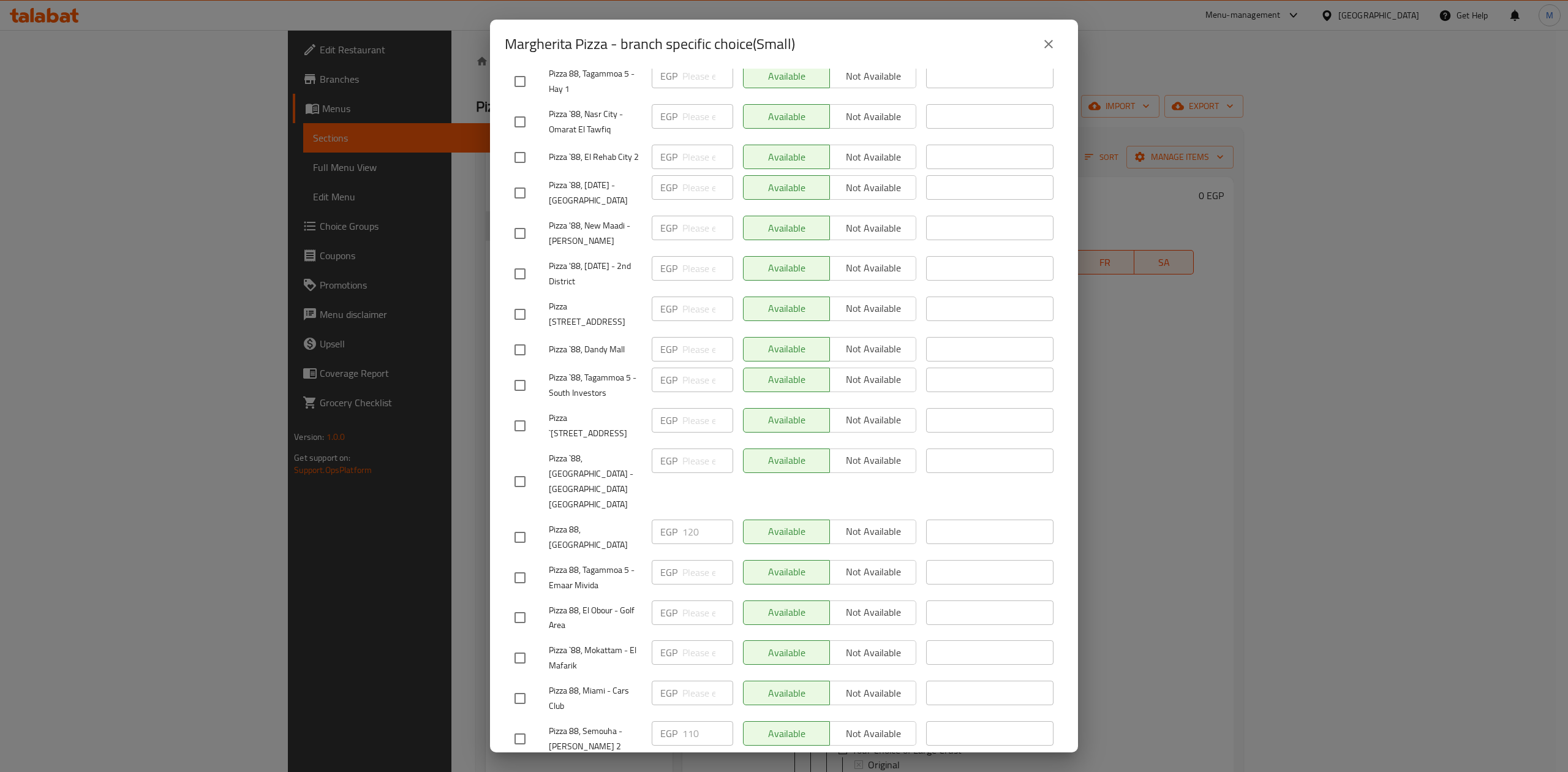
click at [1042, 40] on icon "close" at bounding box center [1049, 44] width 15 height 15
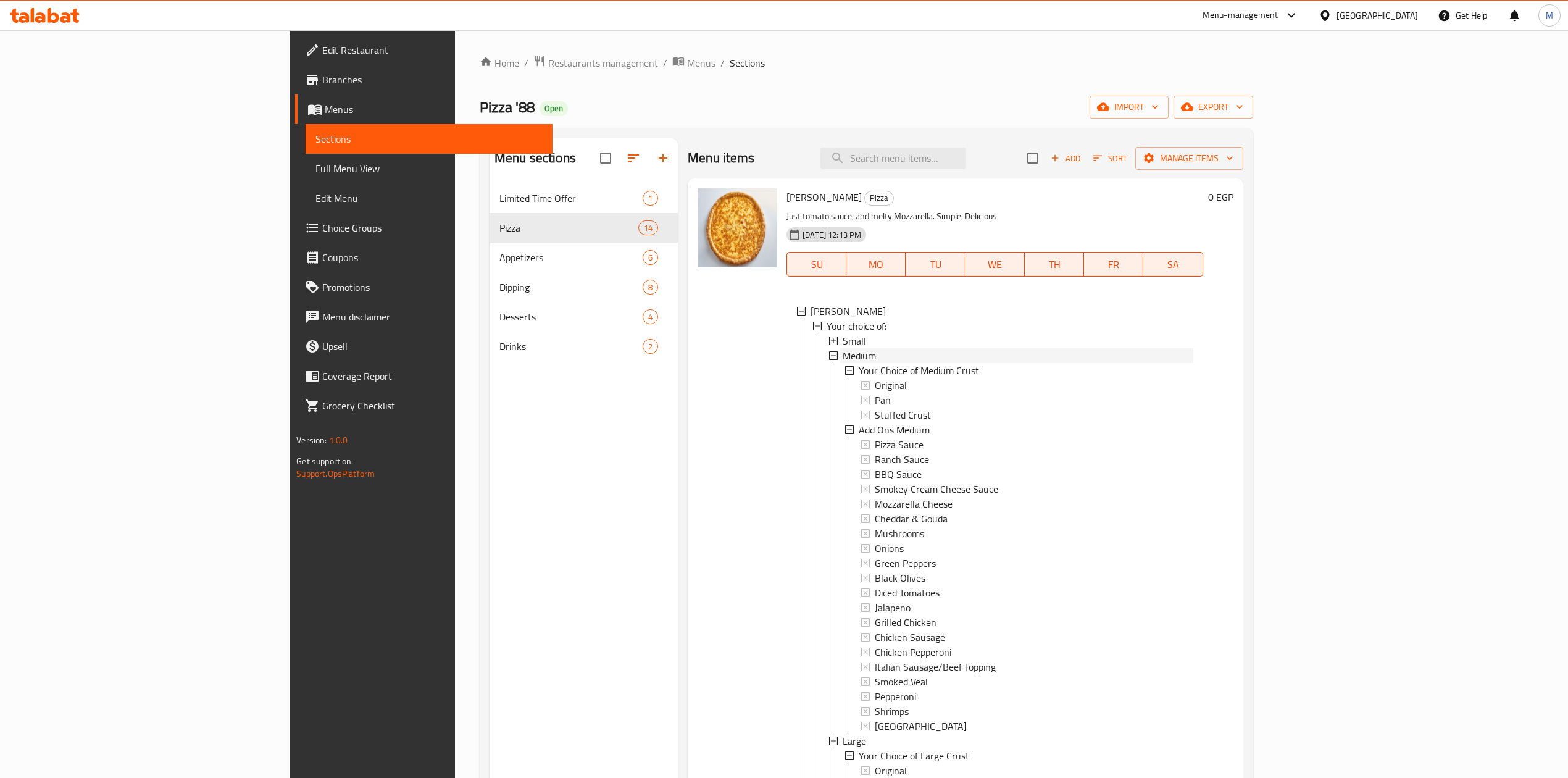
click at [843, 357] on span "Medium" at bounding box center [859, 355] width 33 height 15
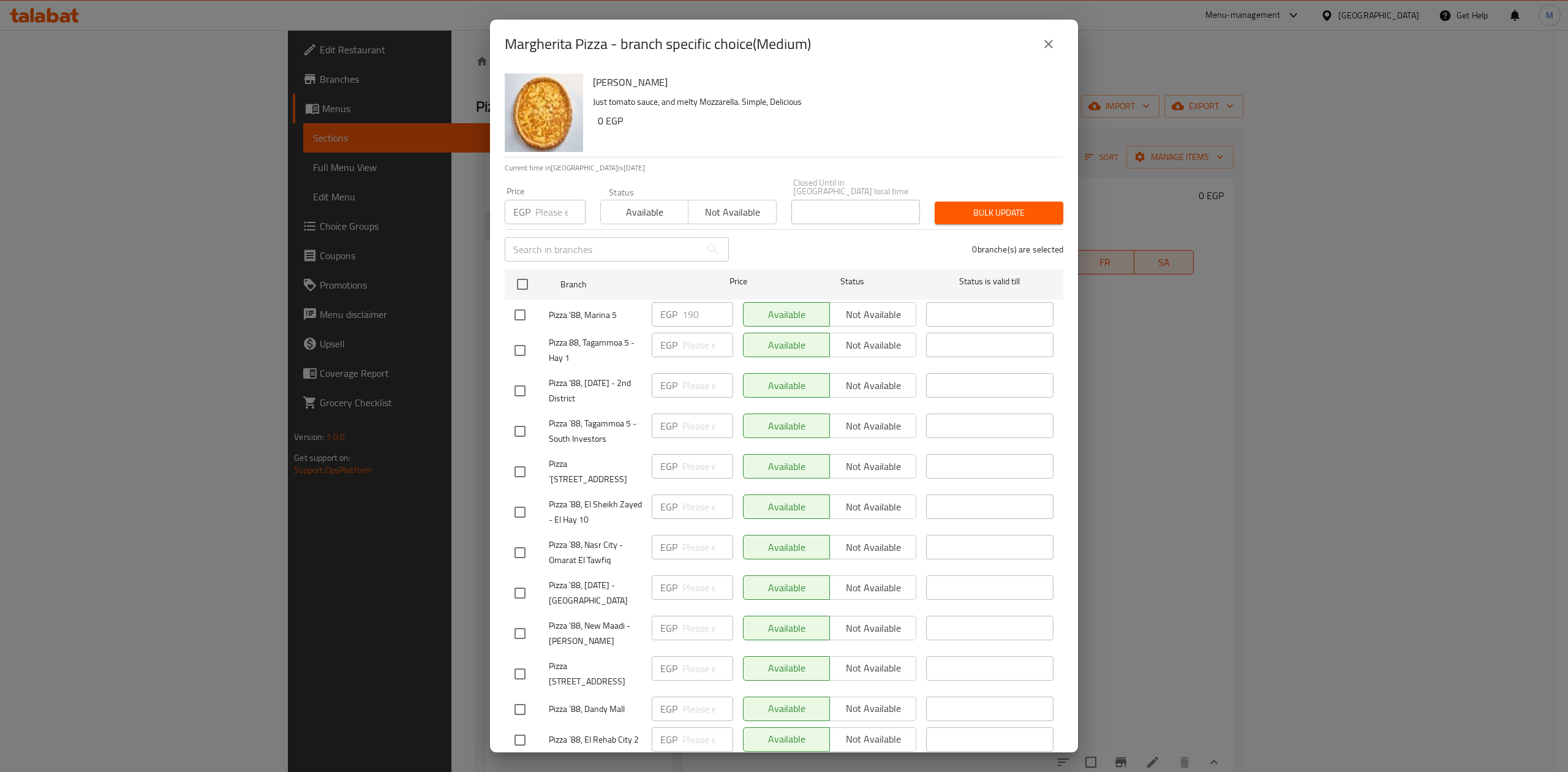
drag, startPoint x: 1037, startPoint y: 64, endPoint x: 1044, endPoint y: 59, distance: 8.6
click at [1042, 60] on div "Margherita Pizza - branch specific choice(Medium)" at bounding box center [784, 44] width 588 height 49
click at [1044, 52] on button "close" at bounding box center [1049, 44] width 29 height 29
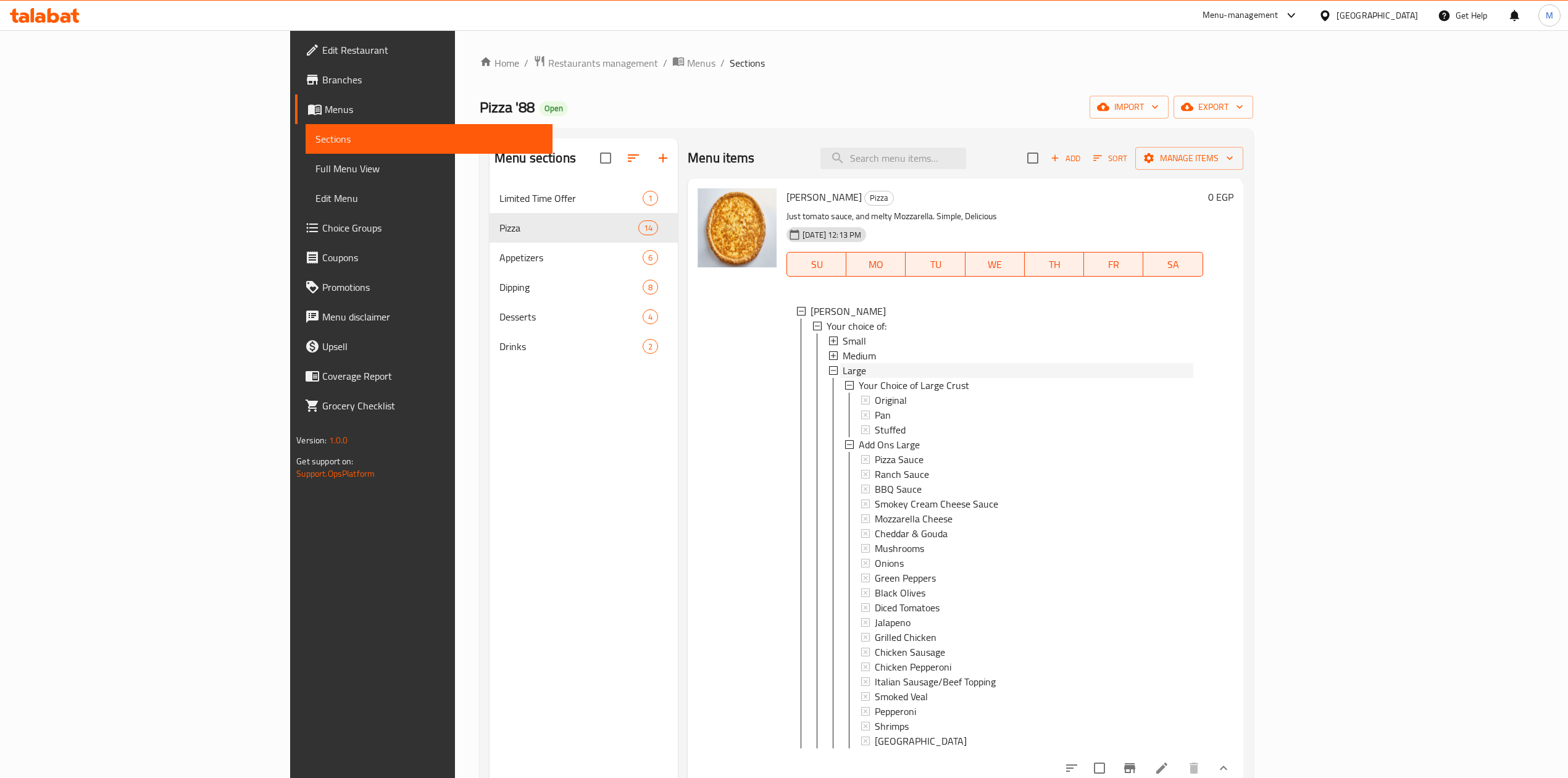
click at [840, 371] on div "Large" at bounding box center [1016, 370] width 353 height 15
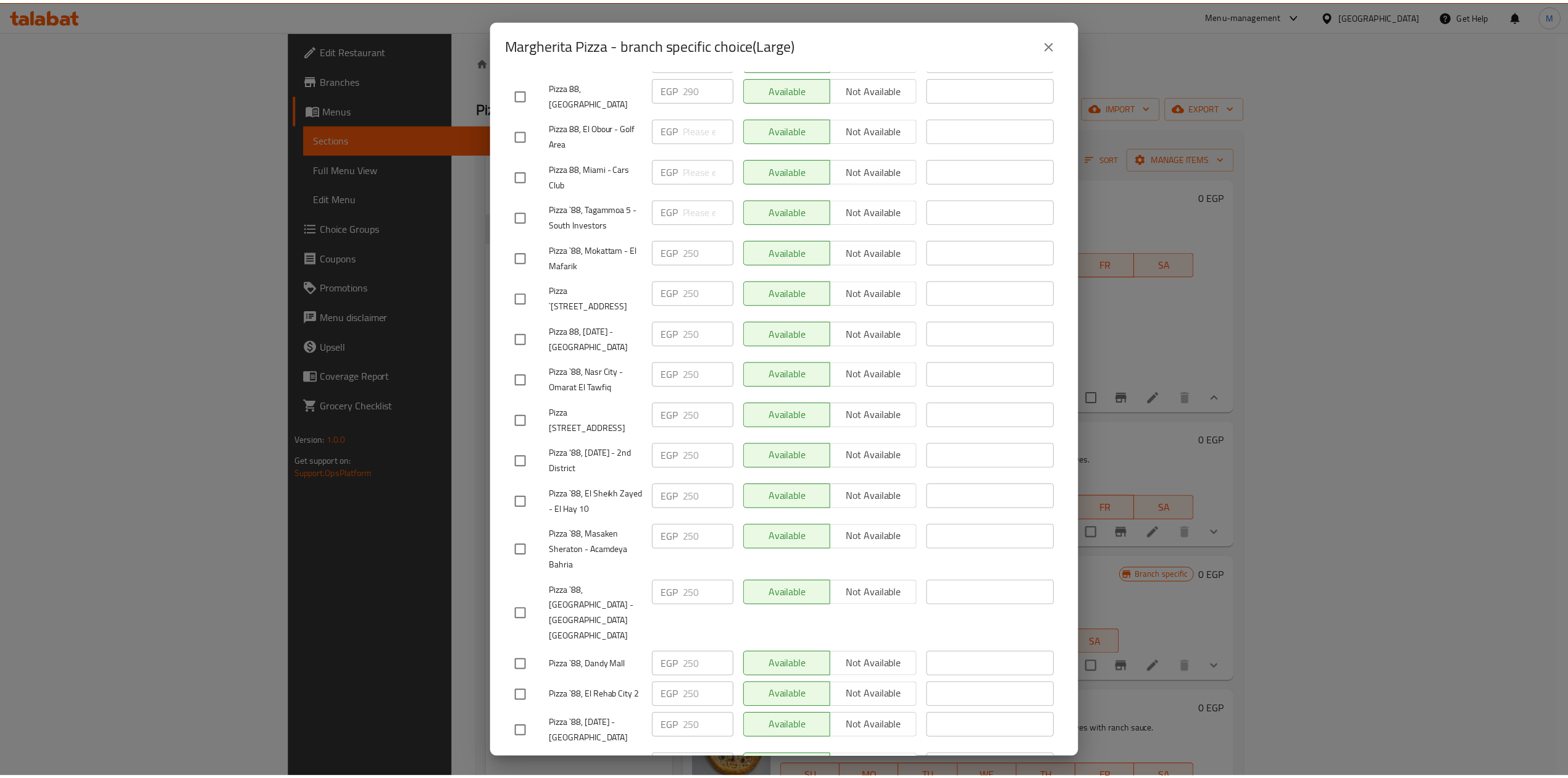
scroll to position [120, 0]
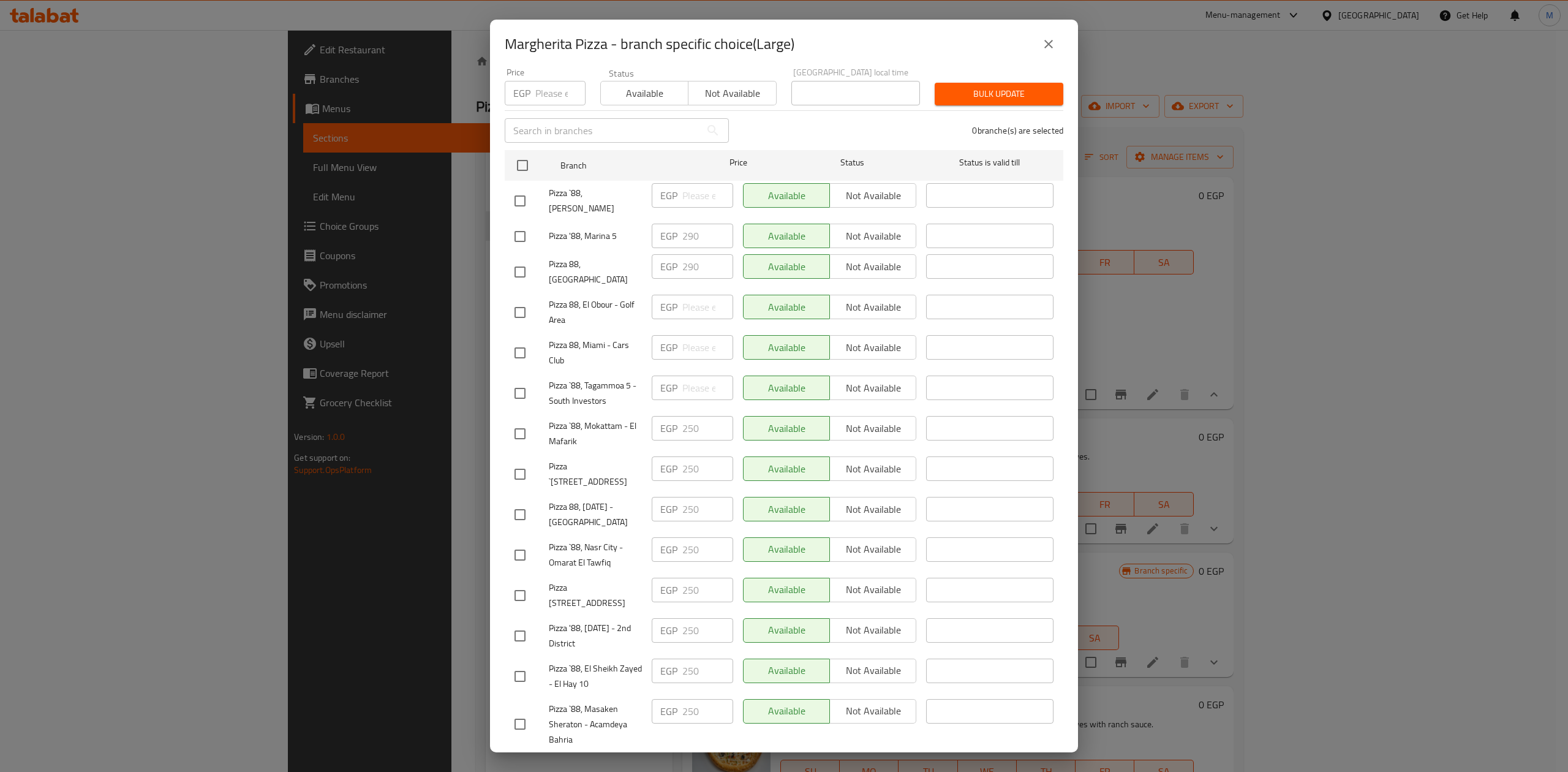
click at [1049, 43] on icon "close" at bounding box center [1049, 44] width 8 height 8
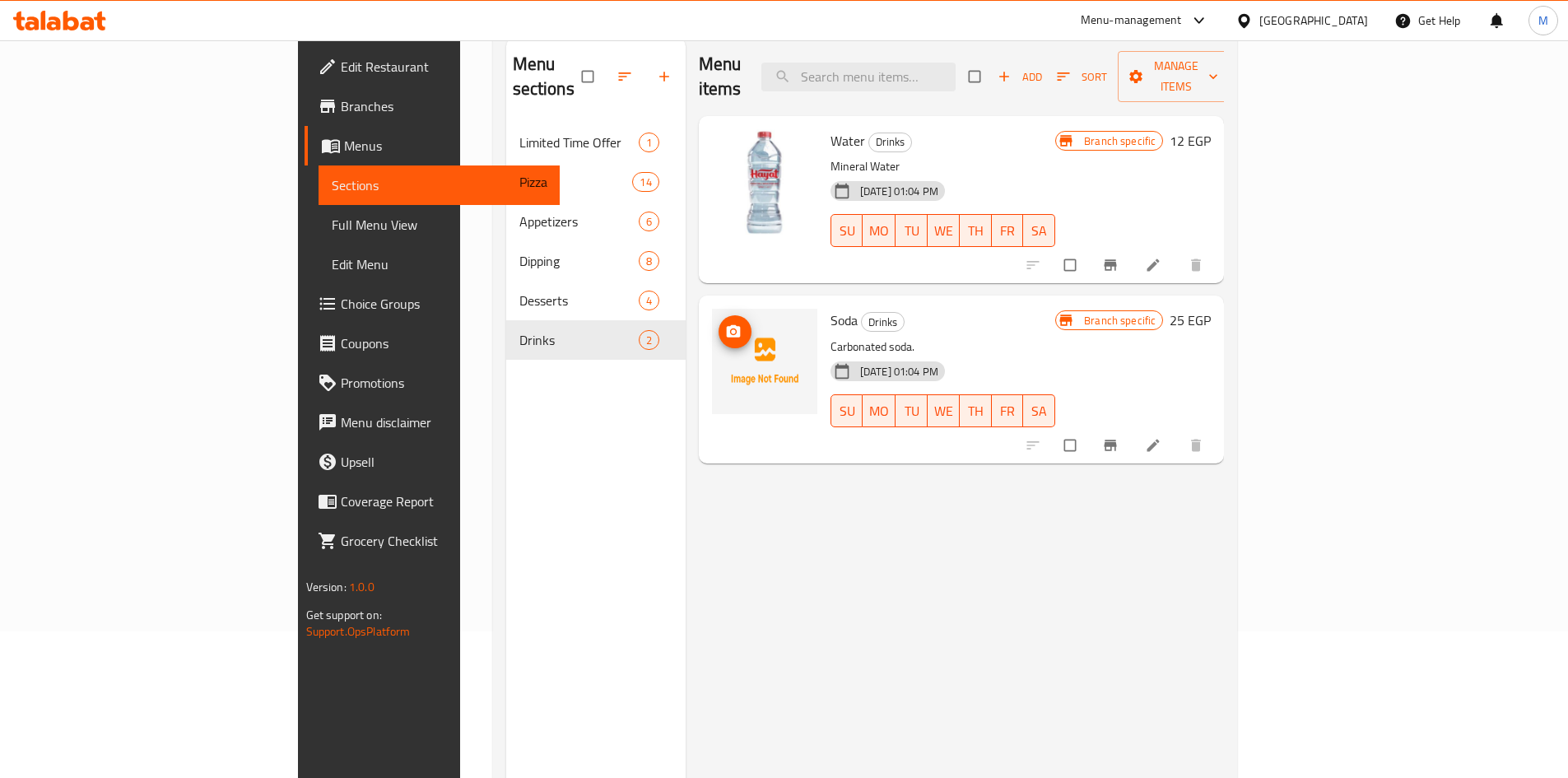
scroll to position [66, 0]
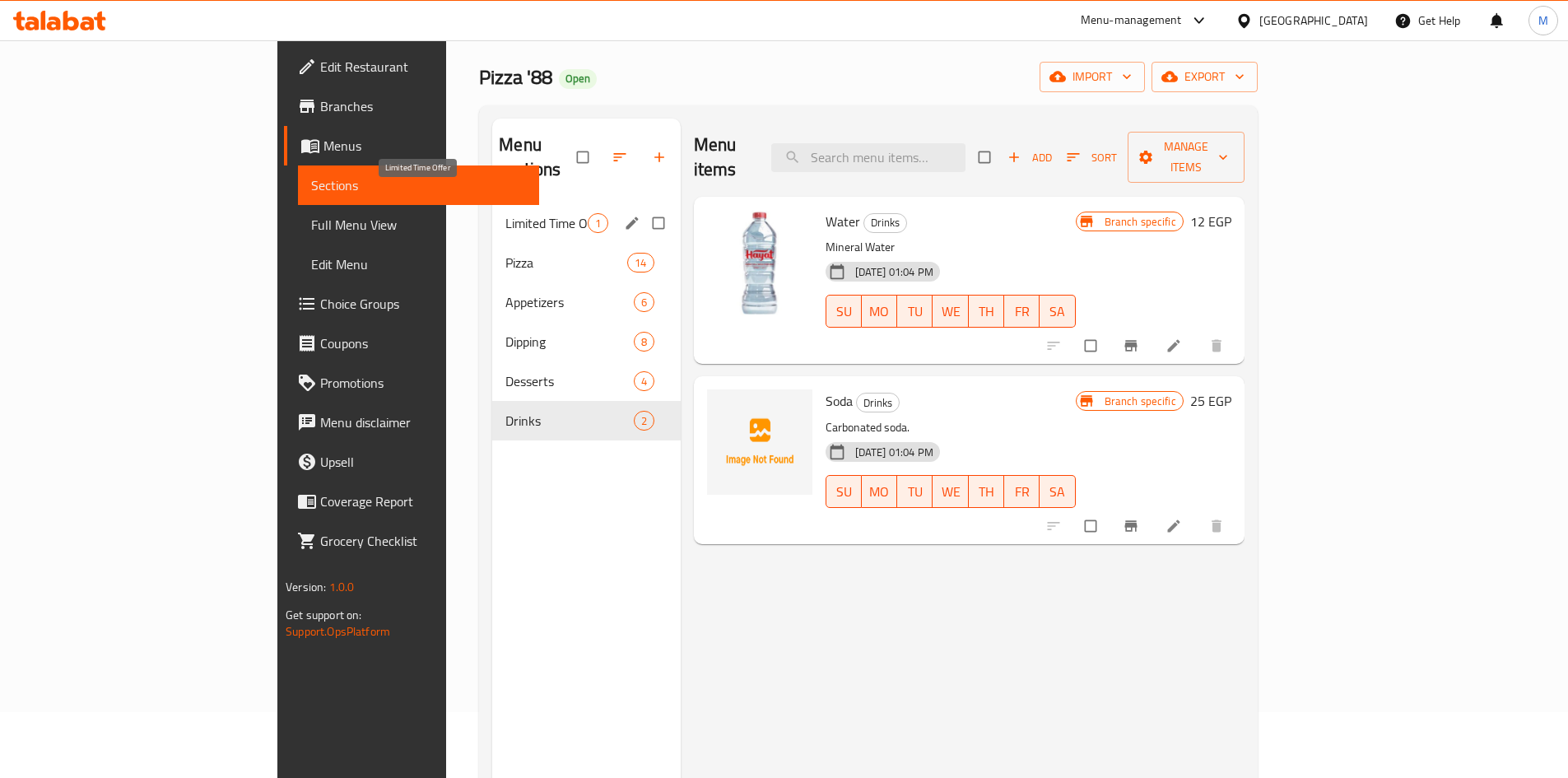
click at [506, 213] on span "Limited Time Offer" at bounding box center [546, 222] width 82 height 20
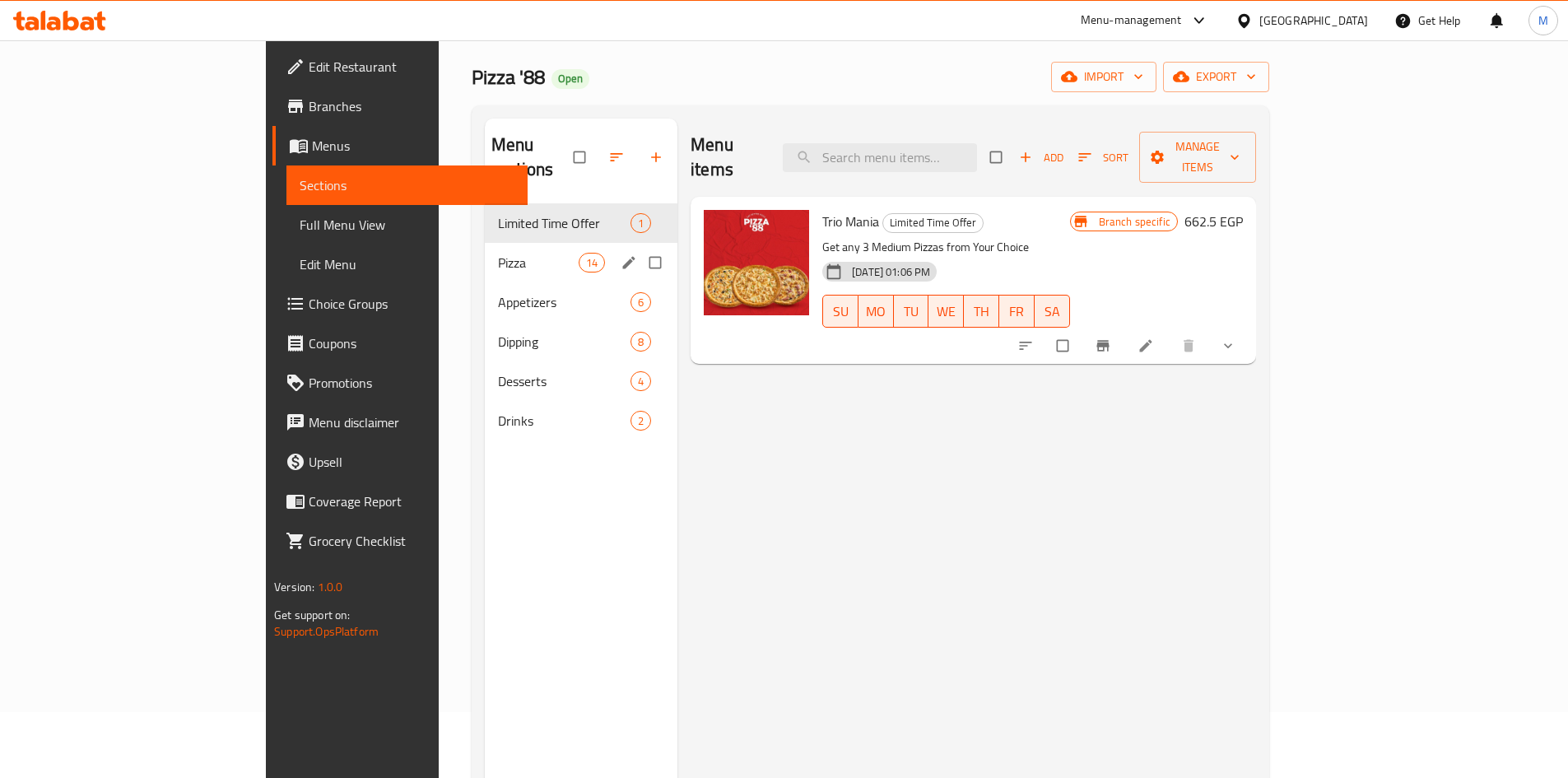
click at [485, 250] on div "Pizza 14" at bounding box center [581, 263] width 192 height 39
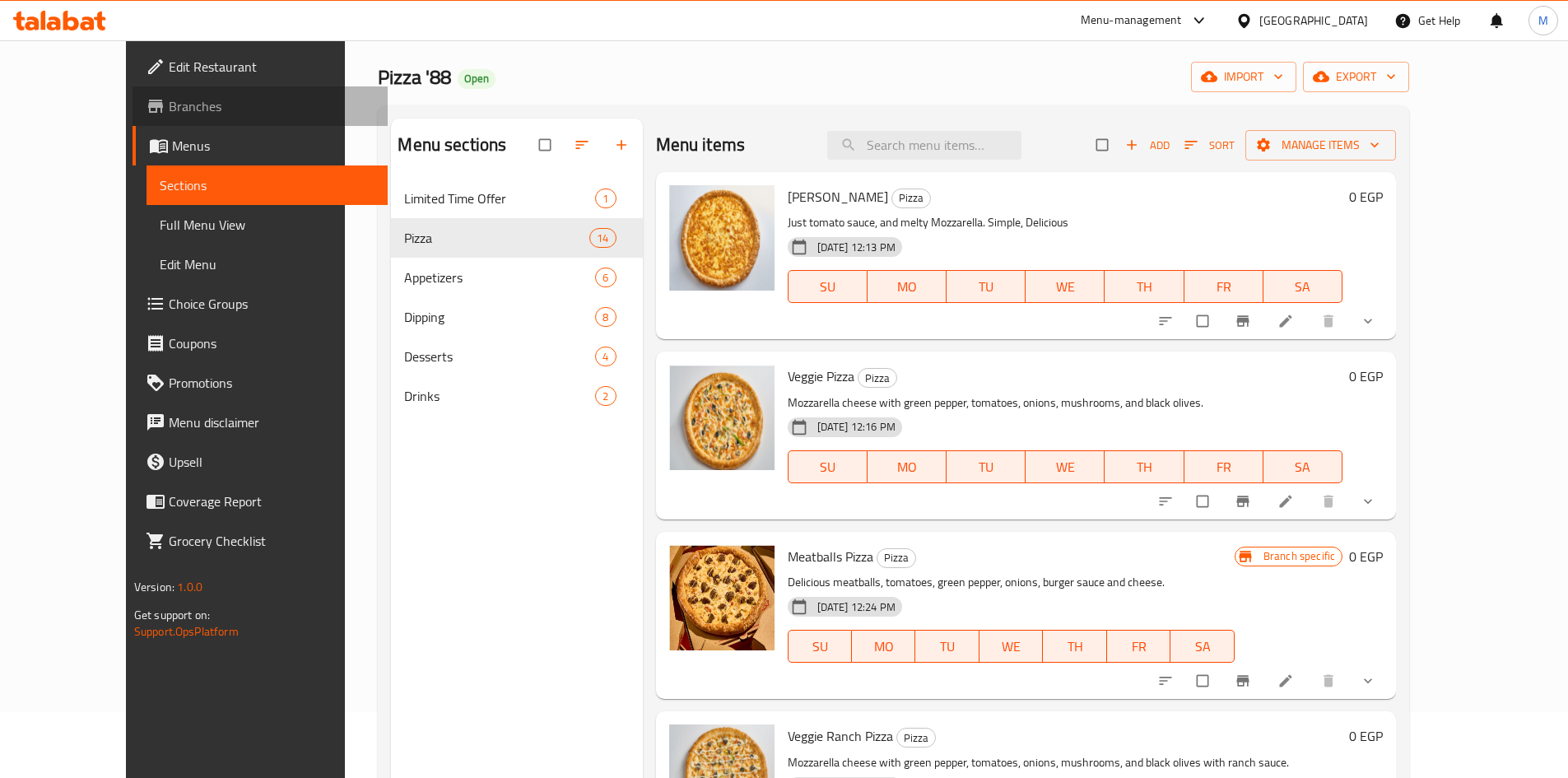
click at [169, 99] on span "Branches" at bounding box center [271, 106] width 206 height 20
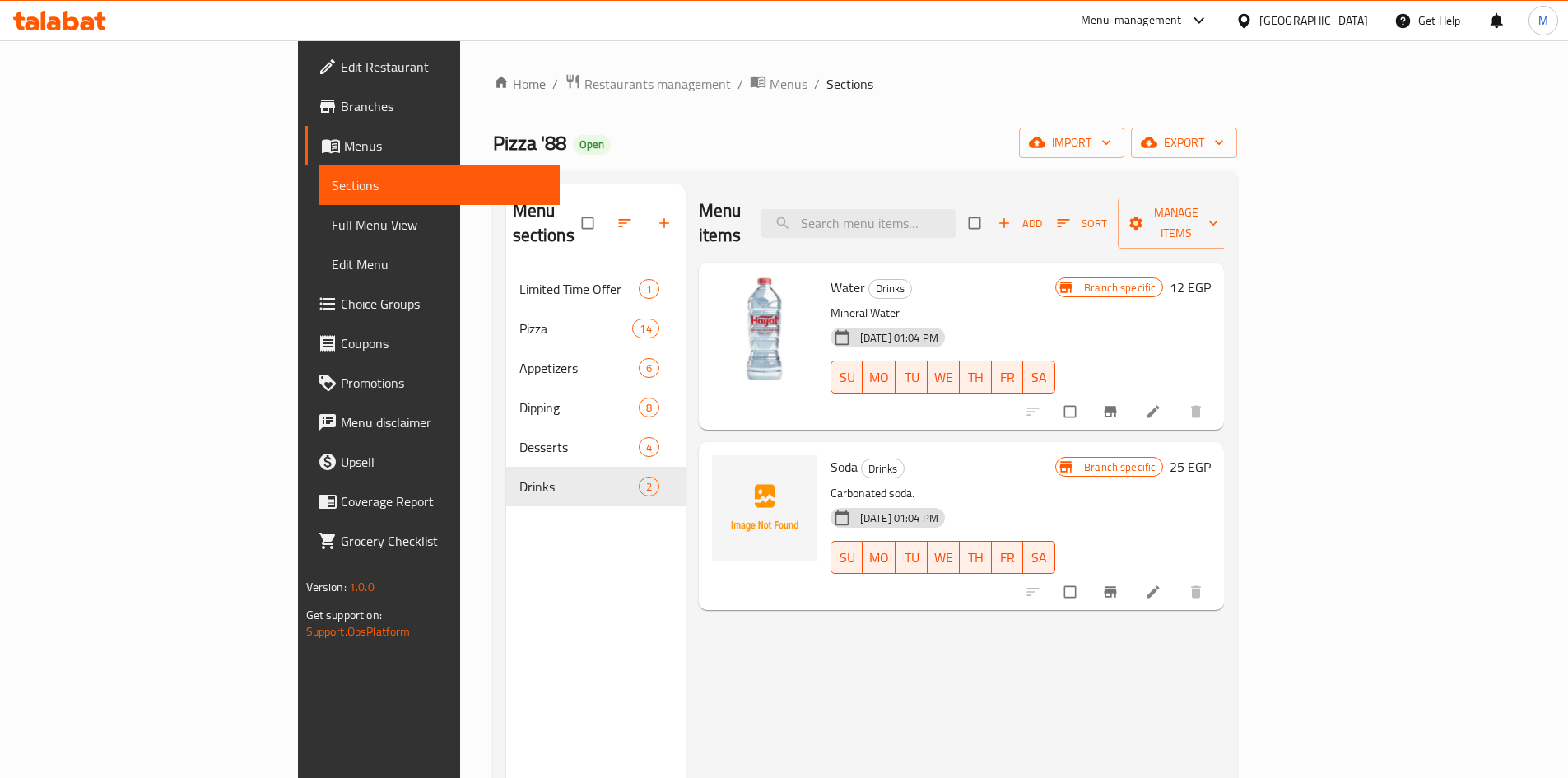
click at [341, 98] on span "Branches" at bounding box center [443, 106] width 206 height 20
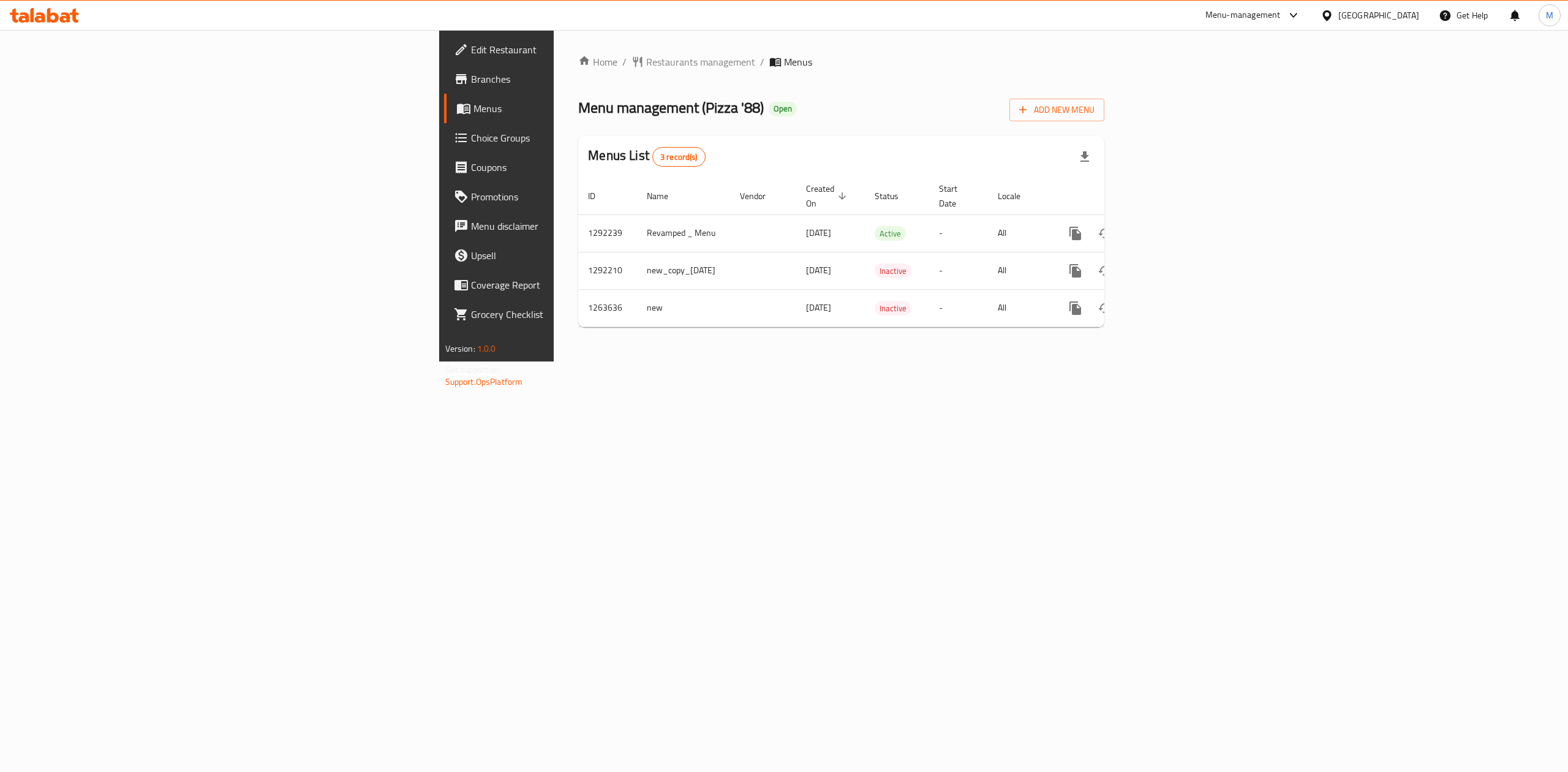
click at [831, 362] on div "Home / Restaurants management / Menus Menu management ( Pizza '88 ) Open Add Ne…" at bounding box center [841, 195] width 575 height 332
click at [1171, 226] on icon "enhanced table" at bounding box center [1164, 233] width 15 height 15
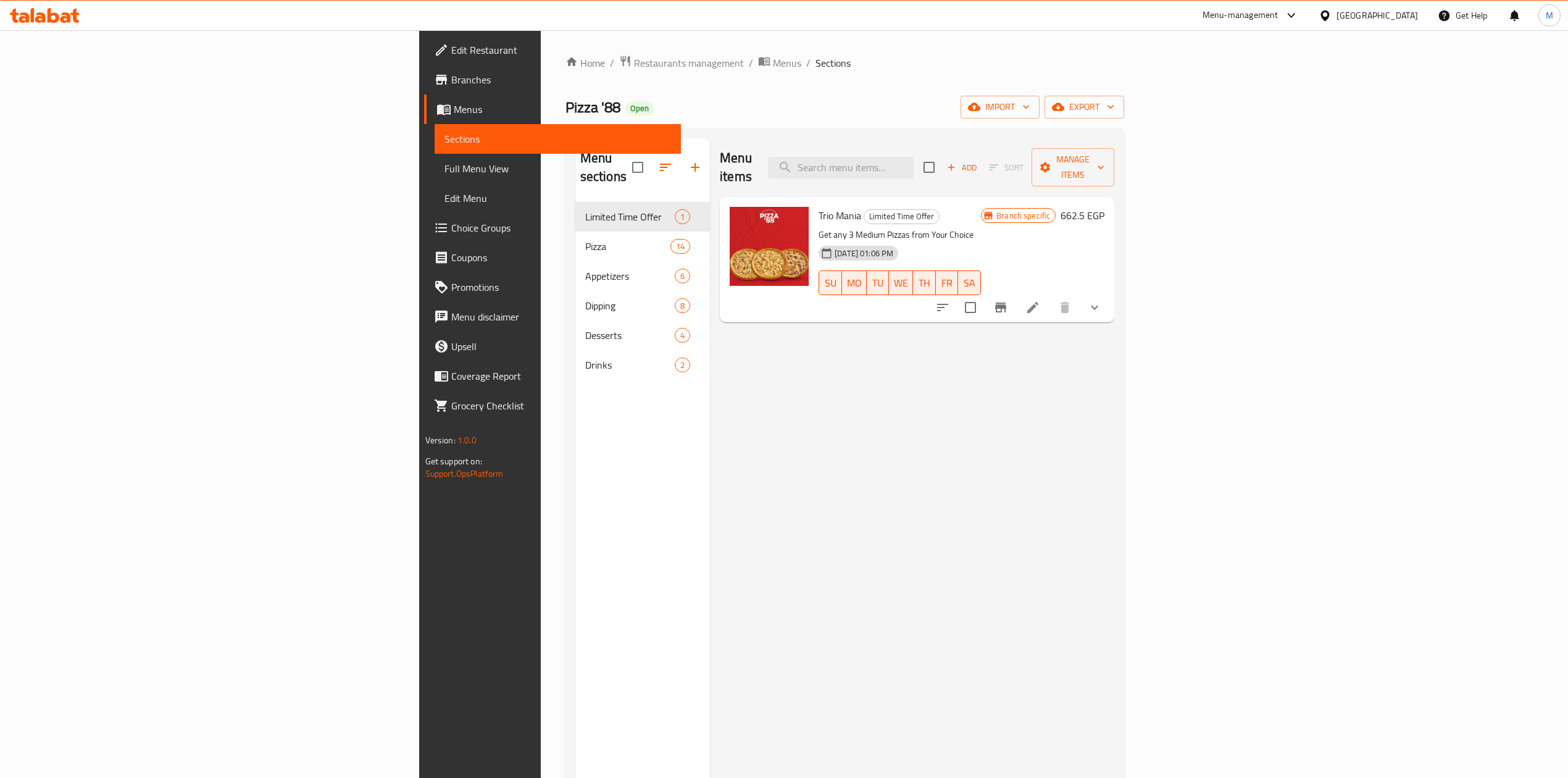
click at [566, 77] on div "Home / Restaurants management / Menus / Sections Pizza '88 Open import export M…" at bounding box center [845, 490] width 559 height 871
click at [634, 70] on span "Restaurants management" at bounding box center [689, 63] width 110 height 15
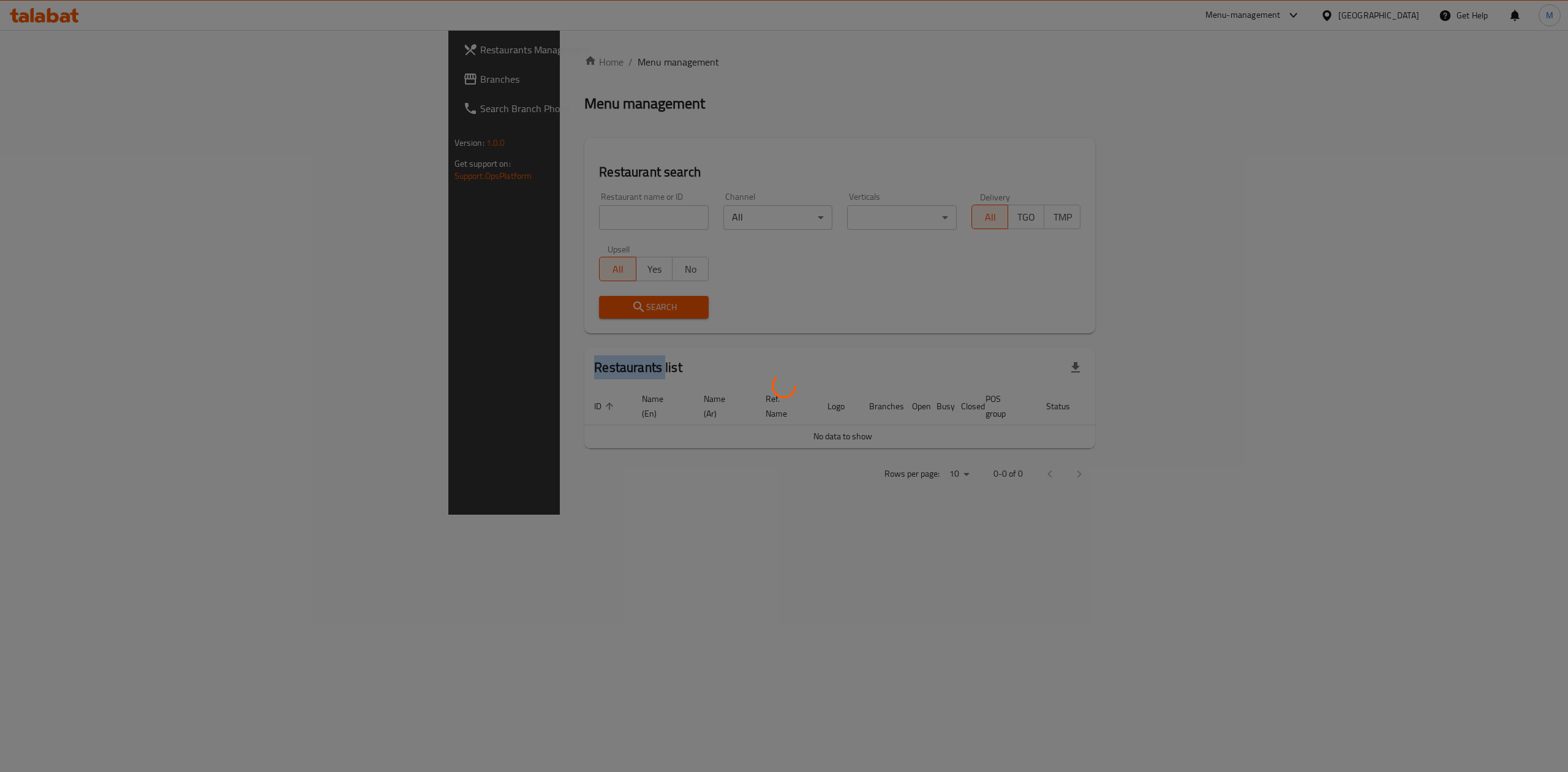
click at [434, 70] on div at bounding box center [784, 386] width 1568 height 772
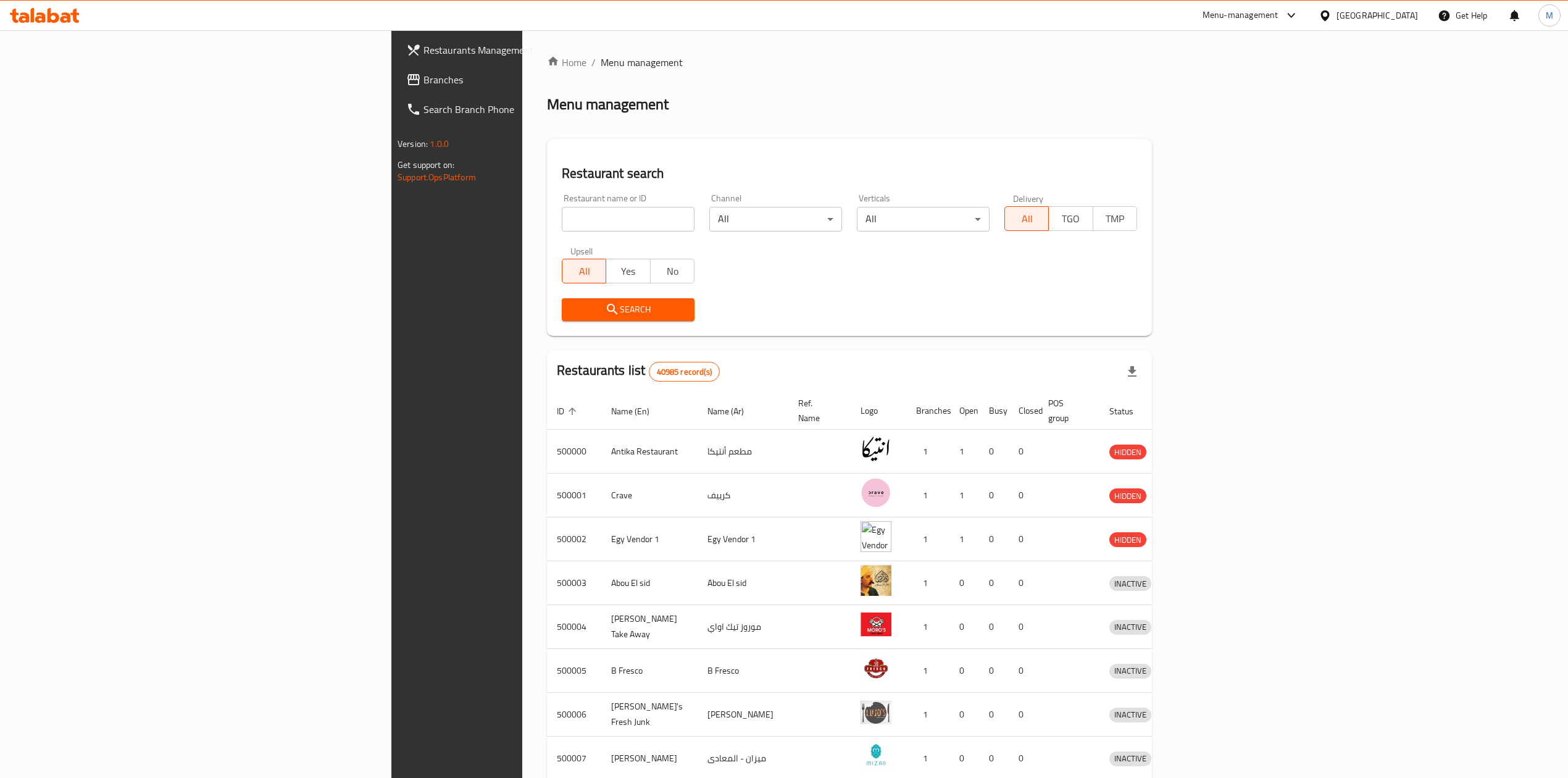
click at [391, 129] on footer "Version: 1.0.0 Get support on: Support.OpsPlatform" at bounding box center [522, 160] width 262 height 63
click at [423, 102] on span "Search Branch Phone" at bounding box center [533, 109] width 219 height 15
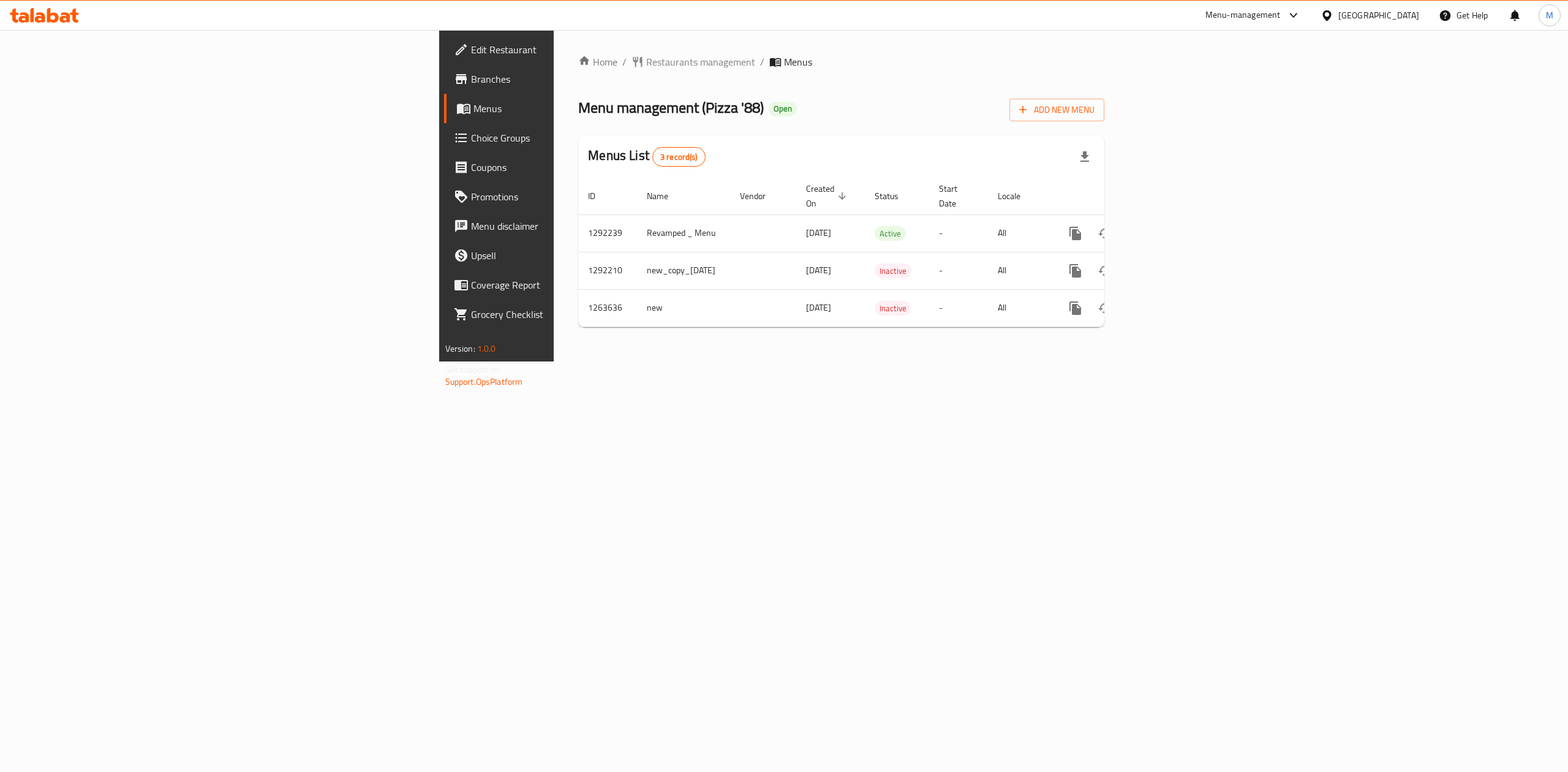
click at [808, 362] on div "Home / Restaurants management / Menus Menu management ( Pizza '88 ) Open Add Ne…" at bounding box center [841, 195] width 575 height 332
click at [471, 76] on span "Branches" at bounding box center [582, 79] width 221 height 15
drag, startPoint x: 336, startPoint y: 218, endPoint x: 305, endPoint y: 232, distance: 34.0
click at [578, 232] on td "1292239" at bounding box center [607, 233] width 59 height 38
click at [578, 225] on td "1292239" at bounding box center [607, 233] width 59 height 38
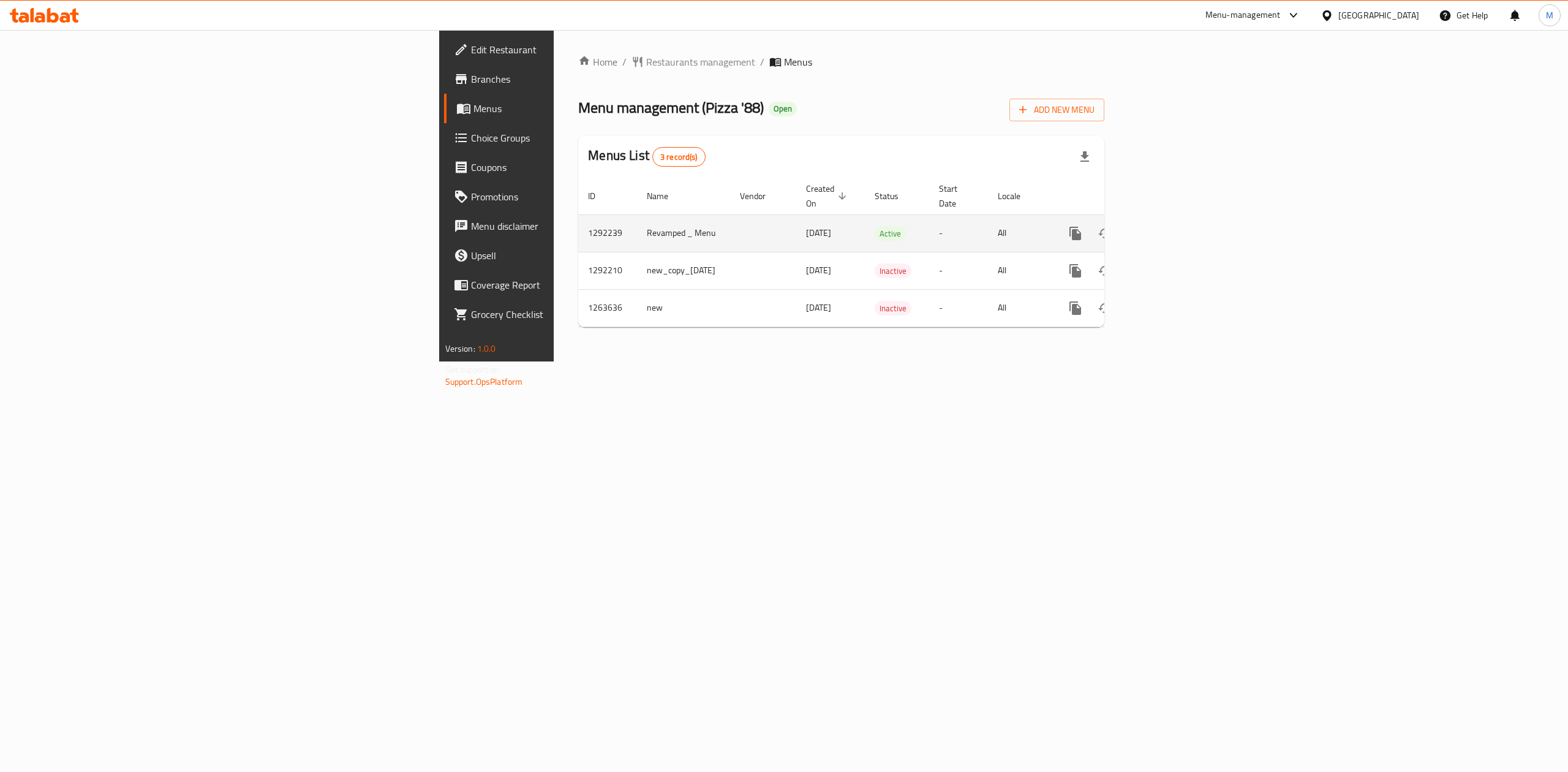
click at [578, 221] on td "1292239" at bounding box center [607, 233] width 59 height 38
click at [578, 221] on td "1292239" at bounding box center [607, 233] width 59 height 38
copy td "1292239"
click at [1169, 228] on icon "enhanced table" at bounding box center [1164, 233] width 11 height 11
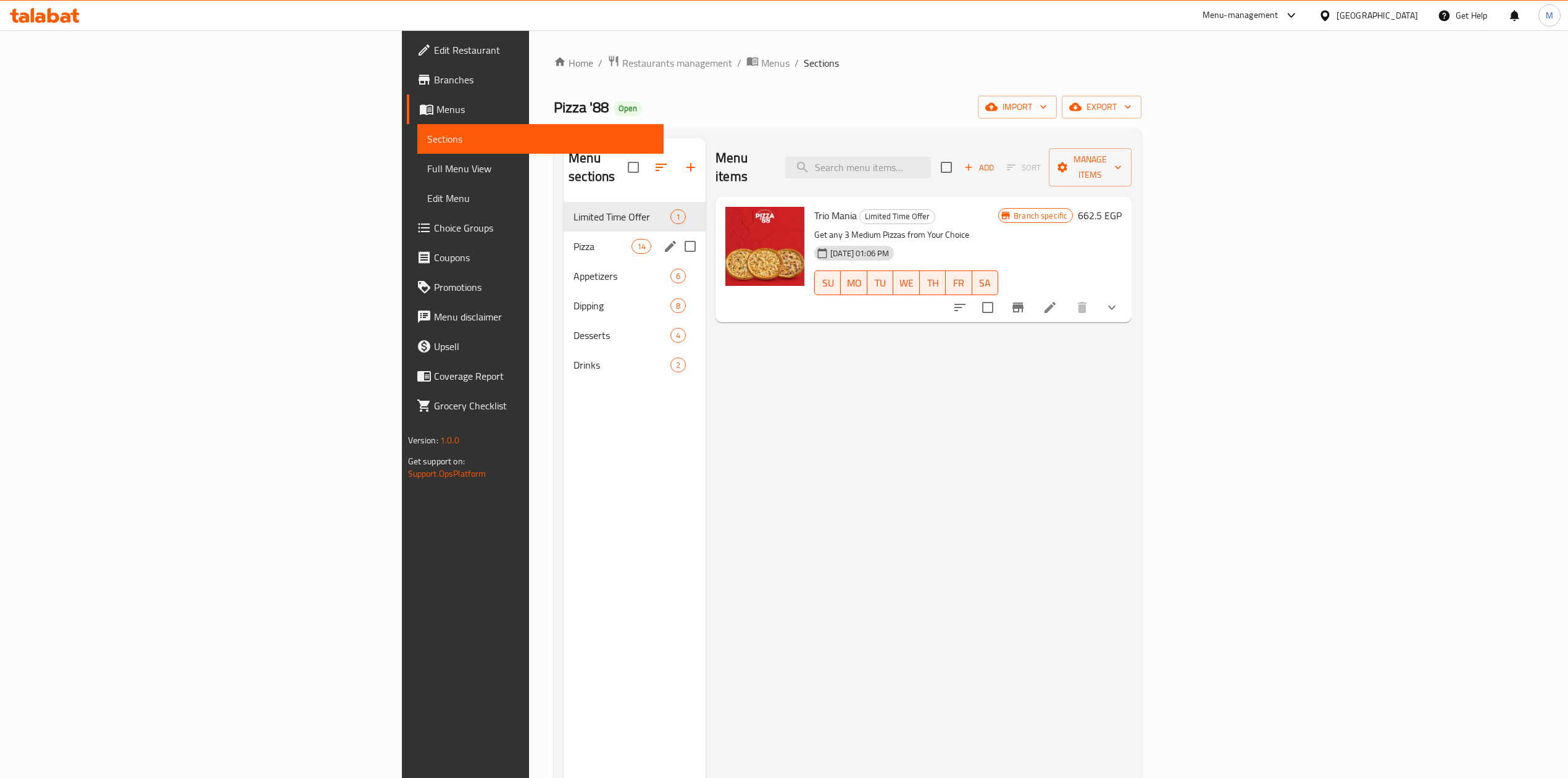
click at [563, 231] on div "Pizza 14" at bounding box center [635, 246] width 142 height 30
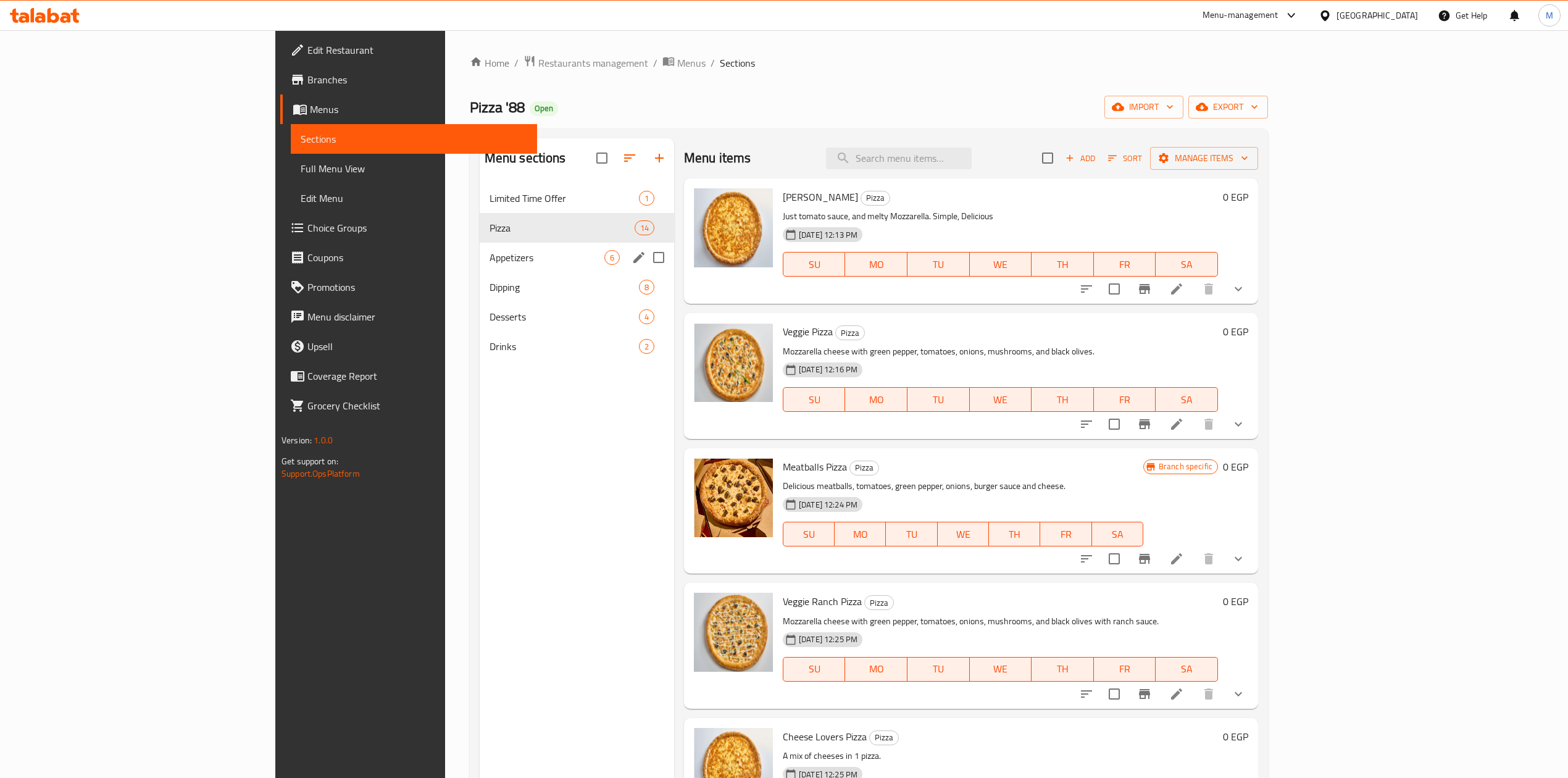
click at [485, 248] on div "Appetizers 6" at bounding box center [577, 257] width 194 height 30
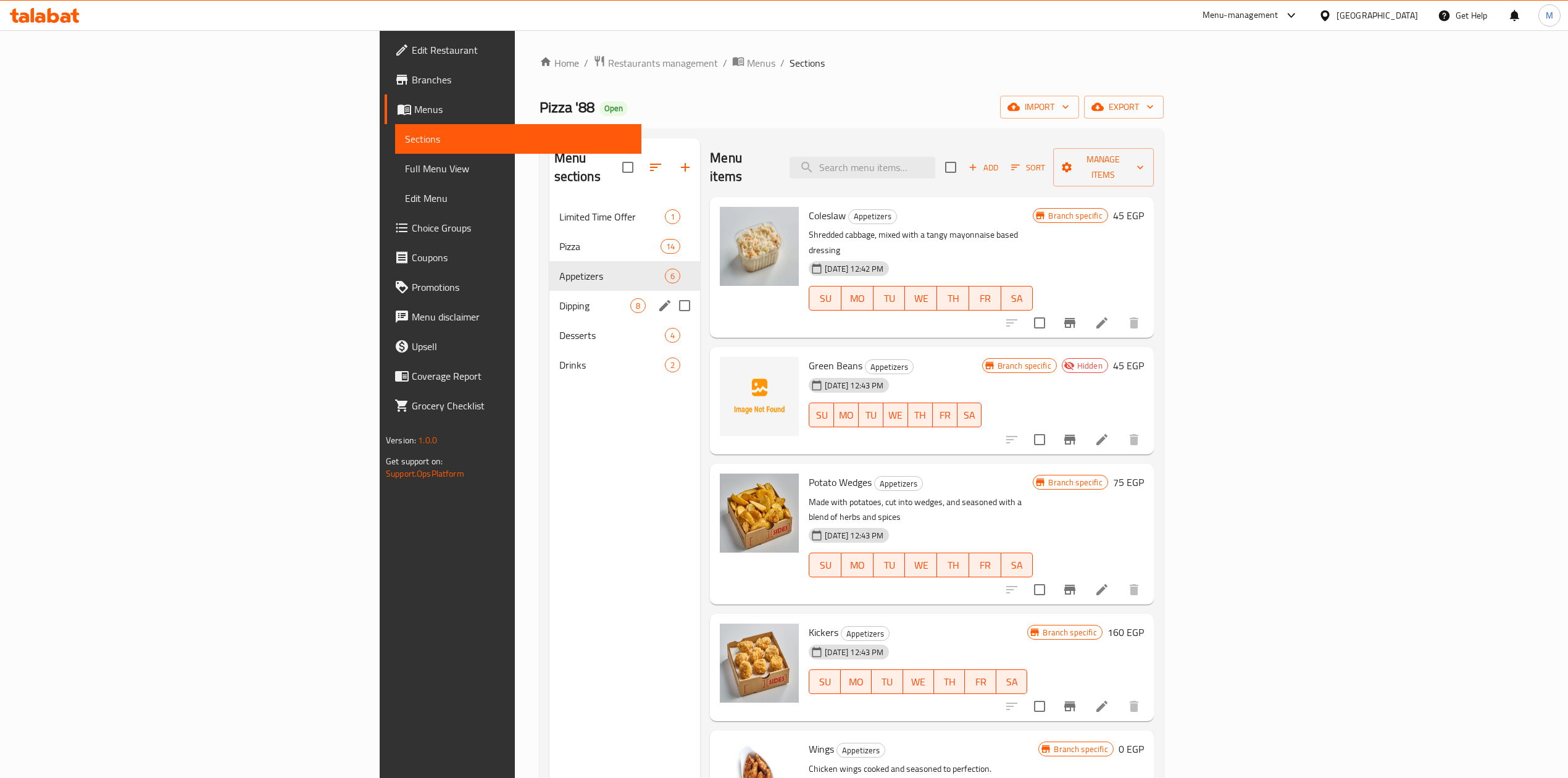
click at [549, 291] on div "Dipping 8" at bounding box center [625, 305] width 151 height 30
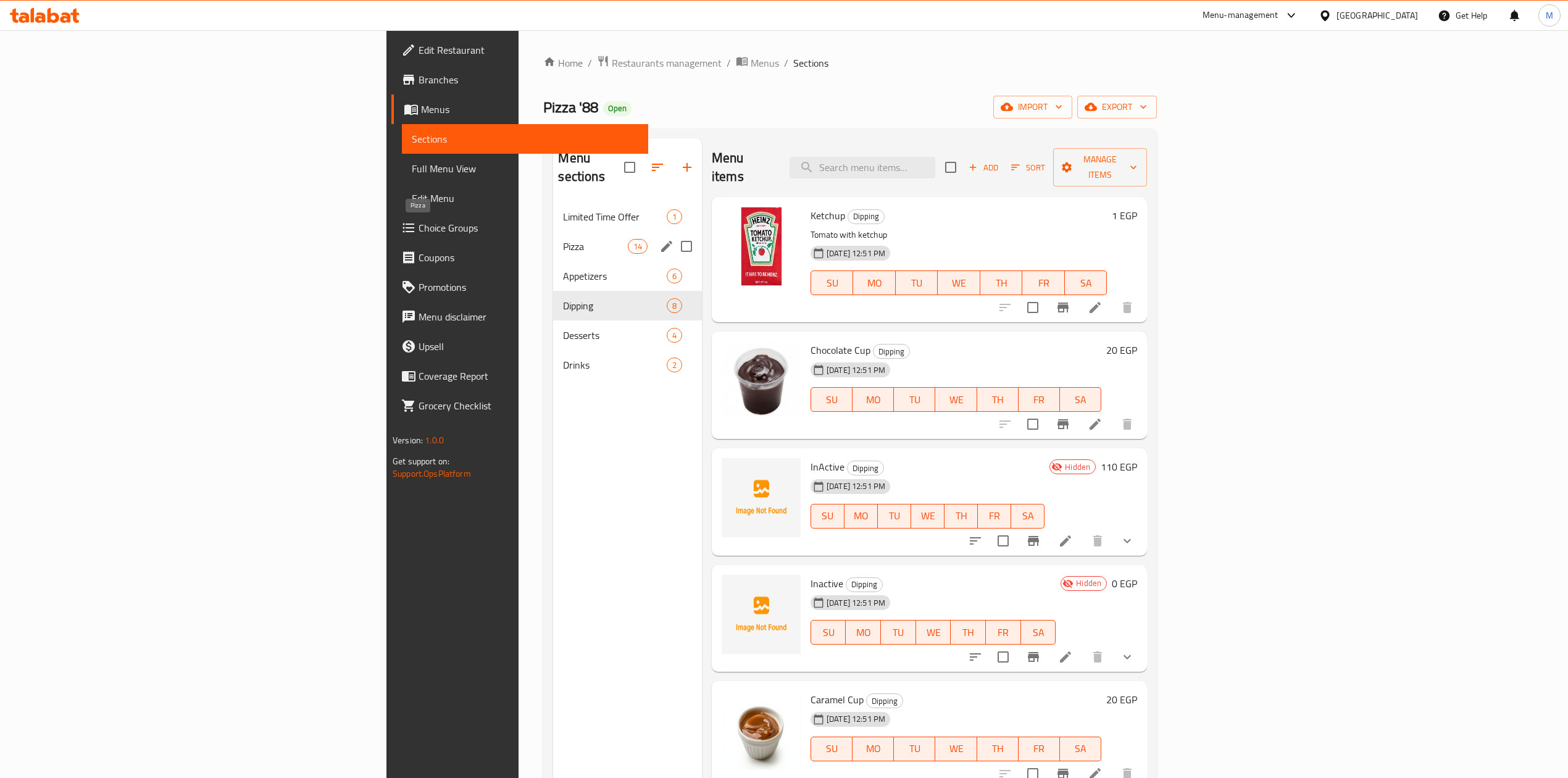
click at [563, 239] on span "Pizza" at bounding box center [594, 246] width 64 height 15
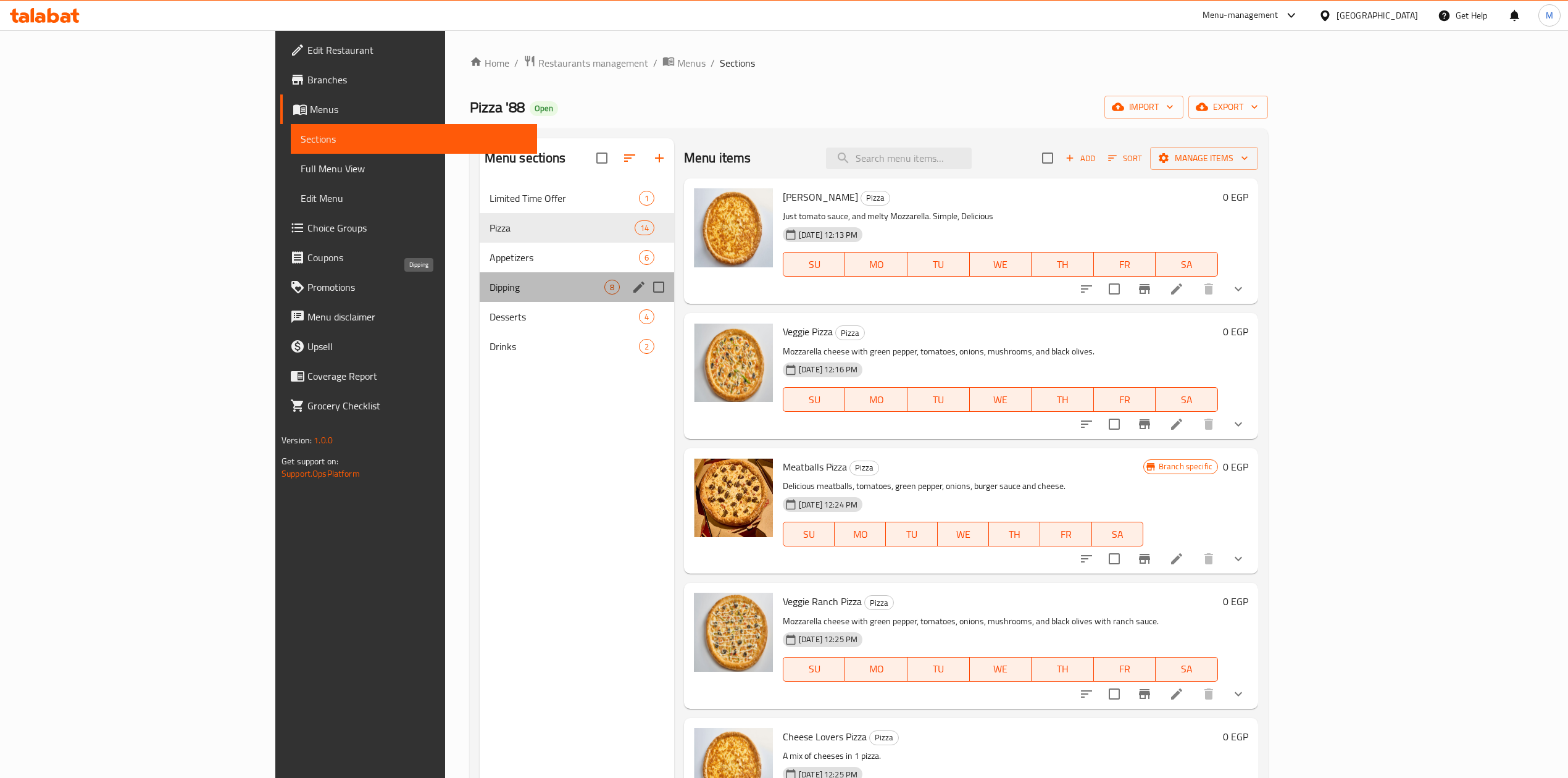
click at [490, 290] on span "Dipping" at bounding box center [547, 286] width 115 height 15
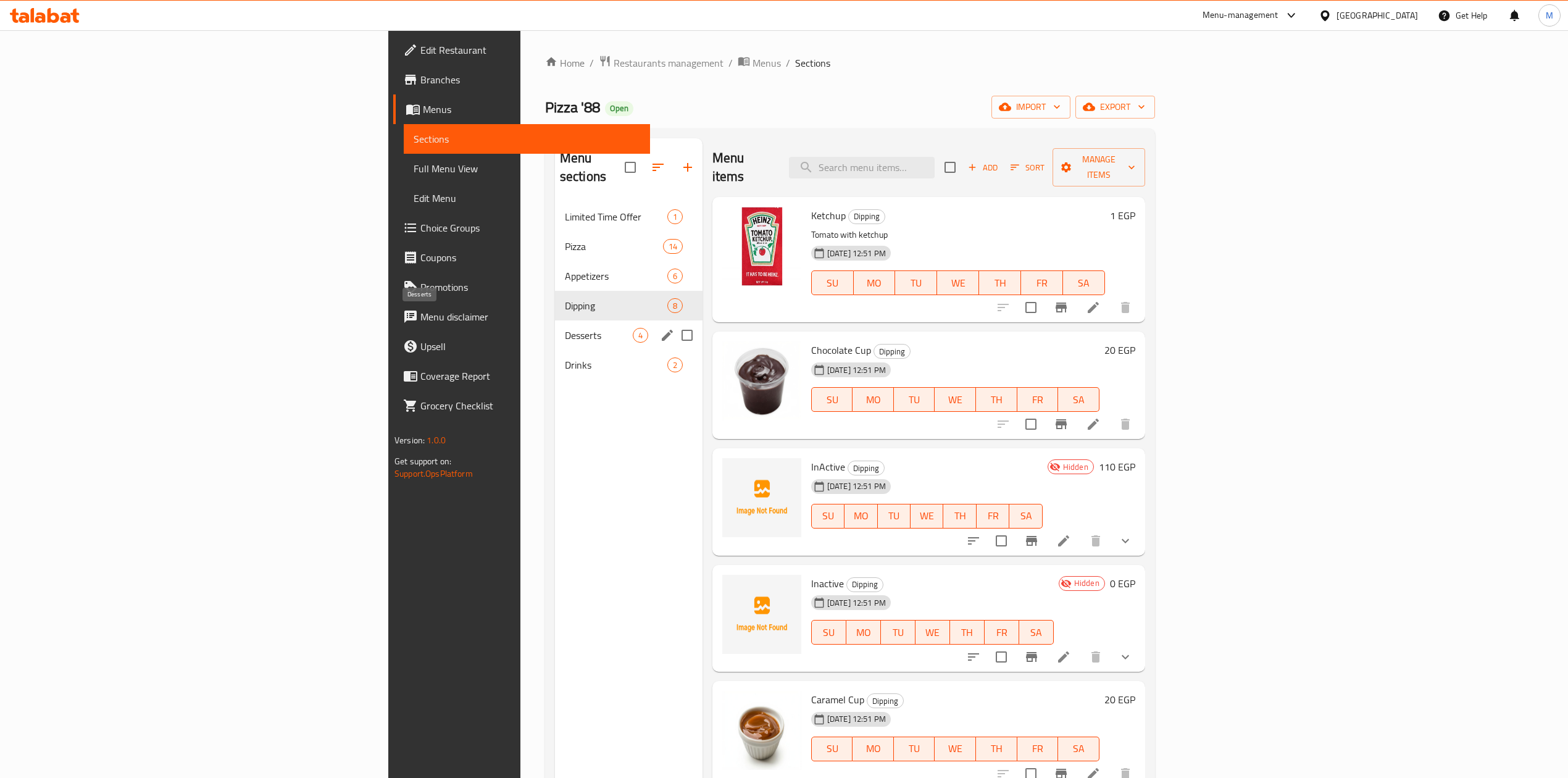
click at [565, 328] on span "Desserts" at bounding box center [599, 335] width 68 height 15
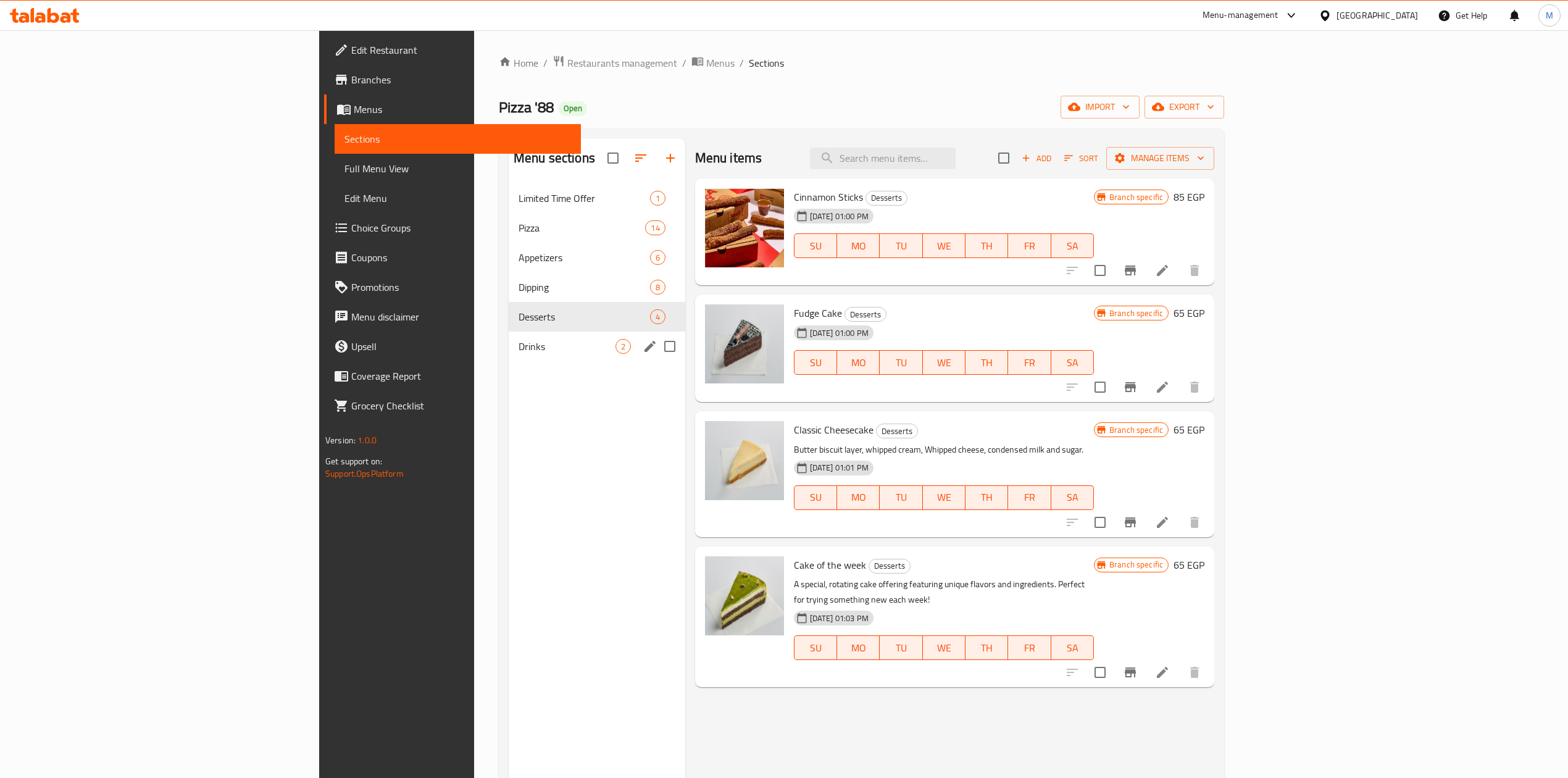
click at [509, 337] on div "Drinks 2" at bounding box center [597, 346] width 177 height 30
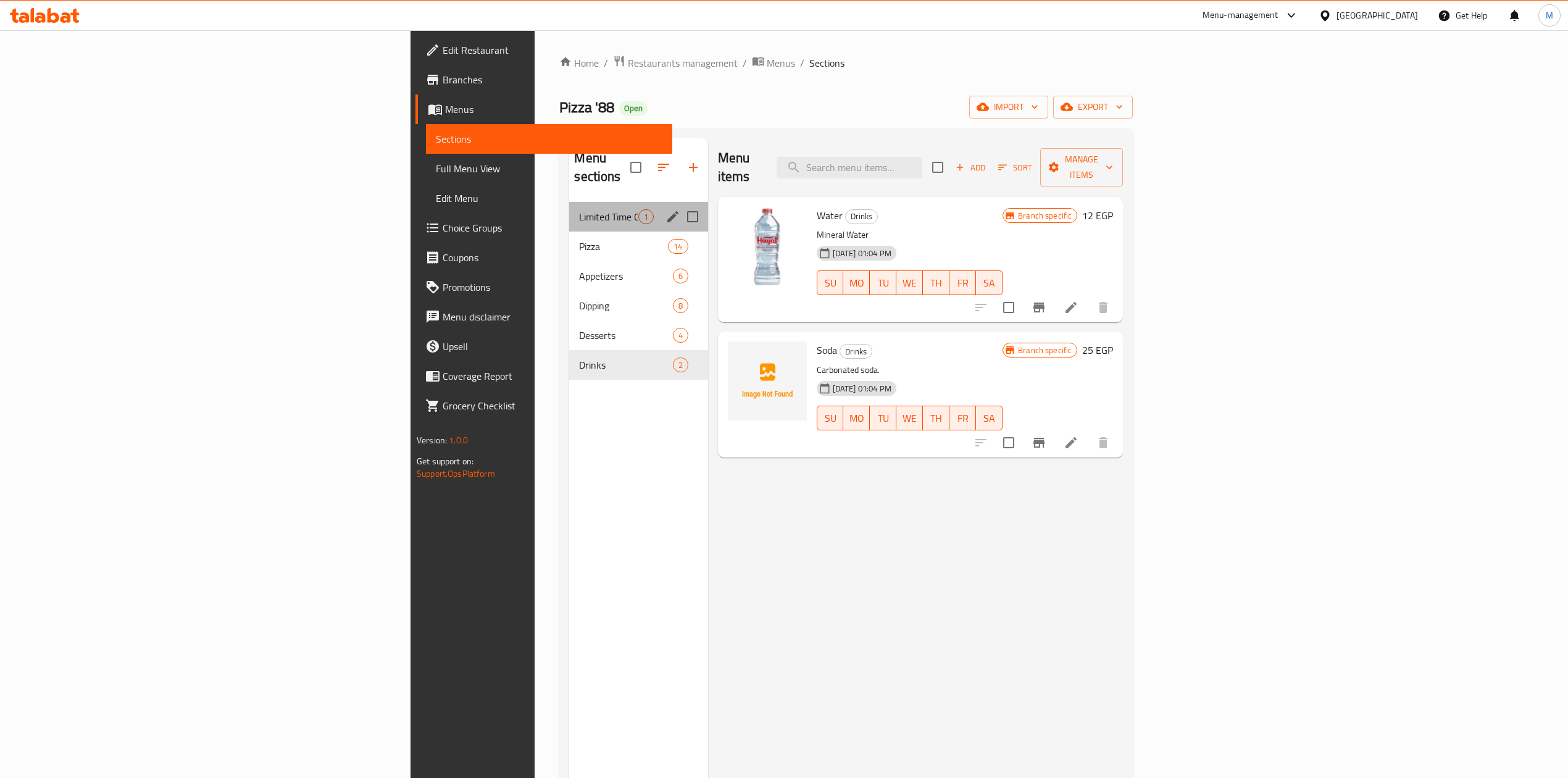
click at [569, 208] on div "Limited Time Offer 1" at bounding box center [638, 217] width 139 height 30
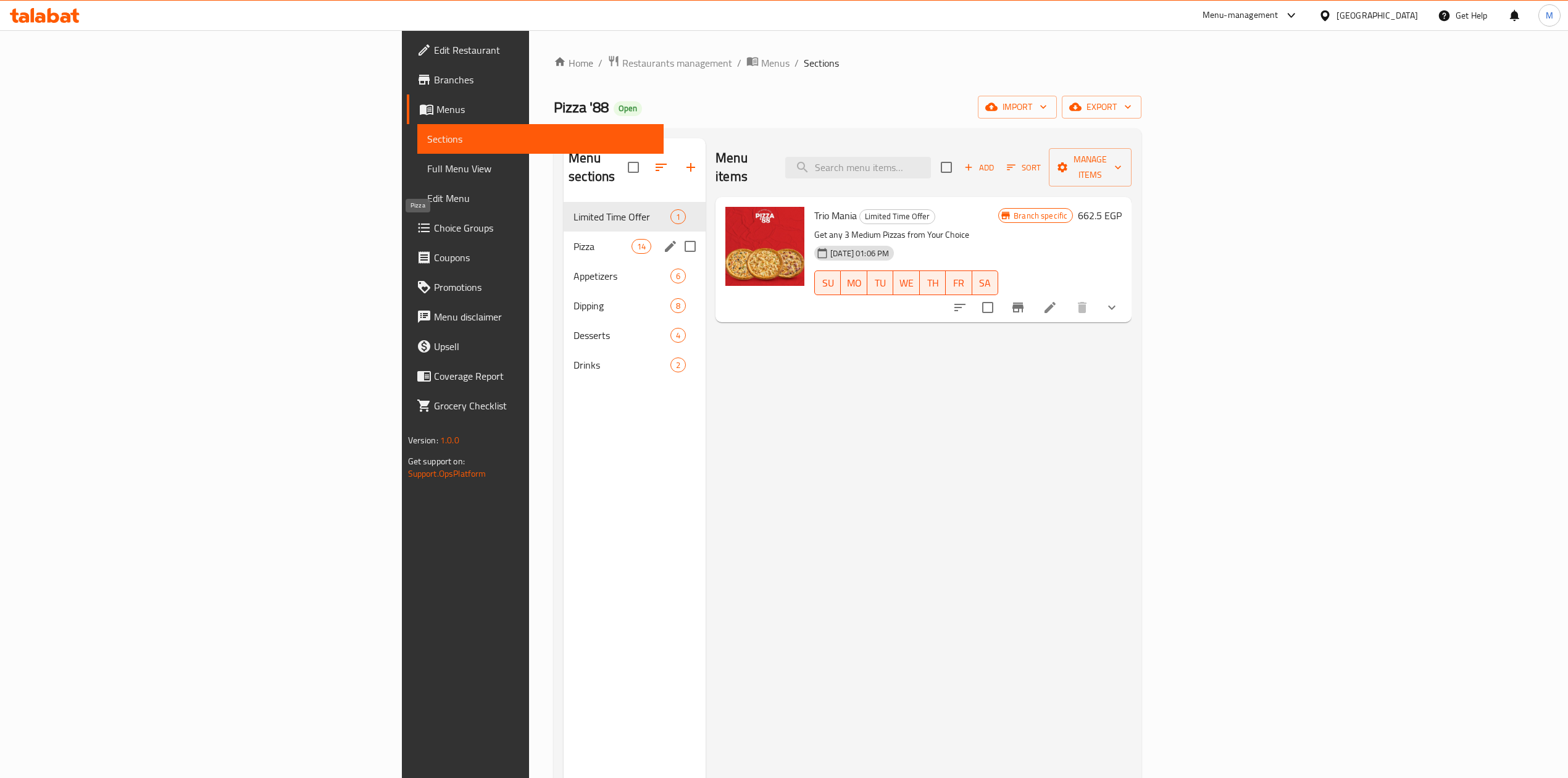
click at [573, 239] on span "Pizza" at bounding box center [602, 246] width 58 height 15
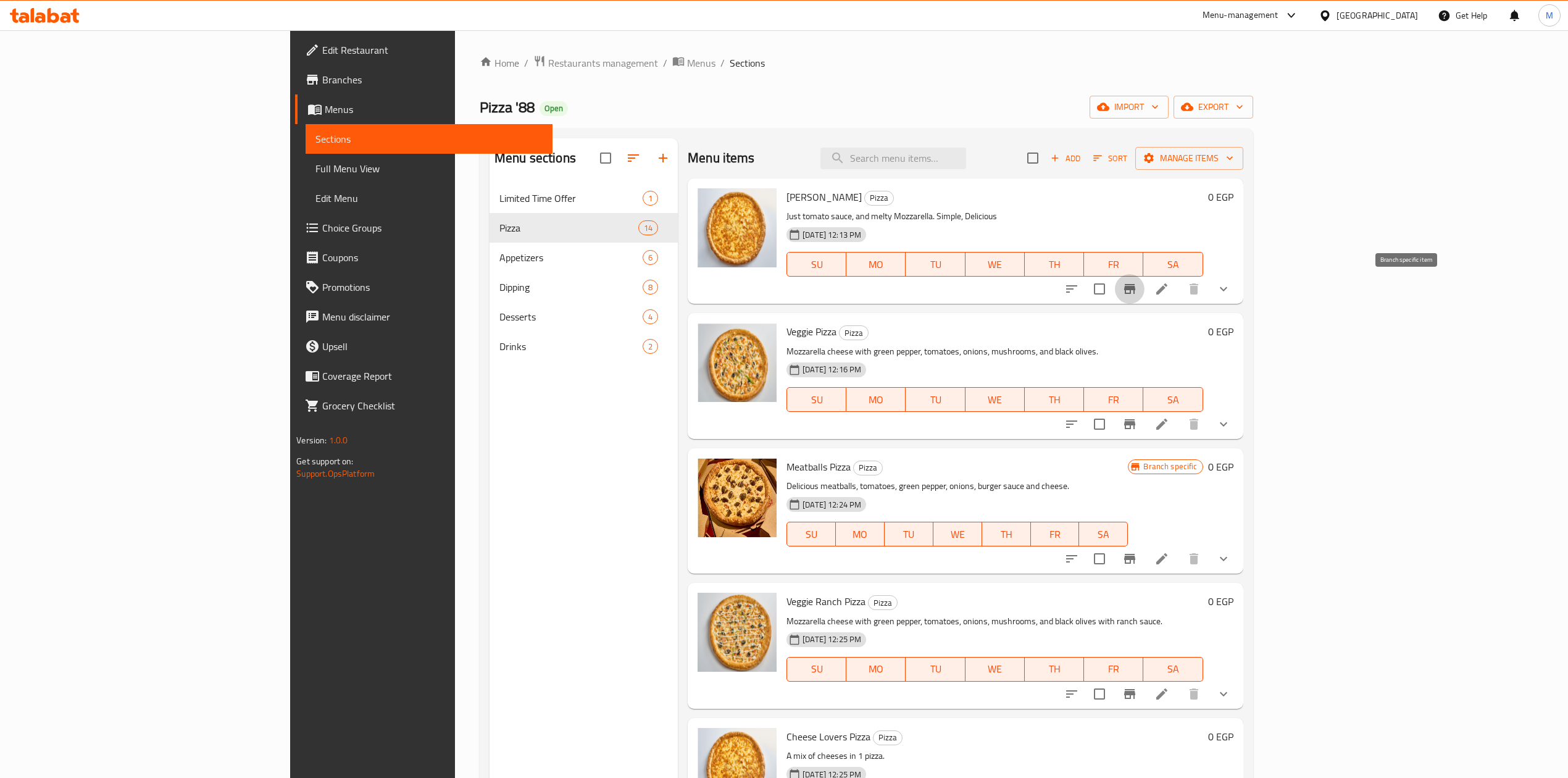
click at [1137, 290] on icon "Branch-specific-item" at bounding box center [1129, 288] width 15 height 15
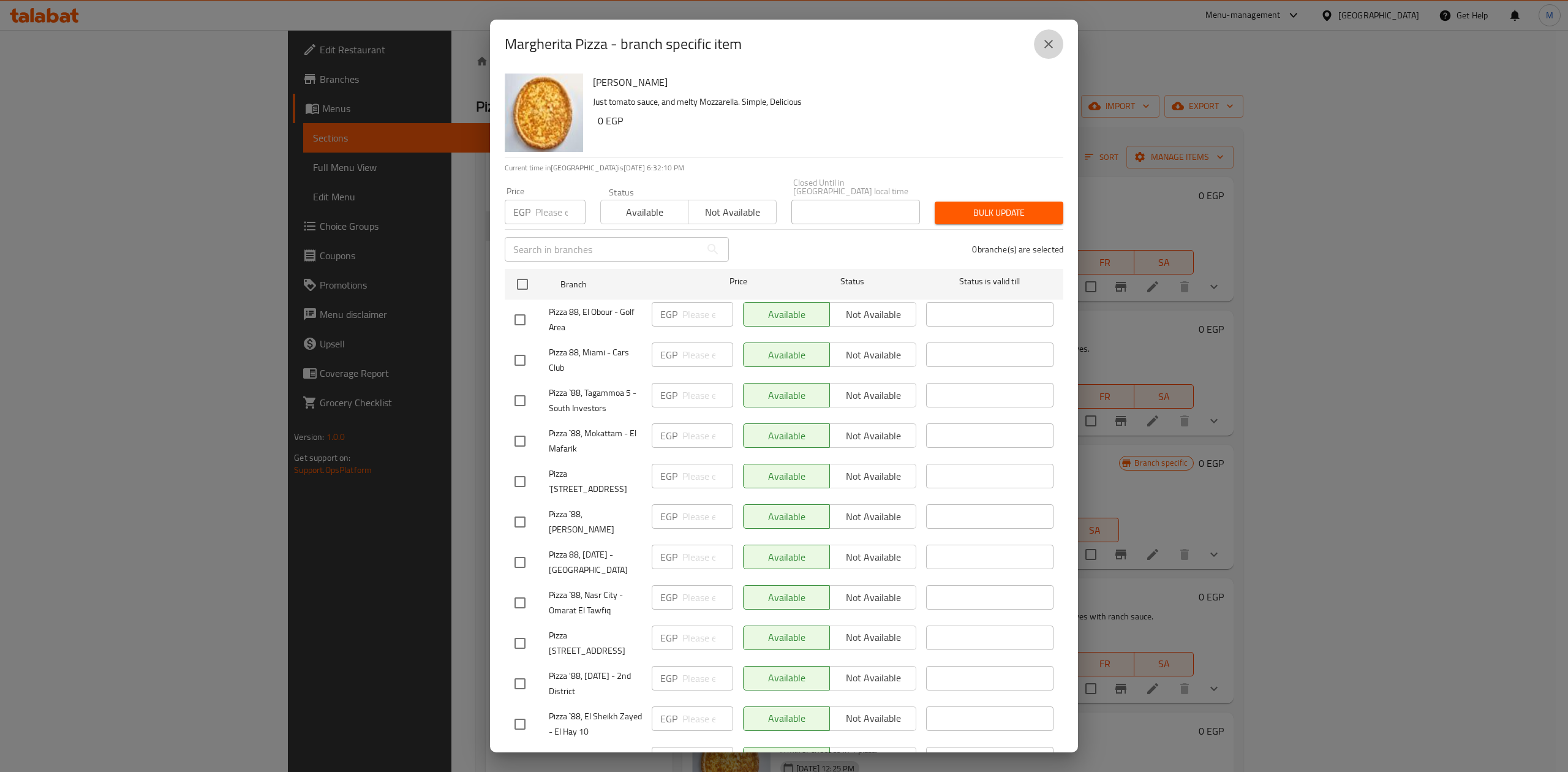
click at [1045, 33] on button "close" at bounding box center [1049, 44] width 29 height 29
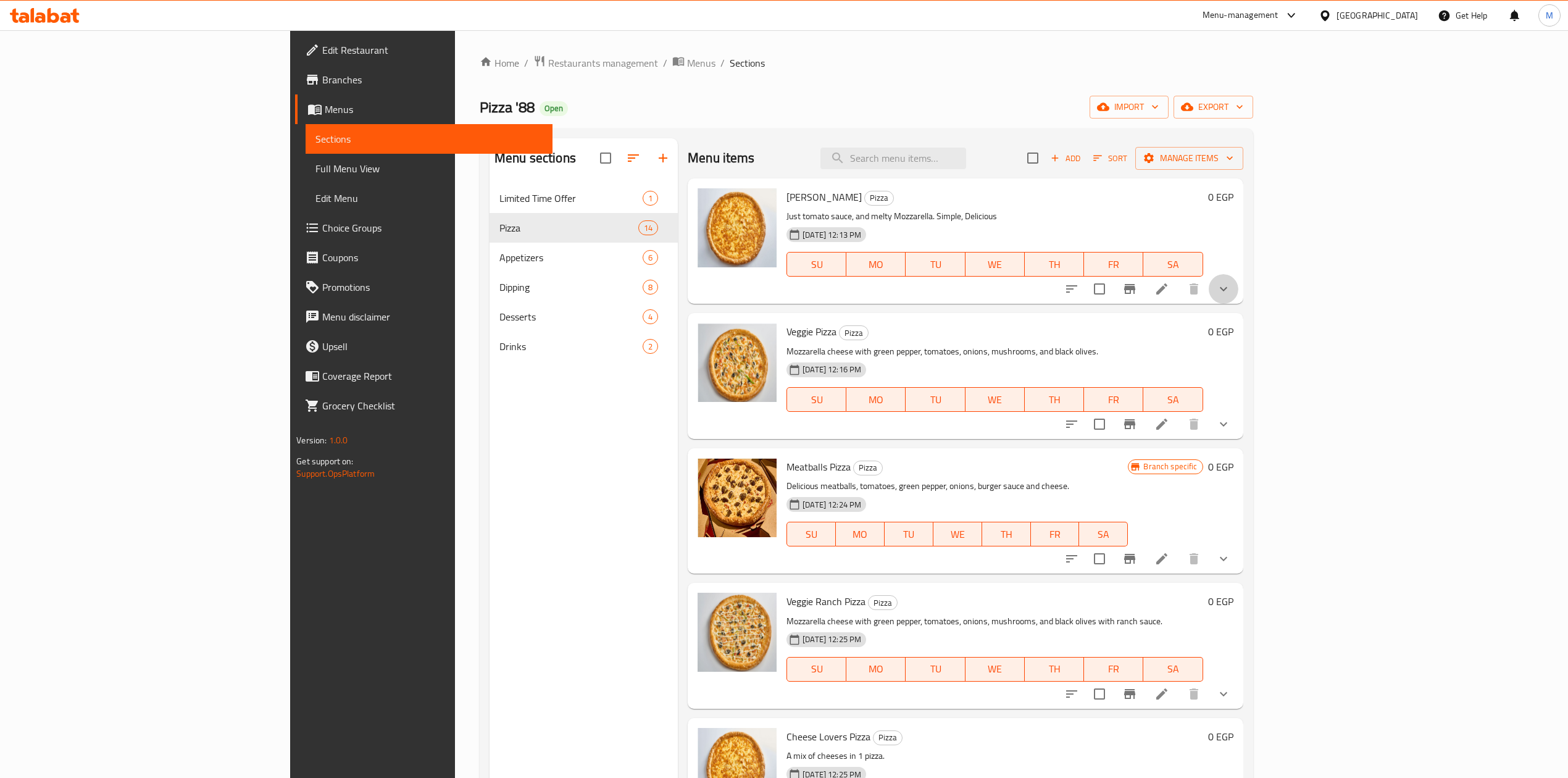
click at [1238, 297] on button "show more" at bounding box center [1223, 289] width 30 height 30
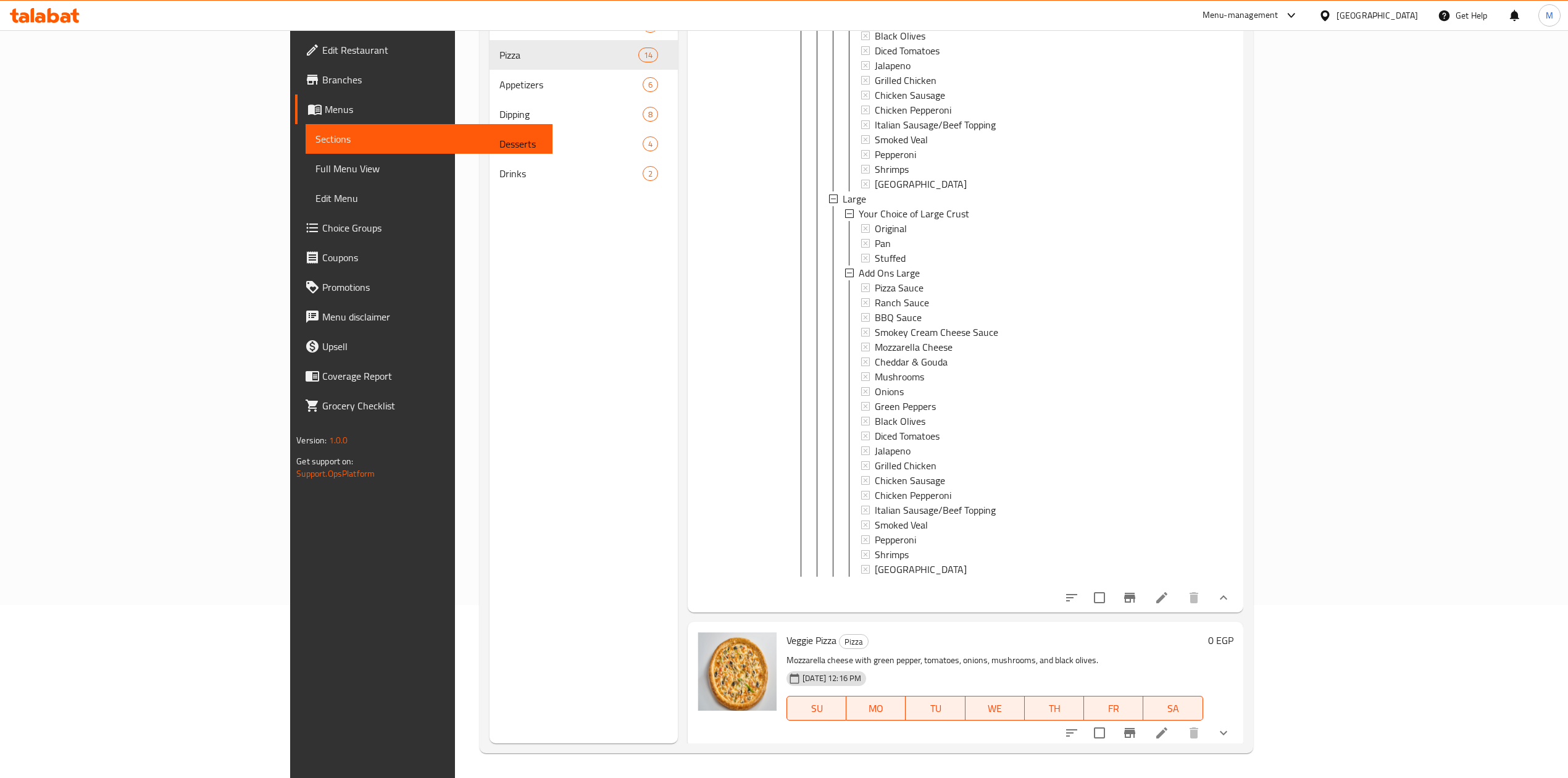
scroll to position [494, 0]
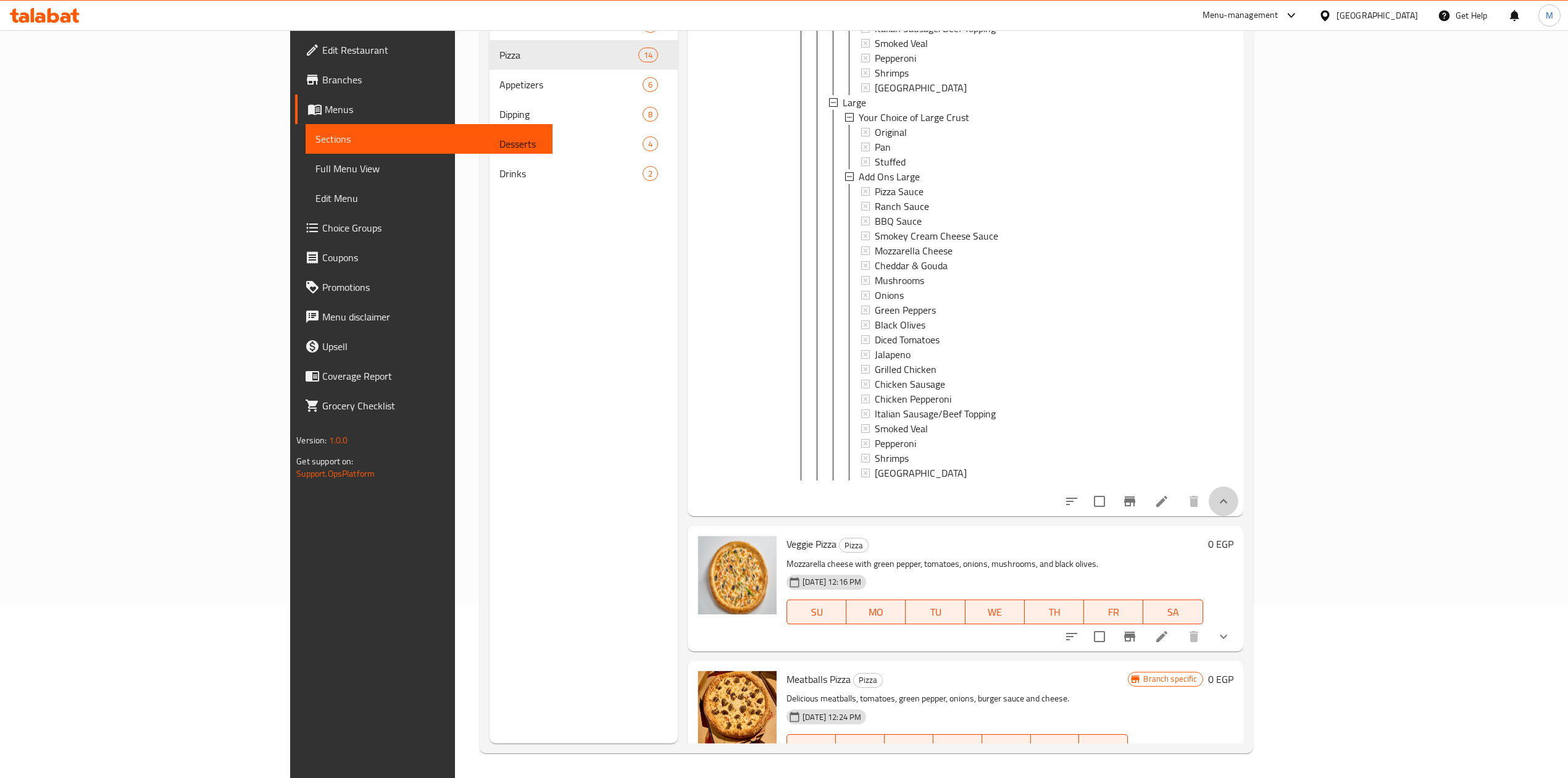
click at [1231, 509] on icon "show more" at bounding box center [1223, 501] width 15 height 15
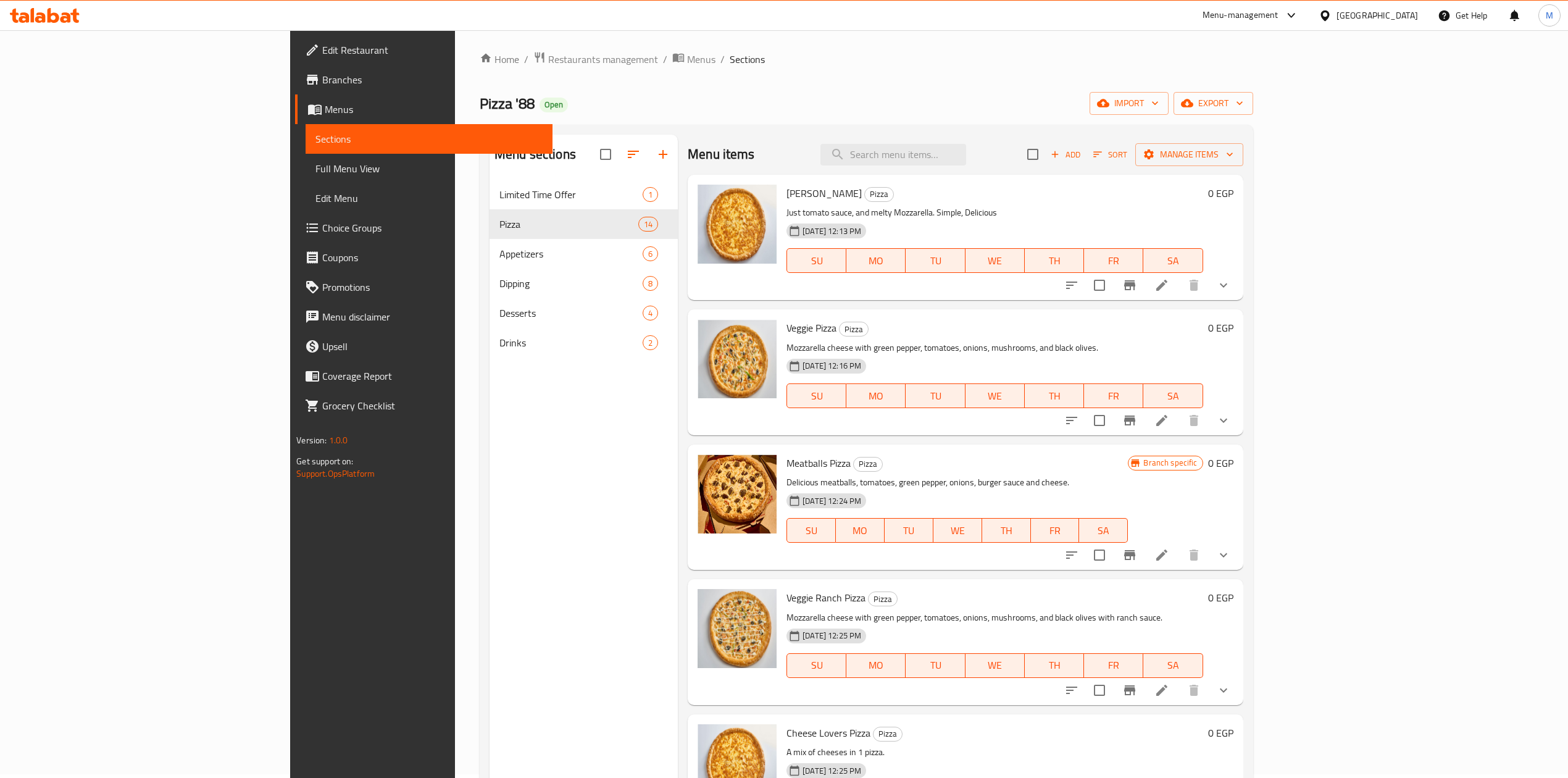
scroll to position [0, 0]
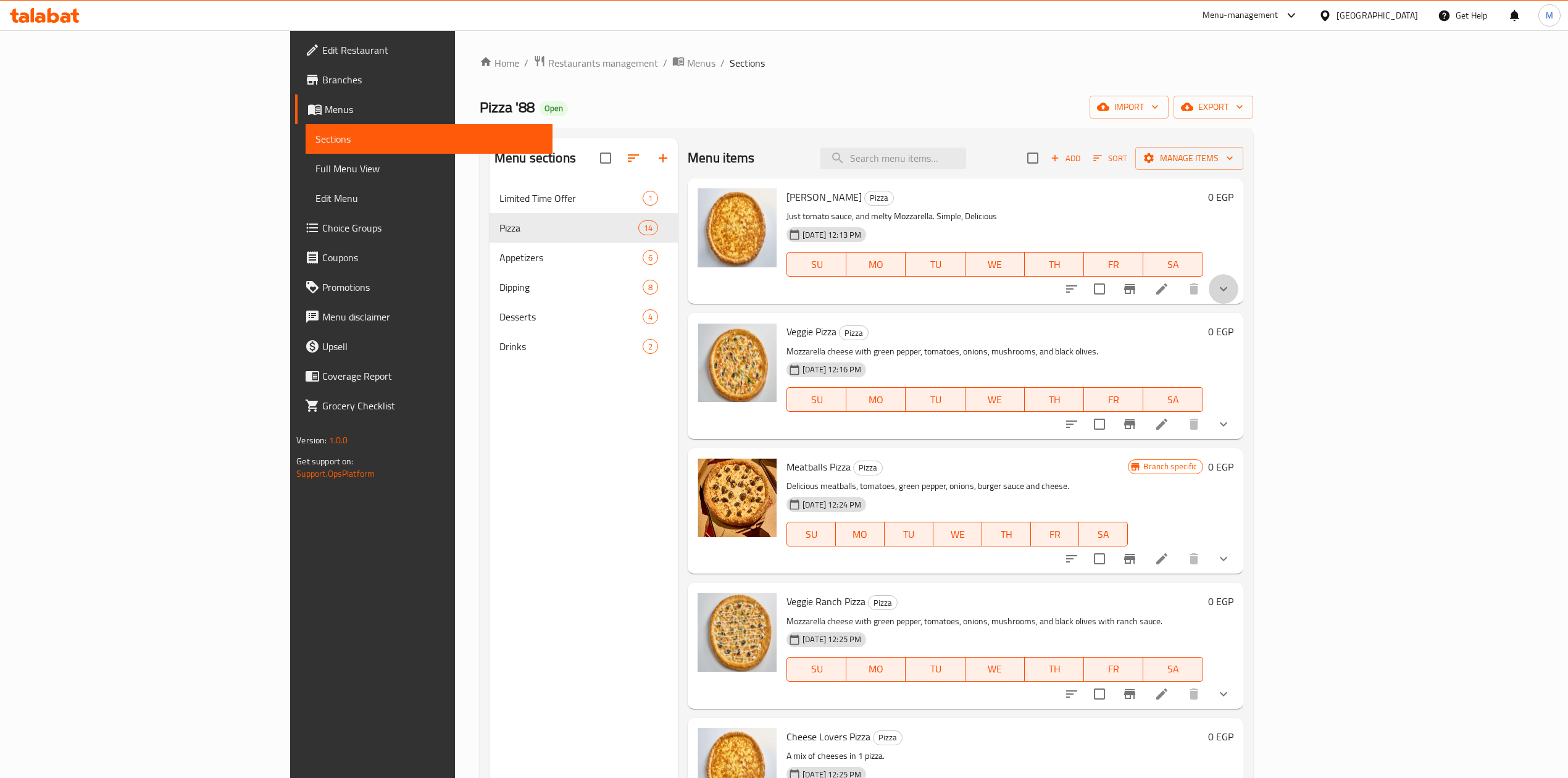
click at [1231, 296] on icon "show more" at bounding box center [1223, 288] width 15 height 15
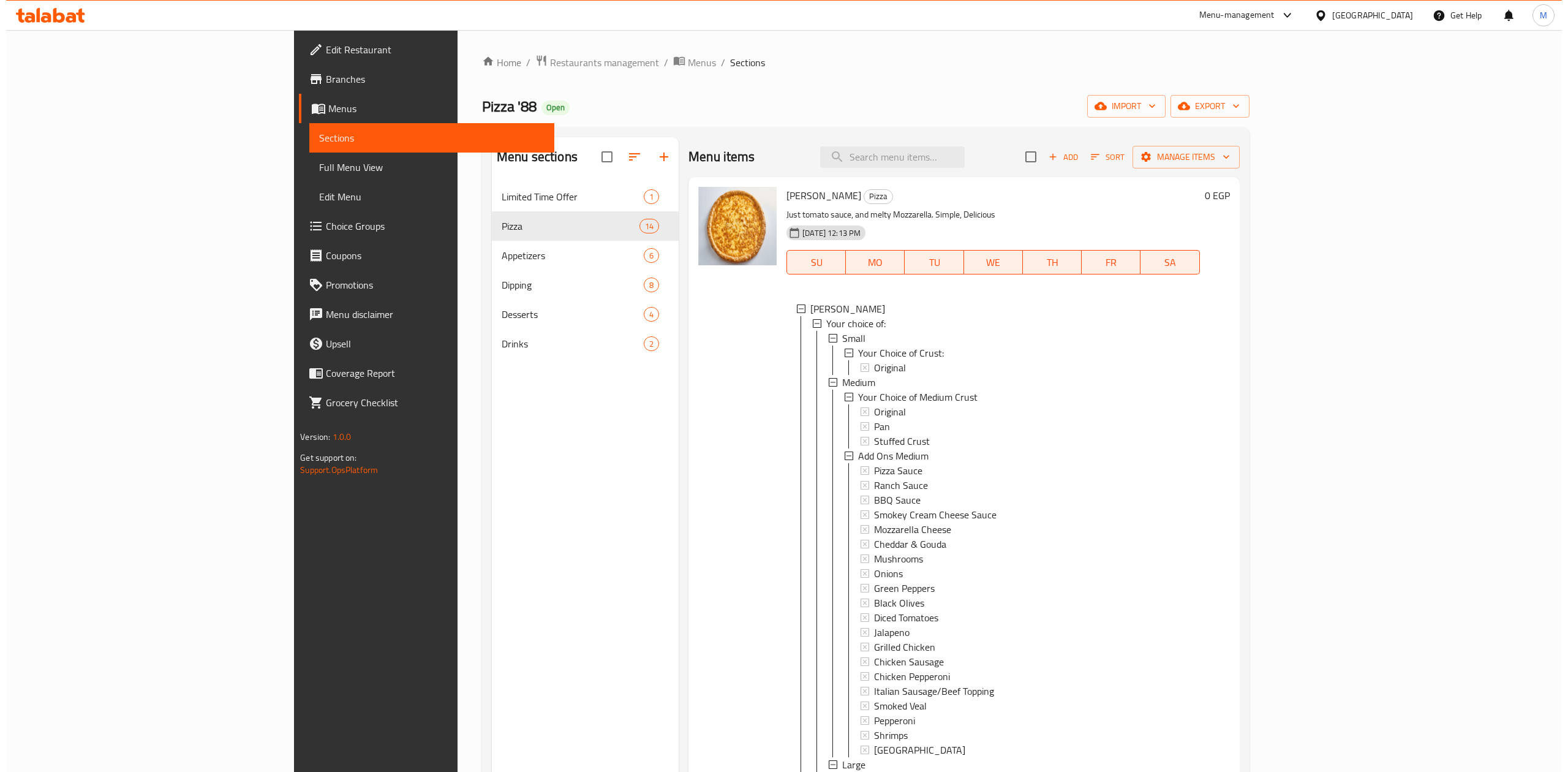
scroll to position [1, 0]
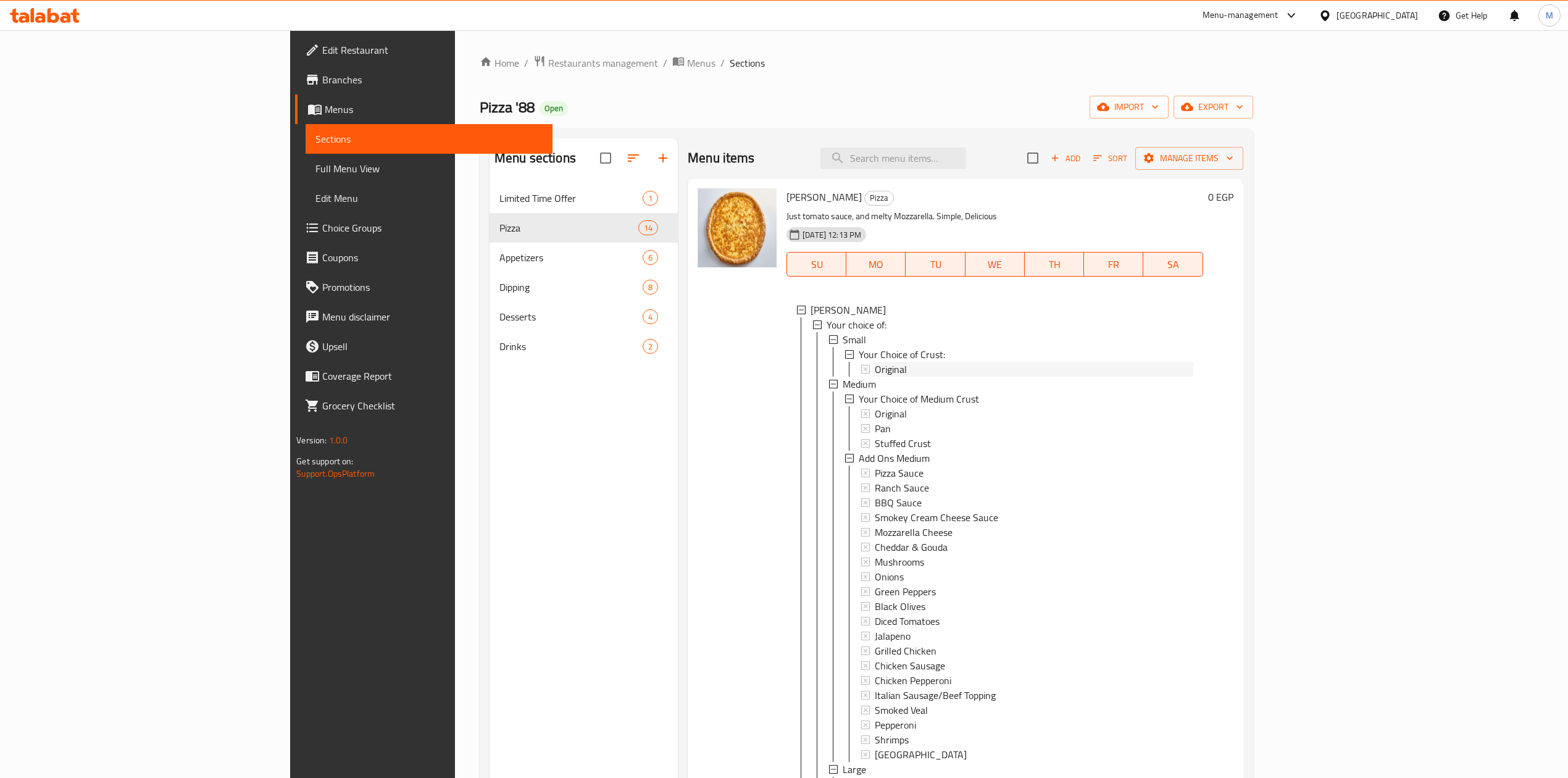
click at [899, 369] on div "Original" at bounding box center [1033, 369] width 319 height 15
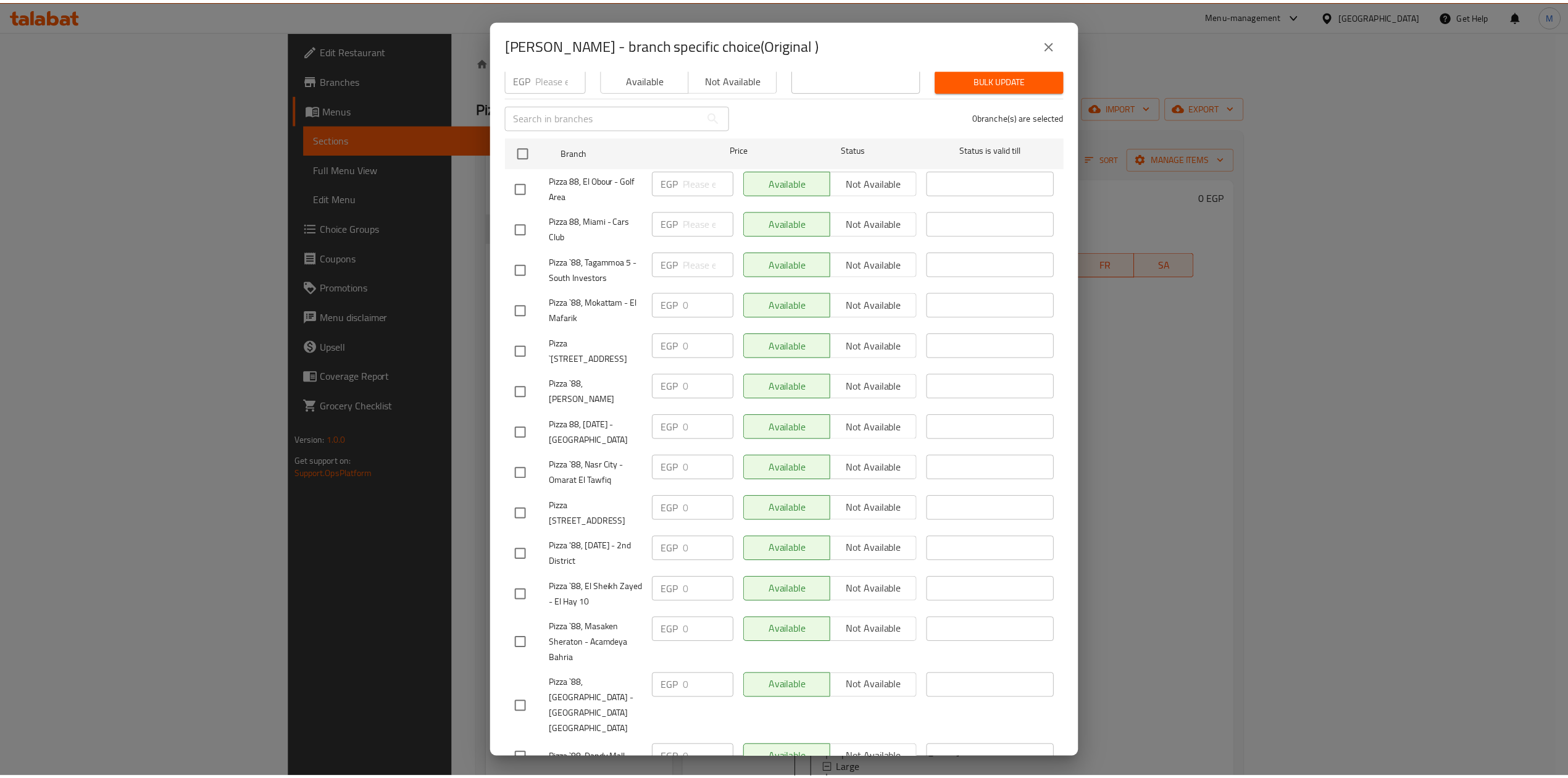
scroll to position [164, 0]
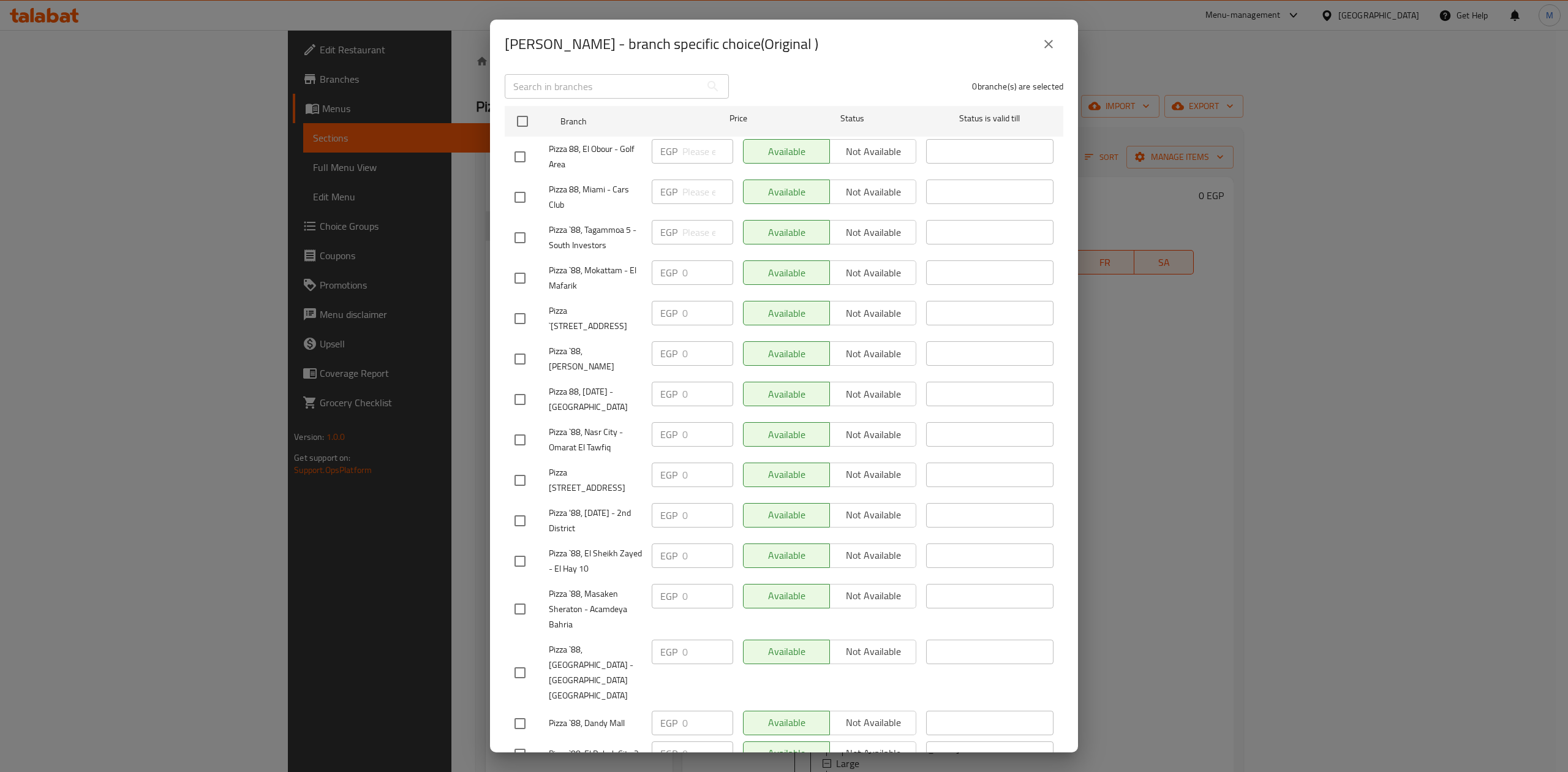
click at [1040, 52] on button "close" at bounding box center [1049, 44] width 29 height 29
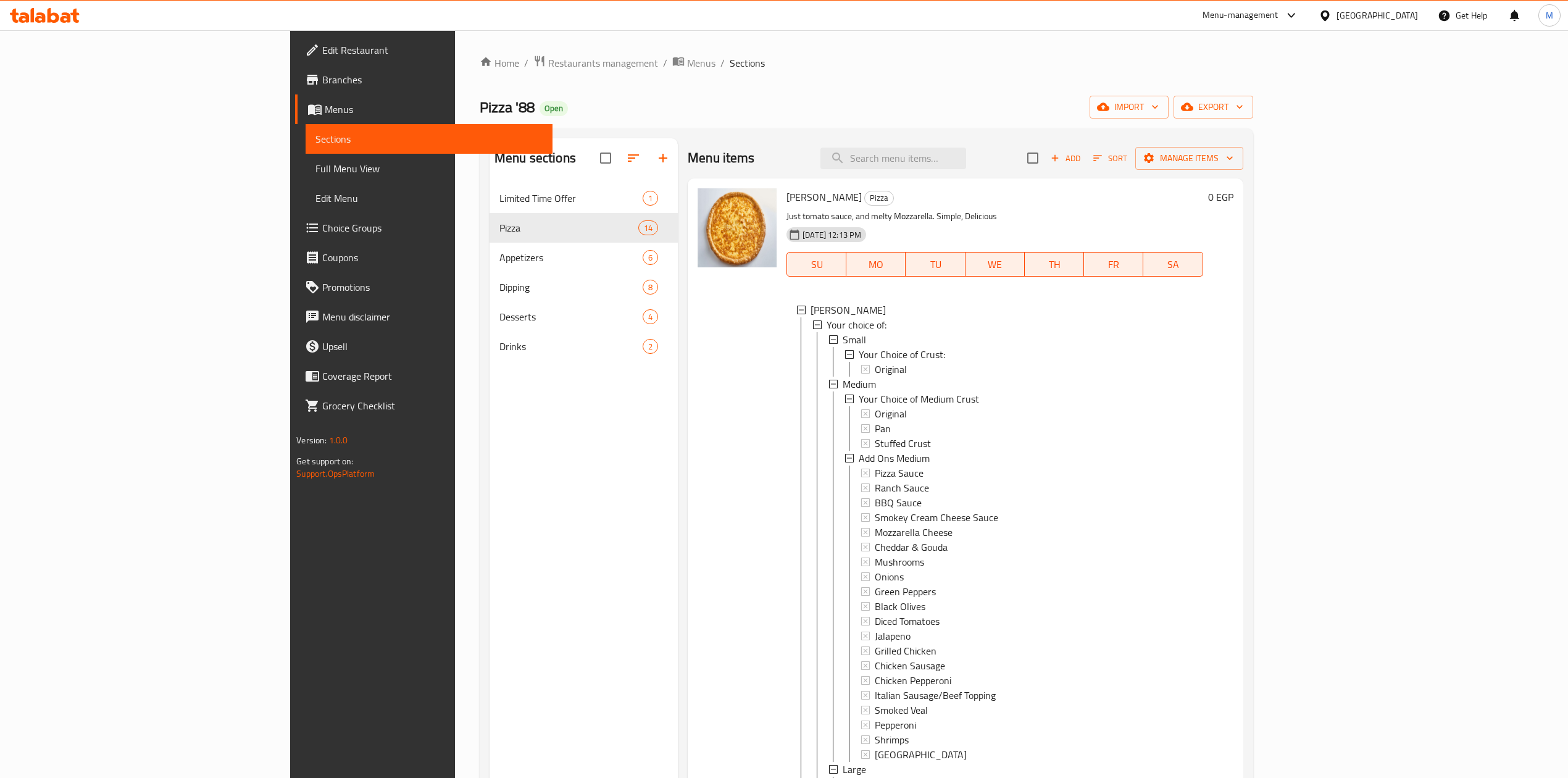
scroll to position [82, 0]
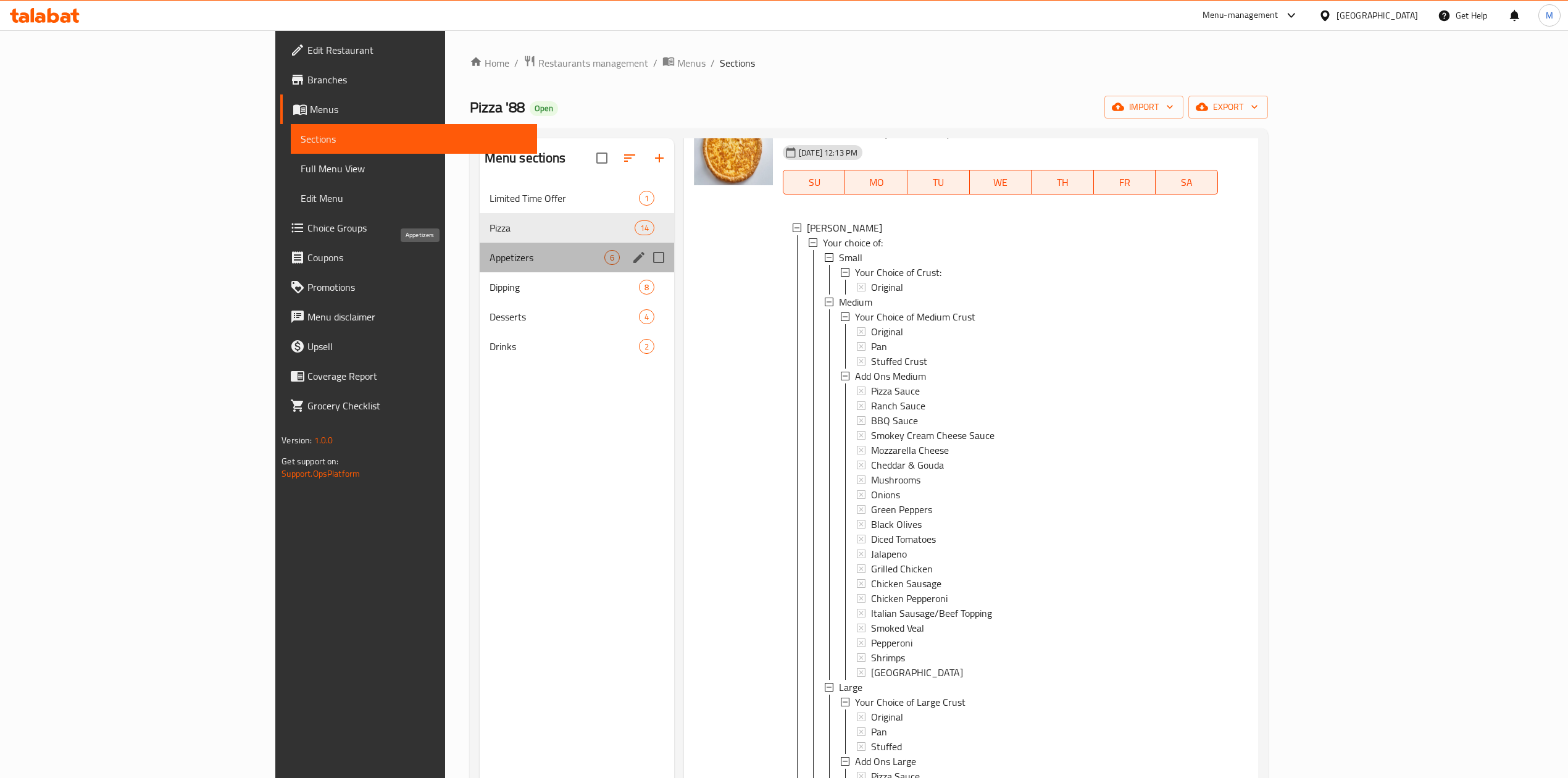
click at [490, 260] on span "Appetizers" at bounding box center [547, 257] width 115 height 15
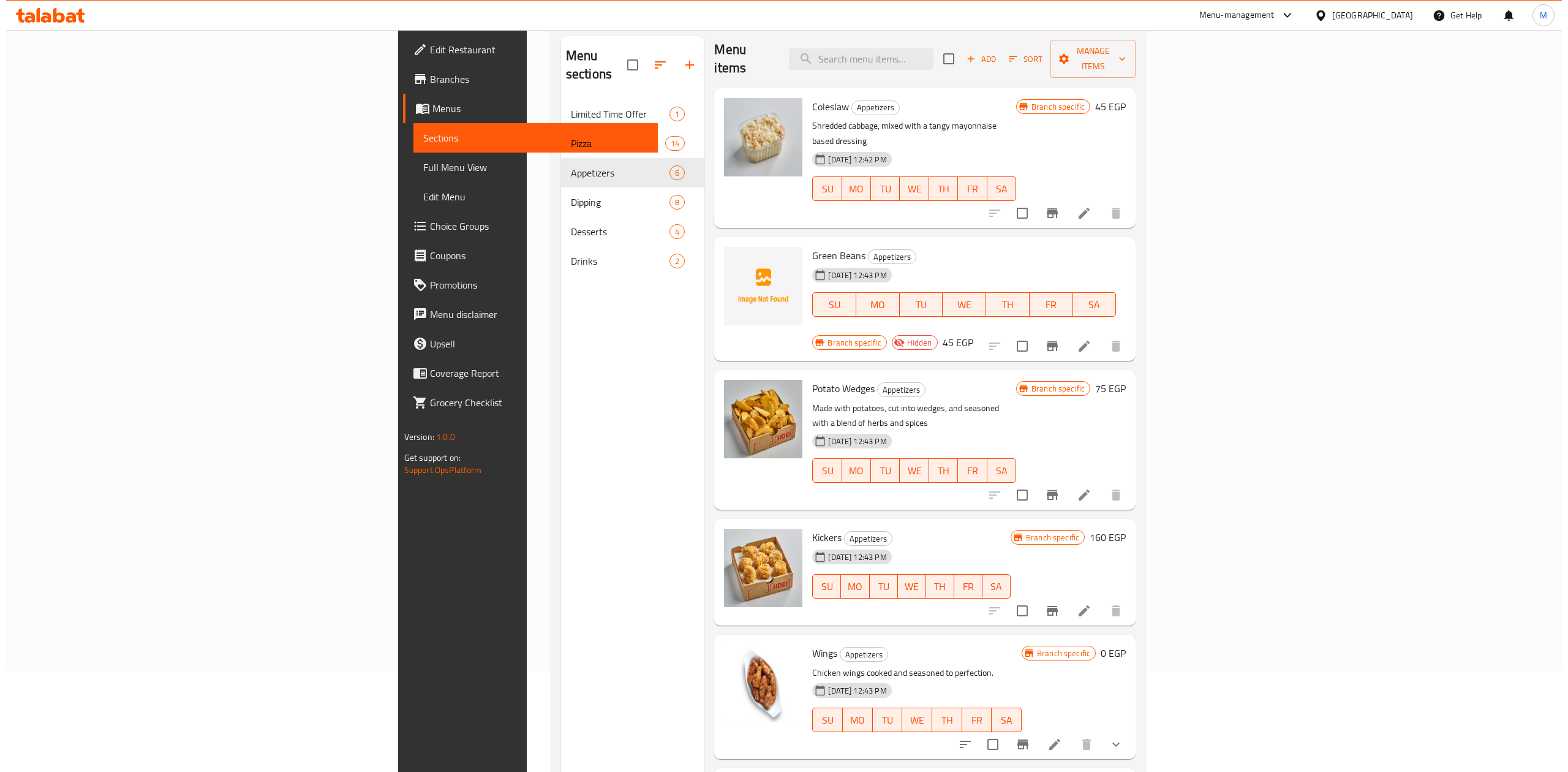
scroll to position [172, 0]
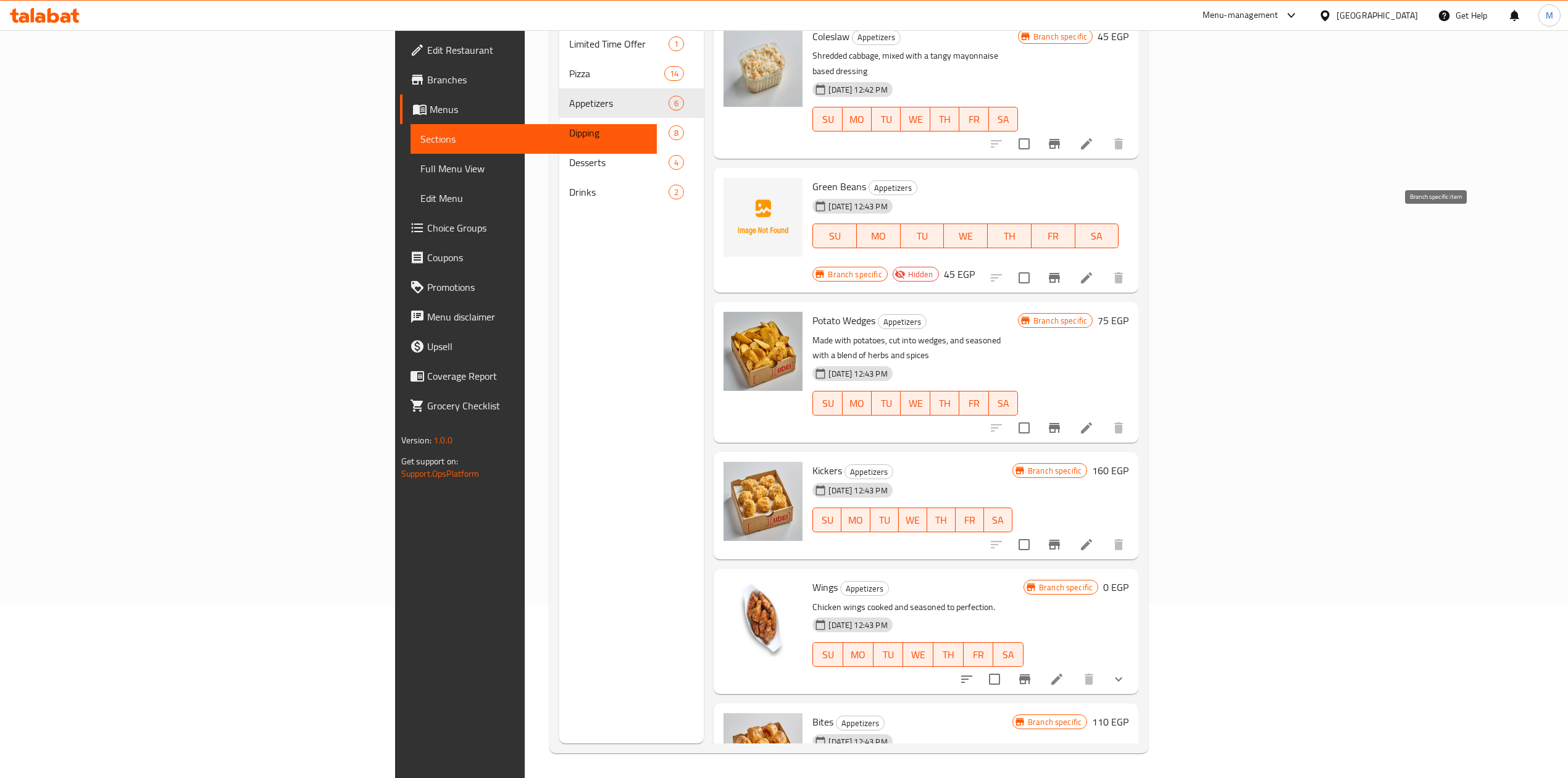
click at [1062, 270] on icon "Branch-specific-item" at bounding box center [1054, 277] width 15 height 15
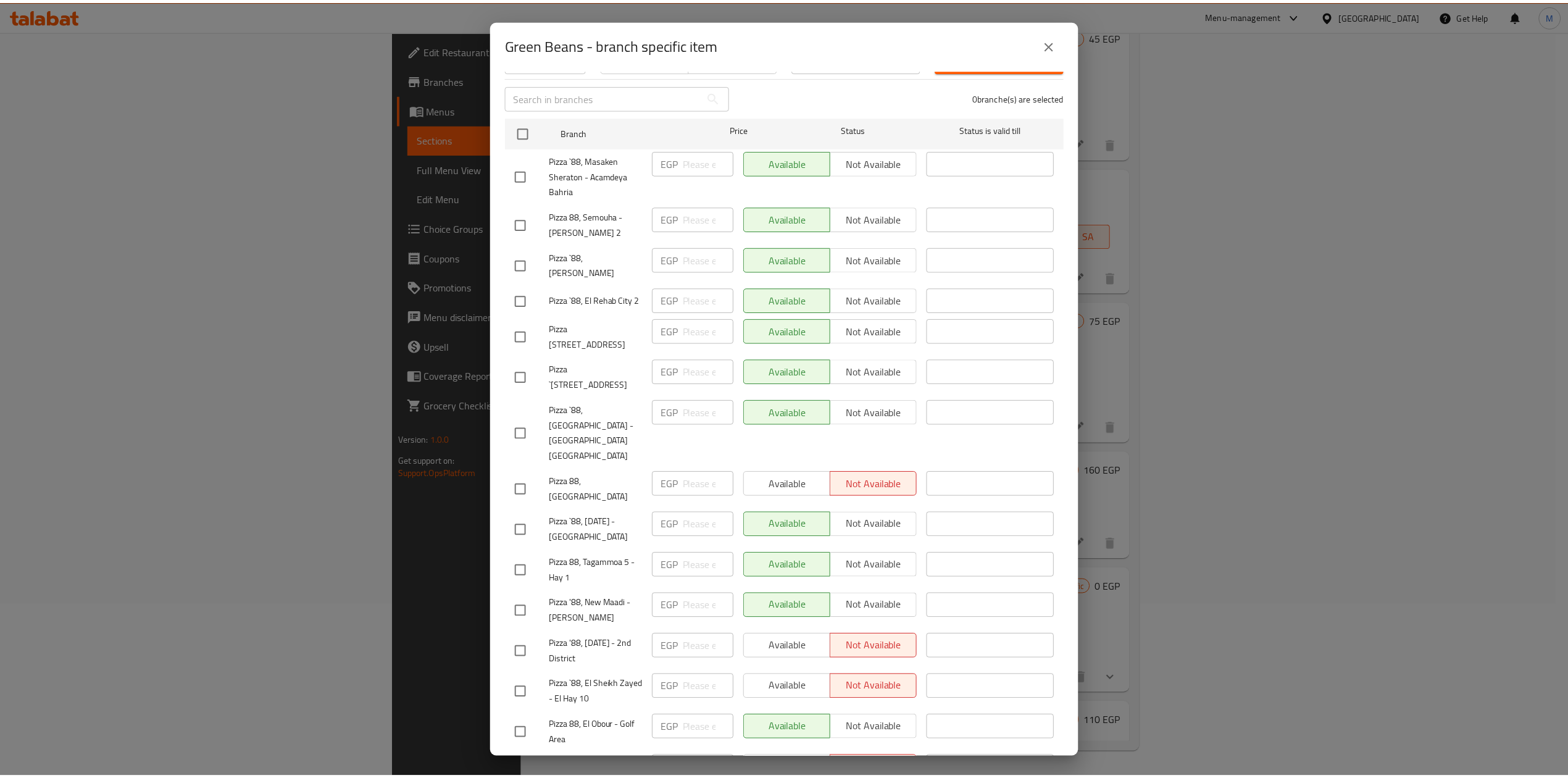
scroll to position [38, 0]
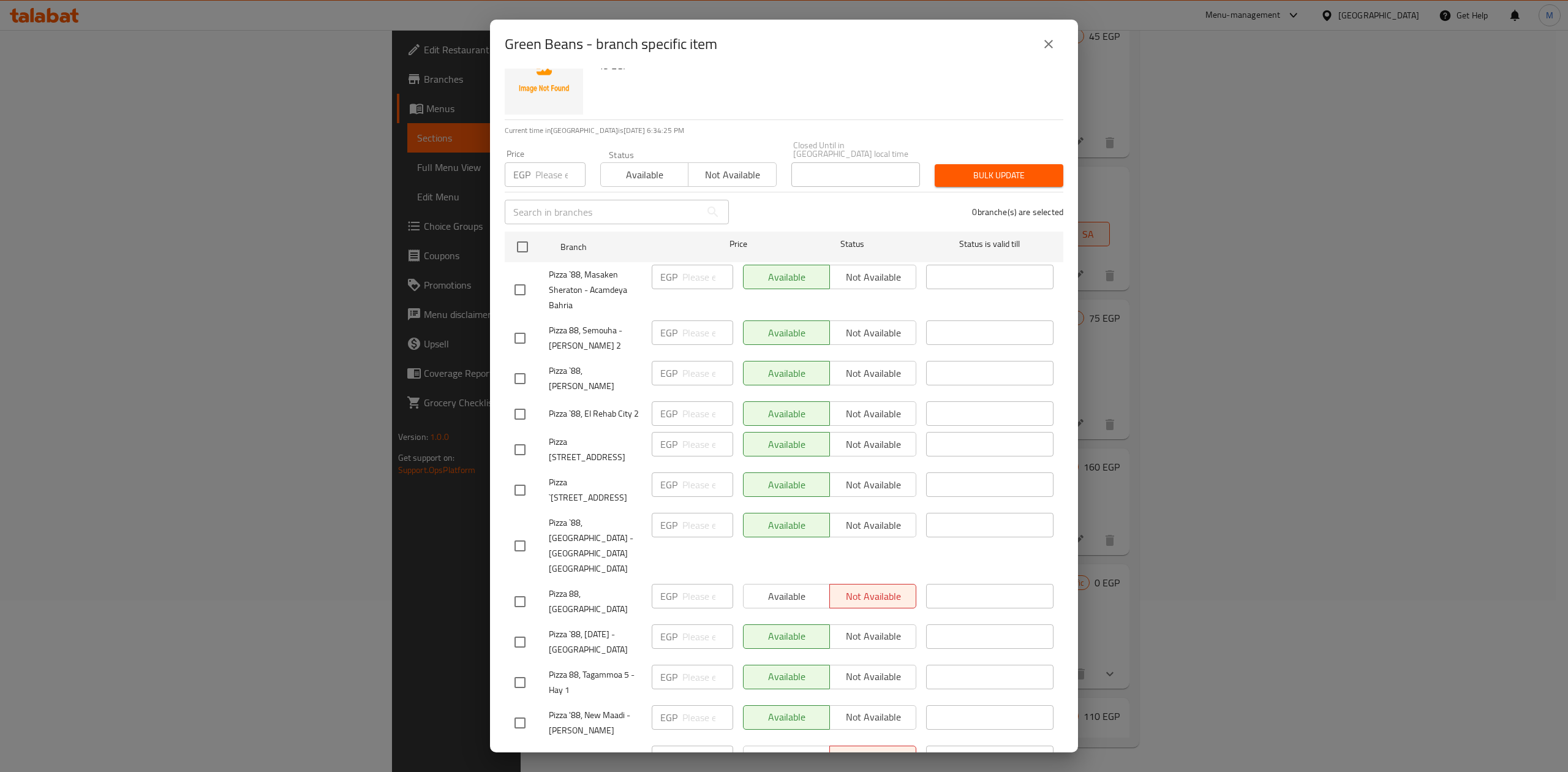
click at [1045, 50] on icon "close" at bounding box center [1049, 44] width 15 height 15
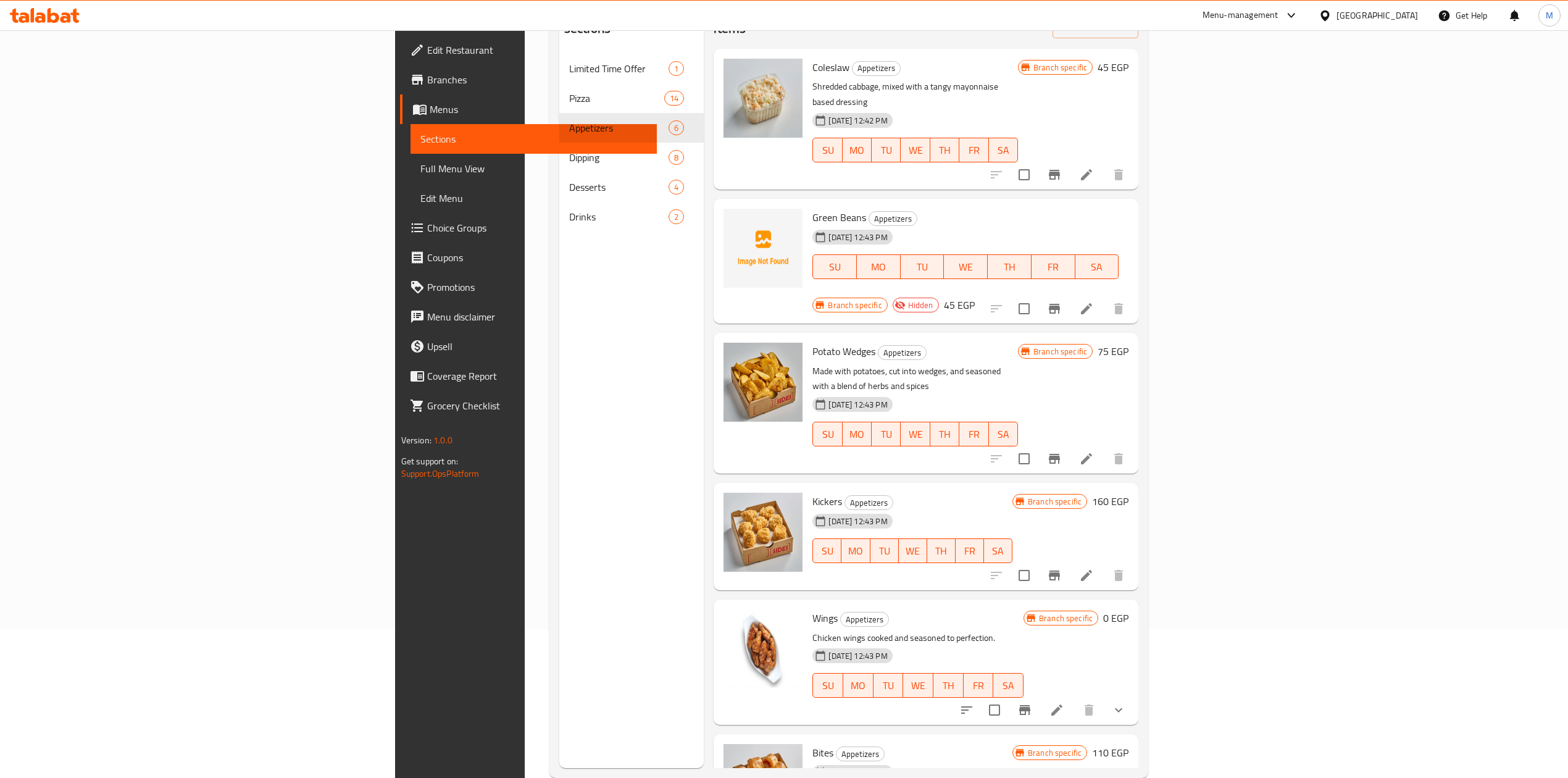
scroll to position [0, 0]
